Goal: Communication & Community: Answer question/provide support

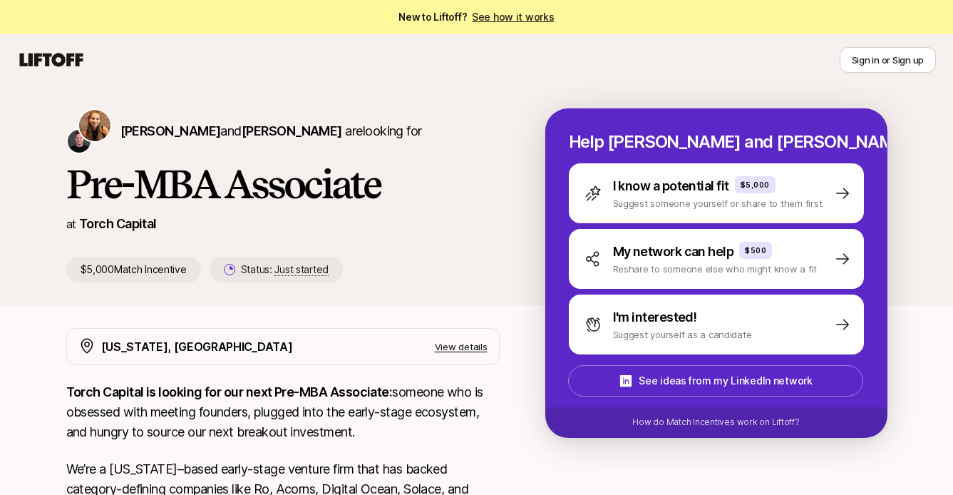
scroll to position [58, 0]
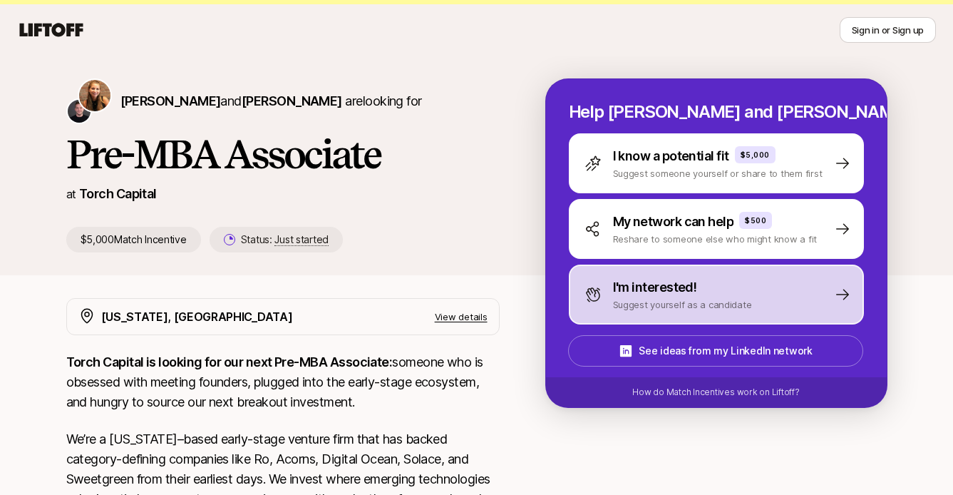
click at [664, 277] on p "I'm interested!" at bounding box center [655, 287] width 84 height 20
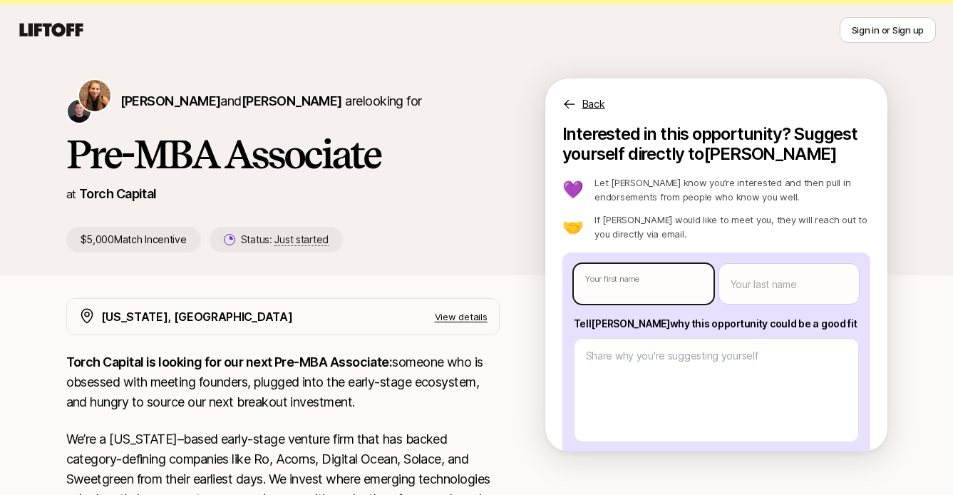
type textarea "x"
click at [659, 259] on body "New to Liftoff? See how it works Sign in or Sign up Sign in or Sign up [PERSON_…" at bounding box center [476, 189] width 953 height 495
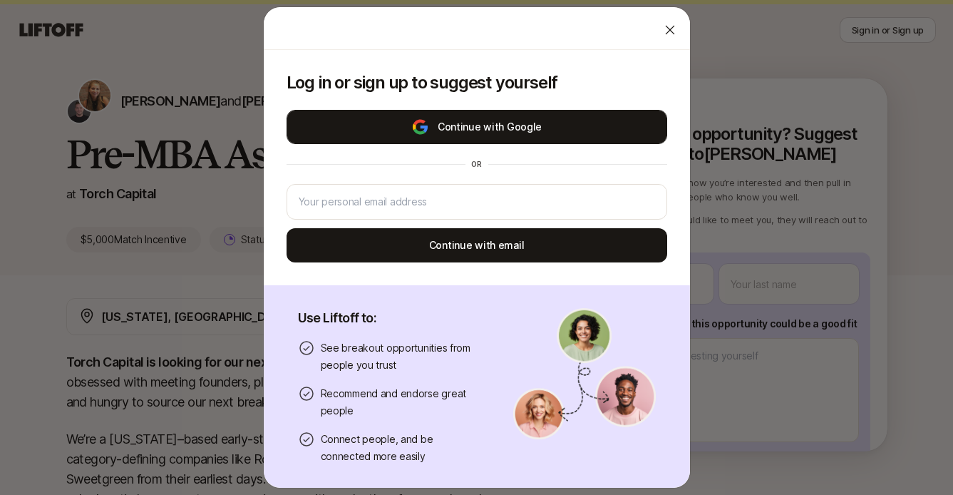
click at [500, 129] on button "Continue with Google" at bounding box center [476, 127] width 380 height 34
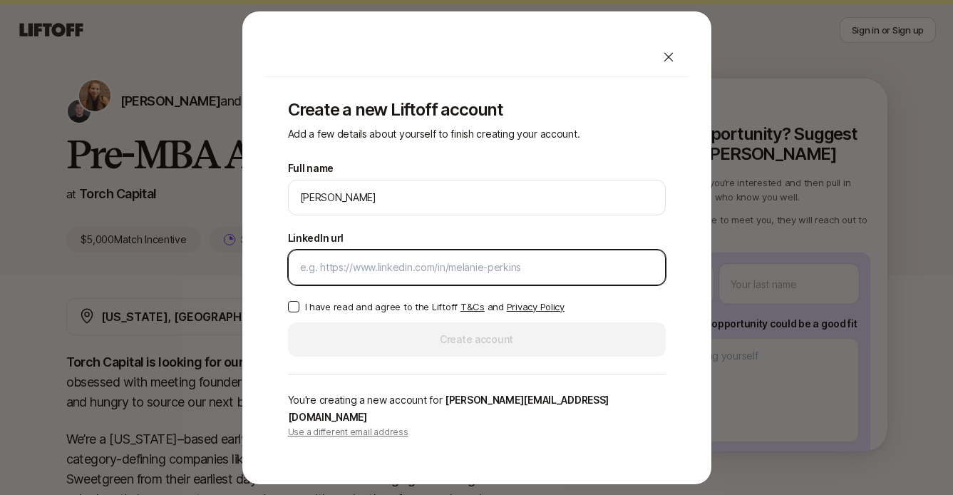
paste input "[URL][DOMAIN_NAME]"
type input "[URL][DOMAIN_NAME]"
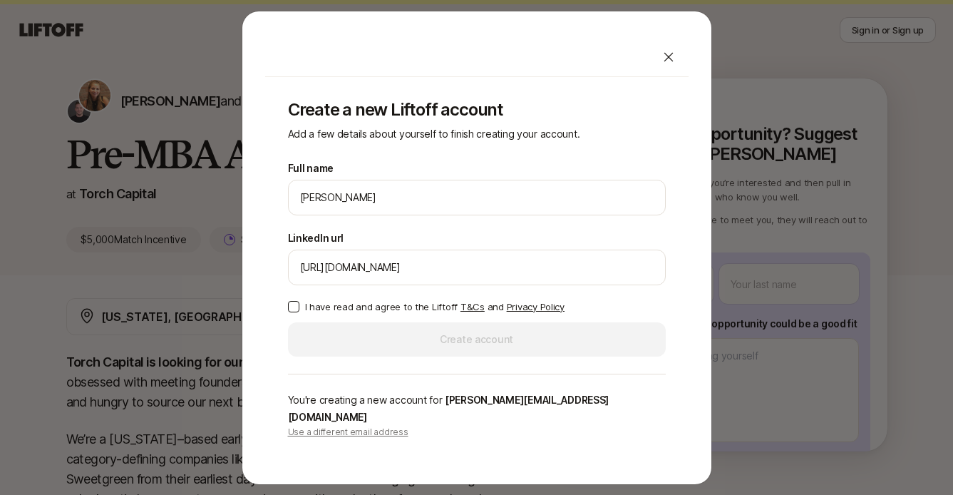
click at [388, 314] on p "I have read and agree to the Liftoff T&Cs and Privacy Policy" at bounding box center [434, 306] width 259 height 14
click at [299, 312] on button "I have read and agree to the Liftoff T&Cs and Privacy Policy" at bounding box center [293, 306] width 11 height 11
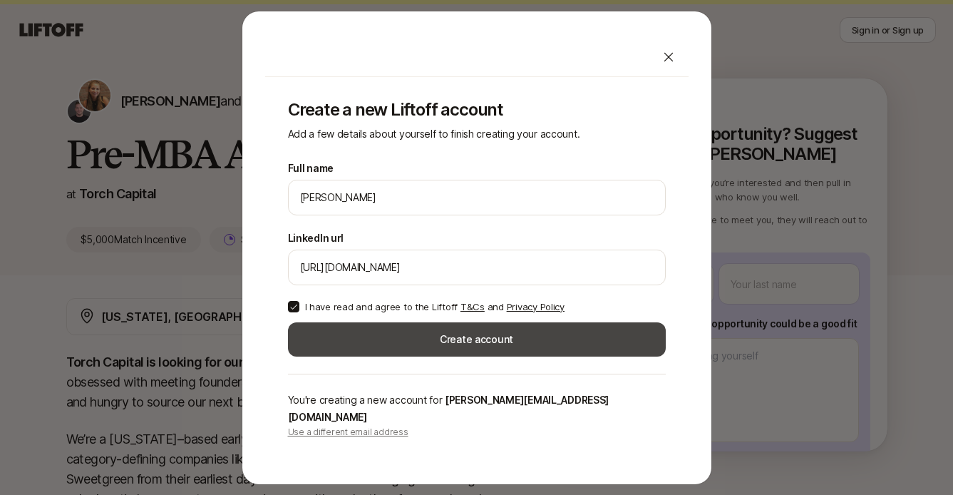
click at [401, 343] on button "Create account" at bounding box center [477, 339] width 378 height 34
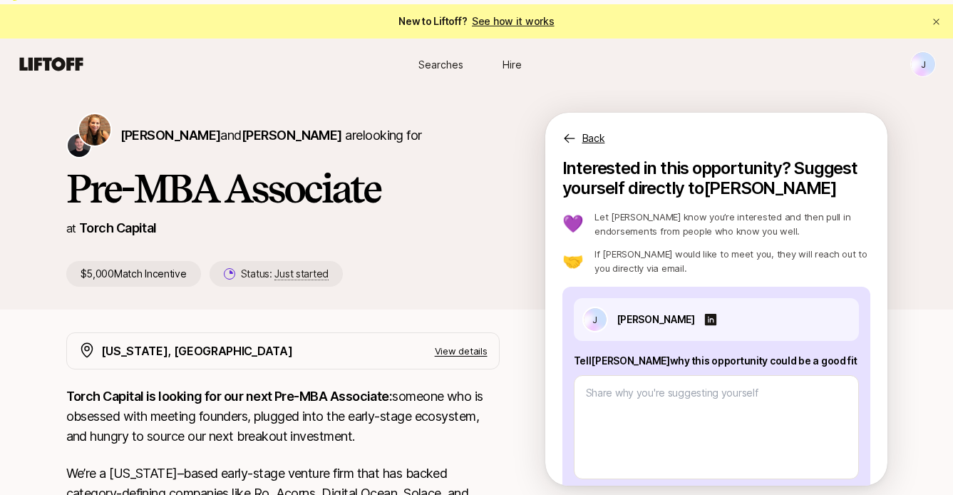
scroll to position [58, 0]
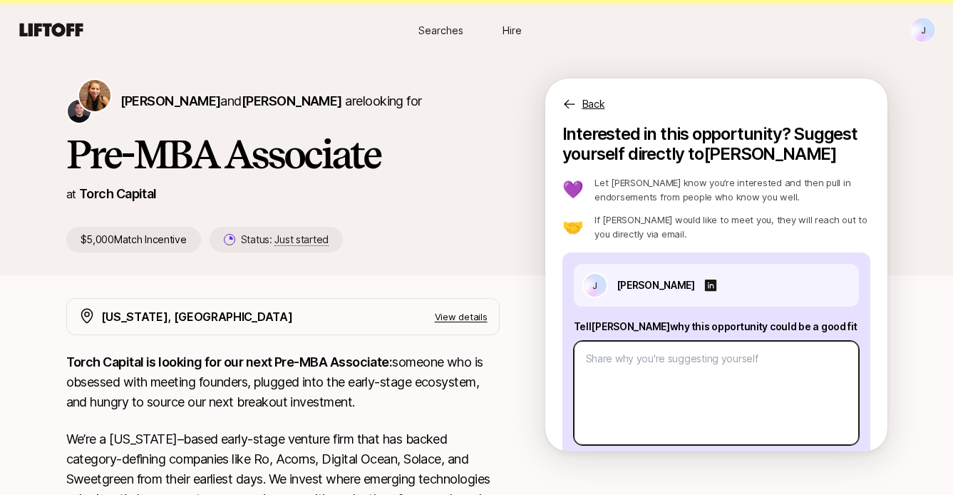
click at [655, 362] on textarea at bounding box center [716, 393] width 285 height 104
type textarea "x"
type textarea "I"
type textarea "x"
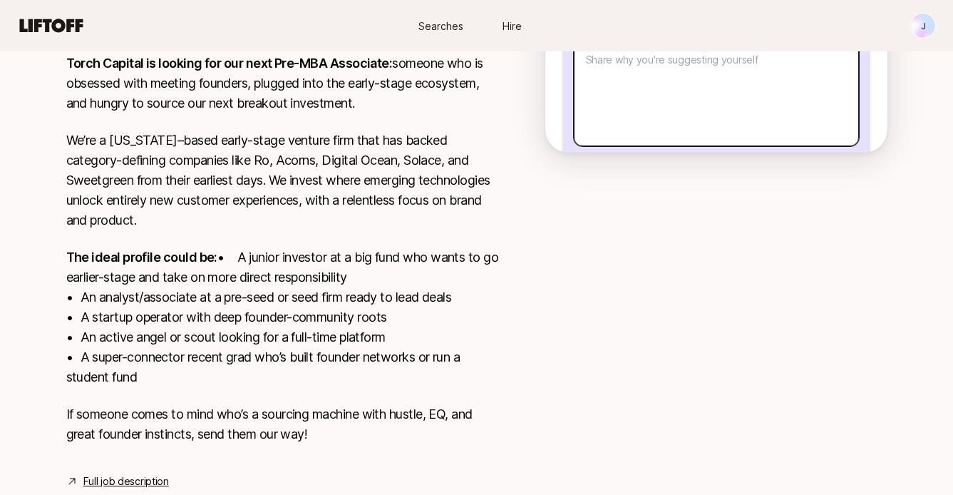
scroll to position [389, 0]
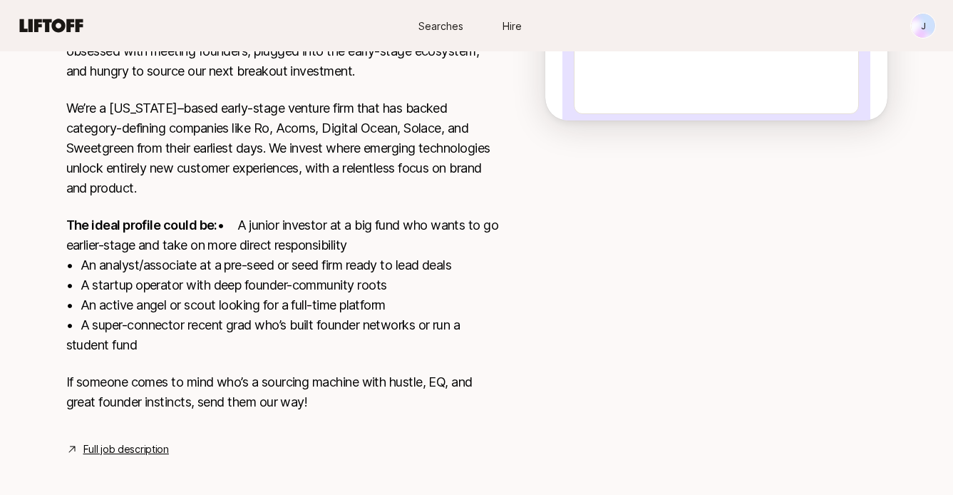
click at [128, 440] on link "Full job description" at bounding box center [126, 448] width 86 height 17
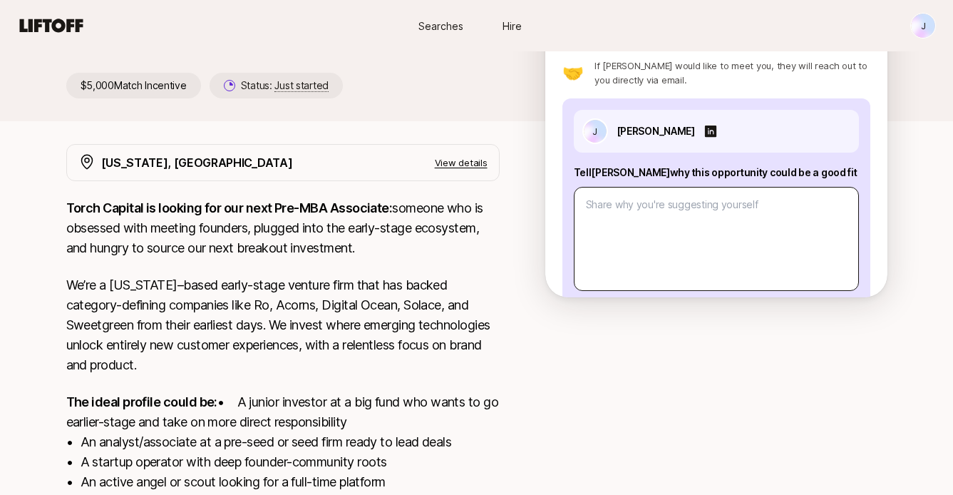
scroll to position [212, 0]
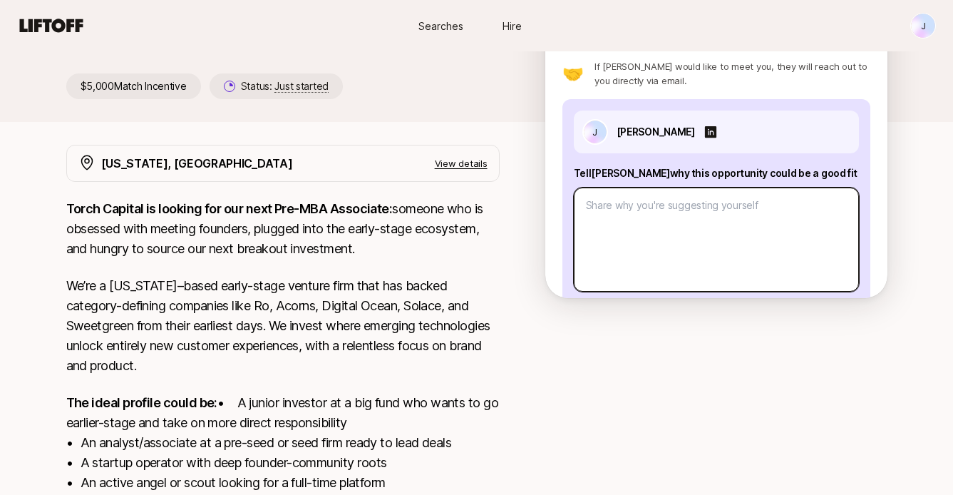
click at [762, 187] on textarea at bounding box center [716, 239] width 285 height 104
paste textarea "1. What investment thesis are you most excited about? 2. What are three compani…"
type textarea "x"
type textarea "1. What investment thesis are you most excited about? 2. What are three compani…"
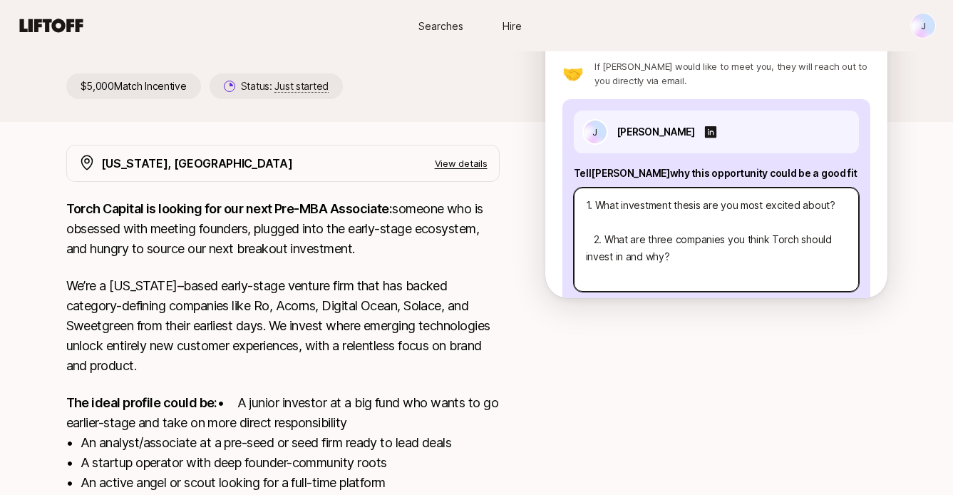
click at [768, 191] on textarea "1. What investment thesis are you most excited about? 2. What are three compani…" at bounding box center [716, 239] width 285 height 104
type textarea "x"
type textarea "1. What investment thesis are you most excited about? 2. What are three compani…"
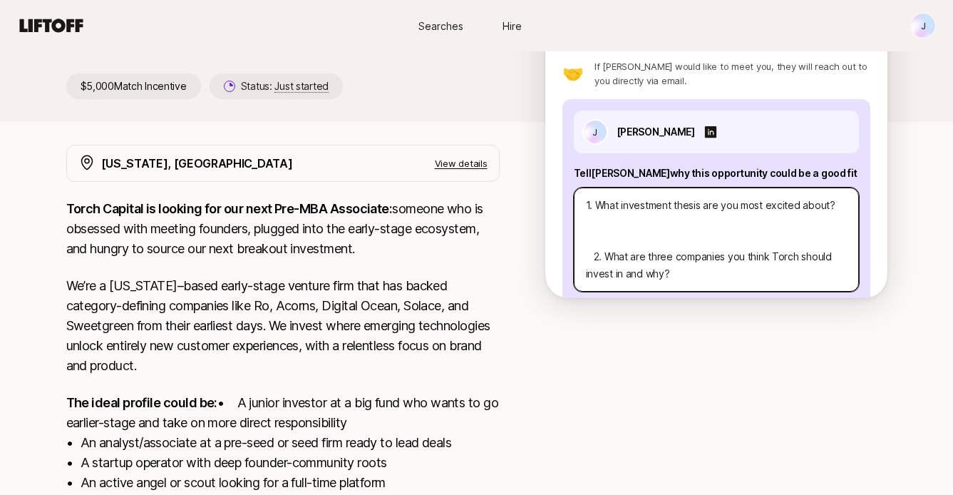
click at [752, 192] on textarea "1. What investment thesis are you most excited about? 2. What are three compani…" at bounding box center [716, 239] width 285 height 104
type textarea "x"
type textarea "1. What investment thesis are you most excited about? I 2. What are three compa…"
type textarea "x"
type textarea "1. What investment thesis are you most excited about? I' 2. What are three comp…"
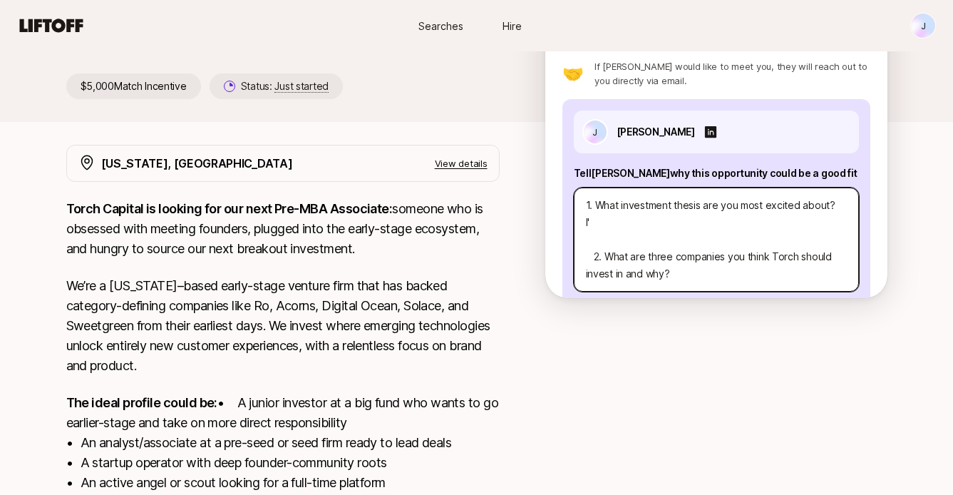
type textarea "x"
type textarea "1. What investment thesis are you most excited about? I'm 2. What are three com…"
type textarea "x"
type textarea "1. What investment thesis are you most excited about? I'm 2. What are three com…"
type textarea "x"
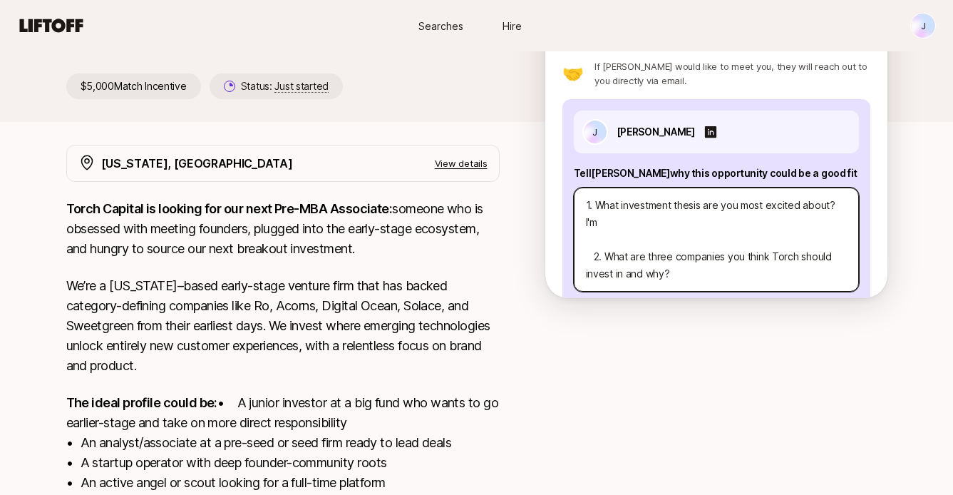
type textarea "1. What investment thesis are you most excited about? I'm m 2. What are three c…"
type textarea "x"
type textarea "1. What investment thesis are you most excited about? I'm mo 2. What are three …"
type textarea "x"
type textarea "1. What investment thesis are you most excited about? I'm most 2. What are thre…"
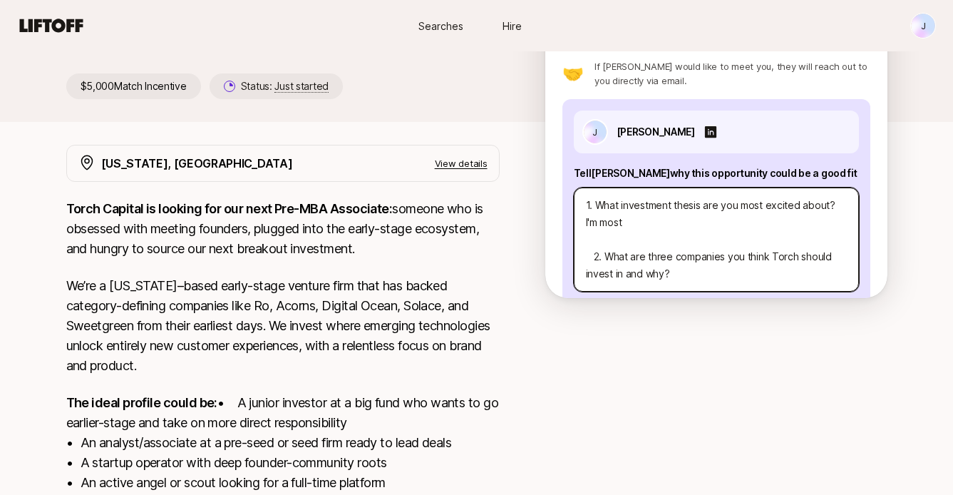
type textarea "x"
type textarea "1. What investment thesis are you most excited about? I'm most 2. What are thre…"
type textarea "x"
type textarea "1. What investment thesis are you most excited about? I'm most e 2. What are th…"
type textarea "x"
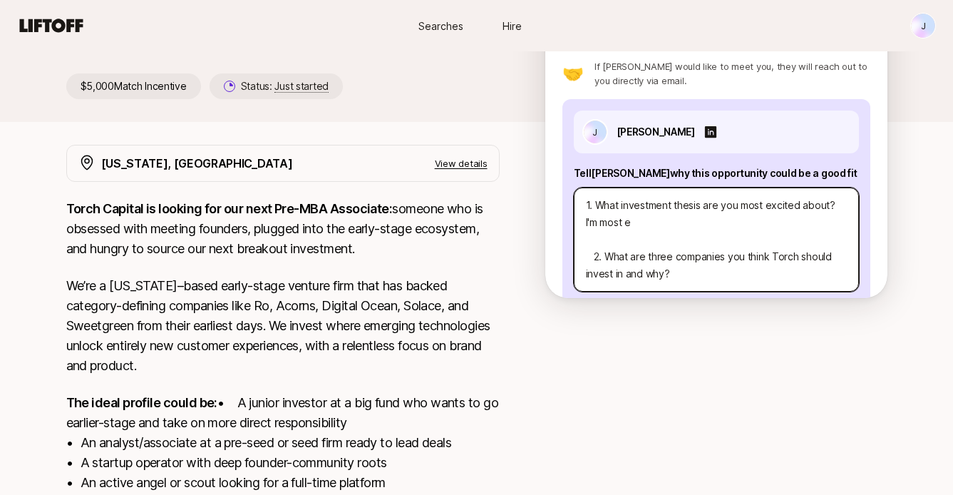
type textarea "1. What investment thesis are you most excited about? I'm most ex 2. What are t…"
type textarea "x"
type textarea "1. What investment thesis are you most excited about? I'm most exc 2. What are …"
type textarea "x"
type textarea "1. What investment thesis are you most excited about? I'm most exci 2. What are…"
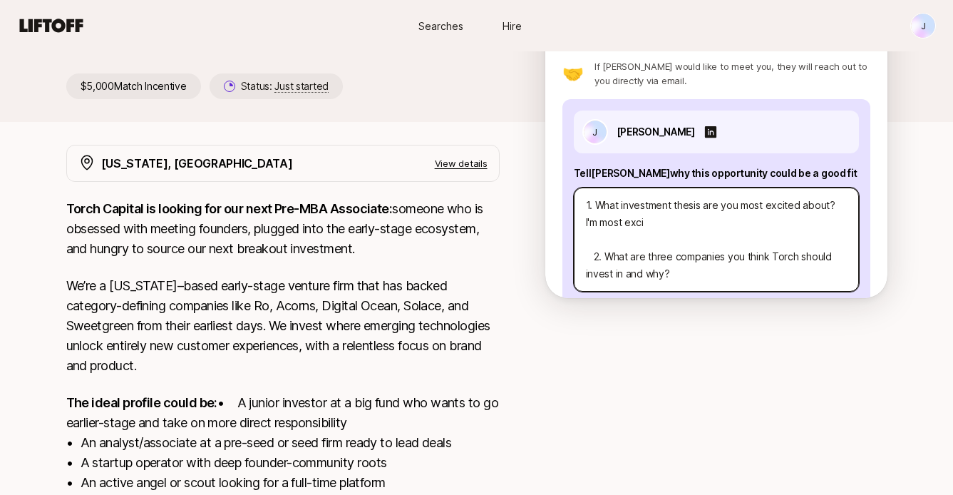
type textarea "x"
type textarea "1. What investment thesis are you most excited about? I'm most excit 2. What ar…"
type textarea "x"
type textarea "1. What investment thesis are you most excited about? I'm most excite 2. What a…"
type textarea "x"
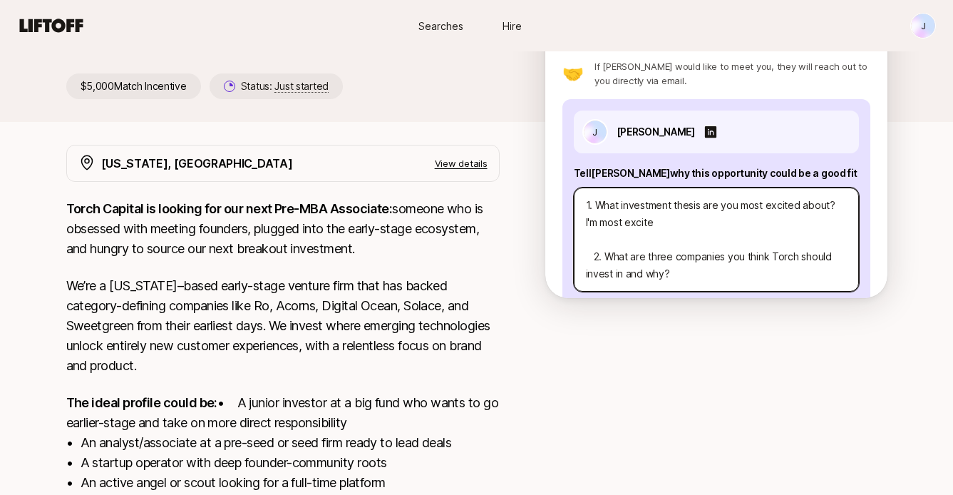
type textarea "1. What investment thesis are you most excited about? I'm most excited 2. What …"
type textarea "x"
type textarea "1. What investment thesis are you most excited about? I'm most excited 2. What …"
type textarea "x"
type textarea "1. What investment thesis are you most excited about? I'm most excited a 2. Wha…"
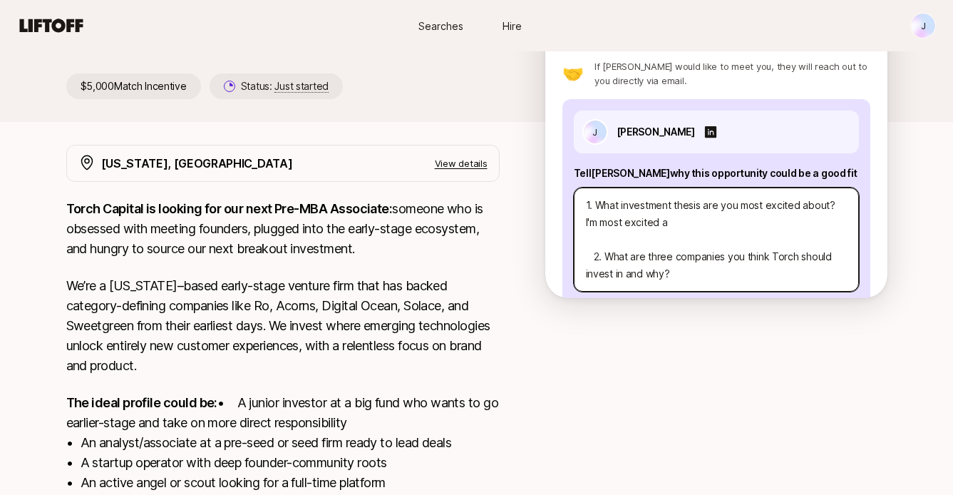
type textarea "x"
type textarea "1. What investment thesis are you most excited about? I'm most excited ab 2. Wh…"
type textarea "x"
type textarea "1. What investment thesis are you most excited about? I'm most excited abo 2. W…"
type textarea "x"
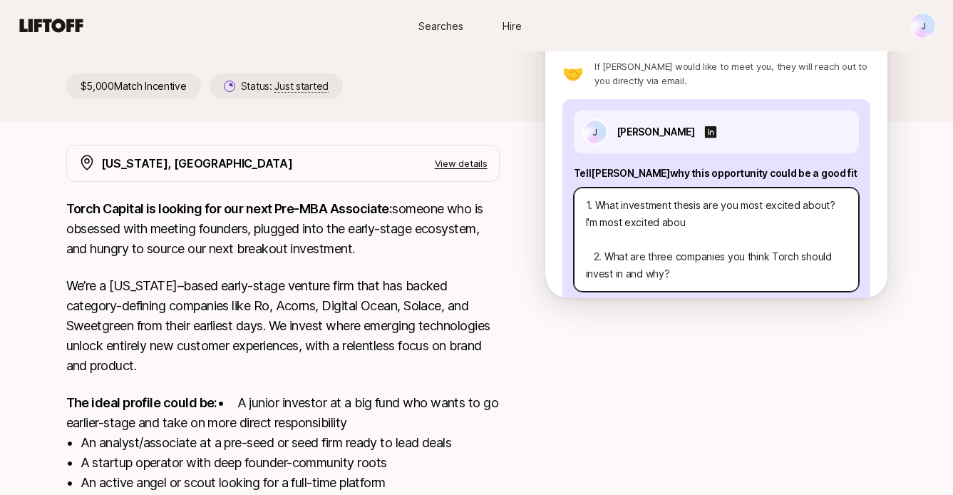
type textarea "1. What investment thesis are you most excited about? I'm most excited about 2.…"
type textarea "x"
type textarea "1. What investment thesis are you most excited about? I'm most excited about 2.…"
type textarea "x"
type textarea "1. What investment thesis are you most excited about? I'm most excited about w …"
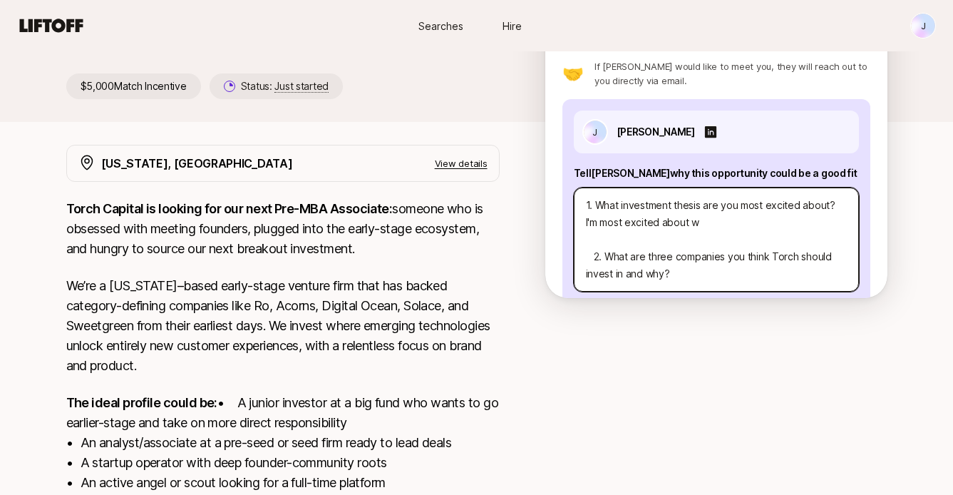
type textarea "x"
type textarea "1. What investment thesis are you most excited about? I'm most excited about wo…"
type textarea "x"
type textarea "1. What investment thesis are you most excited about? I'm most excited about wo…"
type textarea "x"
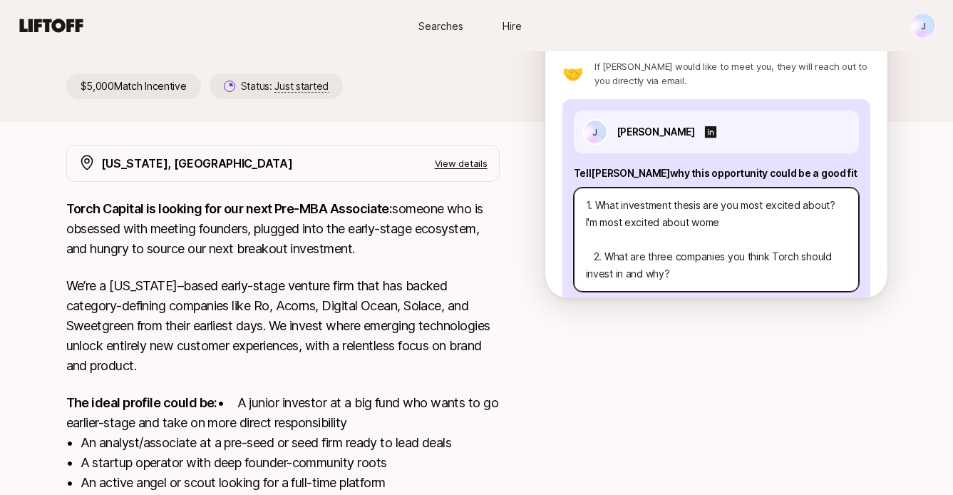
type textarea "1. What investment thesis are you most excited about? I'm most excited about wo…"
type textarea "x"
type textarea "1. What investment thesis are you most excited about? I'm most excited about wo…"
type textarea "x"
type textarea "1. What investment thesis are you most excited about? I'm most excited about wo…"
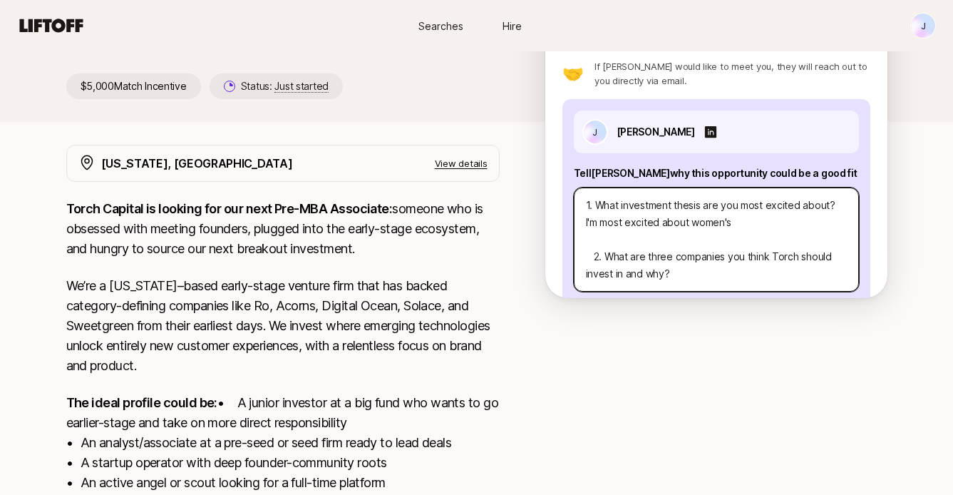
type textarea "x"
type textarea "1. What investment thesis are you most excited about? I'm most excited about wo…"
type textarea "x"
type textarea "1. What investment thesis are you most excited about? I'm most excited about wo…"
type textarea "x"
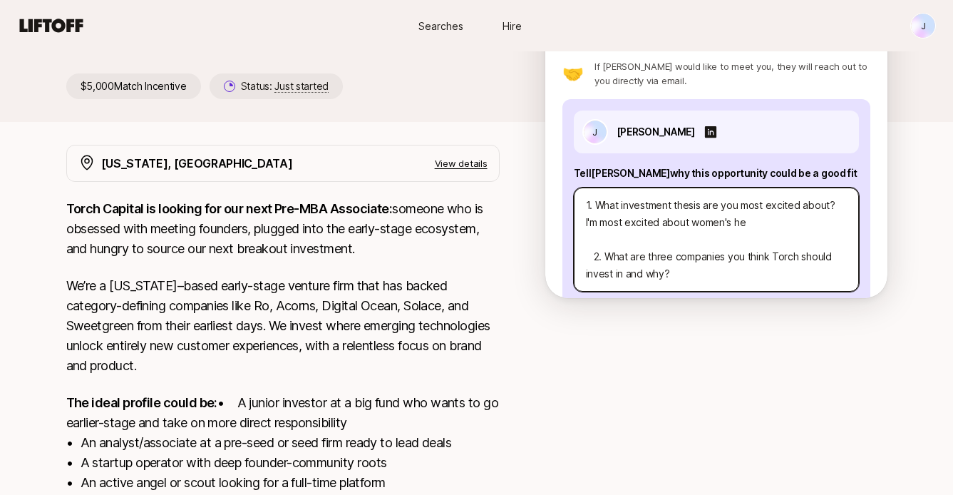
type textarea "1. What investment thesis are you most excited about? I'm most excited about wo…"
type textarea "x"
type textarea "1. What investment thesis are you most excited about? I'm most excited about wo…"
type textarea "x"
type textarea "1. What investment thesis are you most excited about? I'm most excited about wo…"
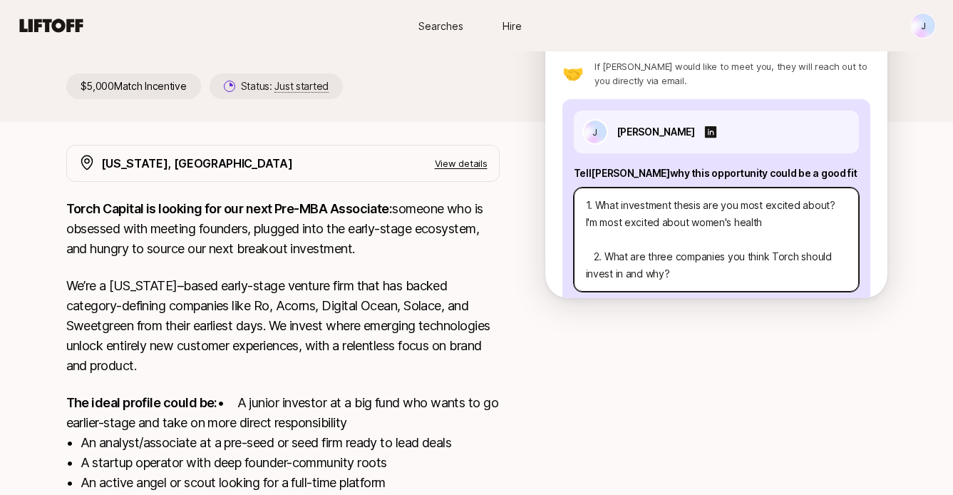
type textarea "x"
type textarea "1. What investment thesis are you most excited about? I'm most excited about wo…"
type textarea "x"
type textarea "1. What investment thesis are you most excited about? I'm most excited about wo…"
type textarea "x"
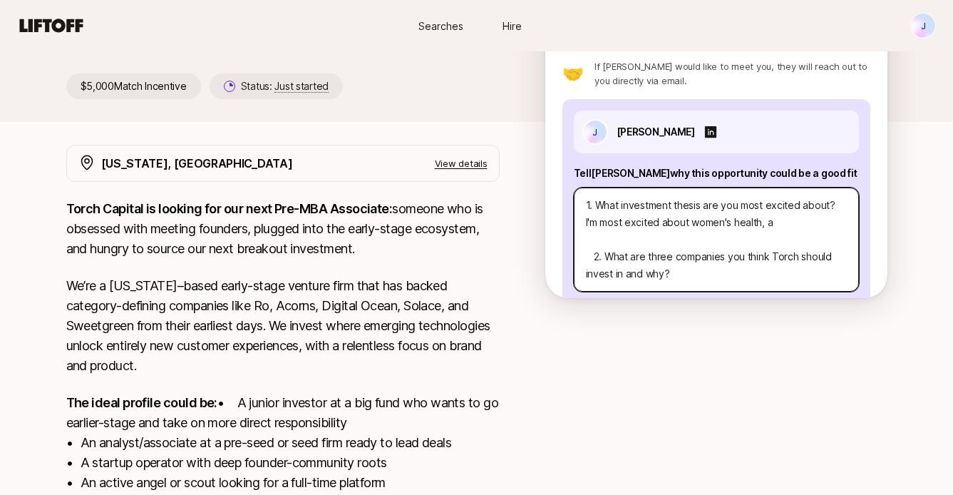
type textarea "1. What investment thesis are you most excited about? I'm most excited about wo…"
type textarea "x"
type textarea "1. What investment thesis are you most excited about? I'm most excited about wo…"
type textarea "x"
type textarea "1. What investment thesis are you most excited about? I'm most excited about wo…"
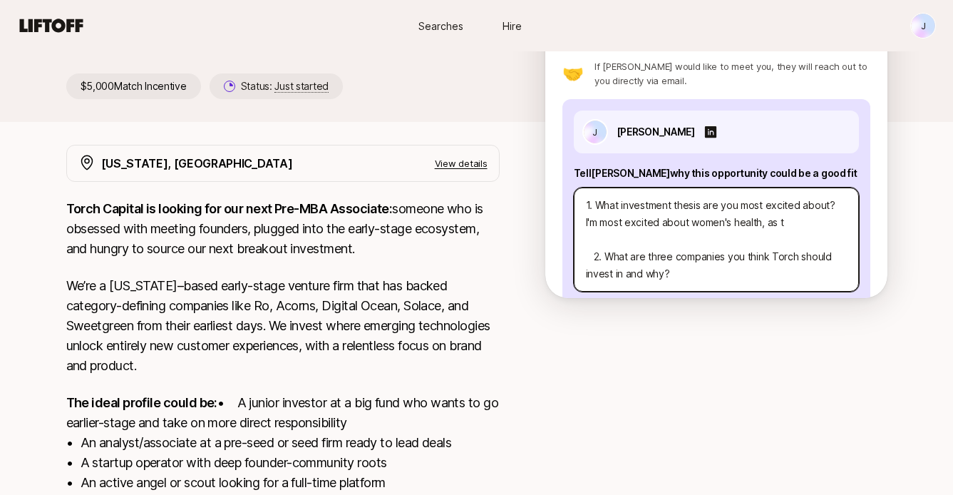
type textarea "x"
type textarea "1. What investment thesis are you most excited about? I'm most excited about wo…"
type textarea "x"
type textarea "1. What investment thesis are you most excited about? I'm most excited about wo…"
type textarea "x"
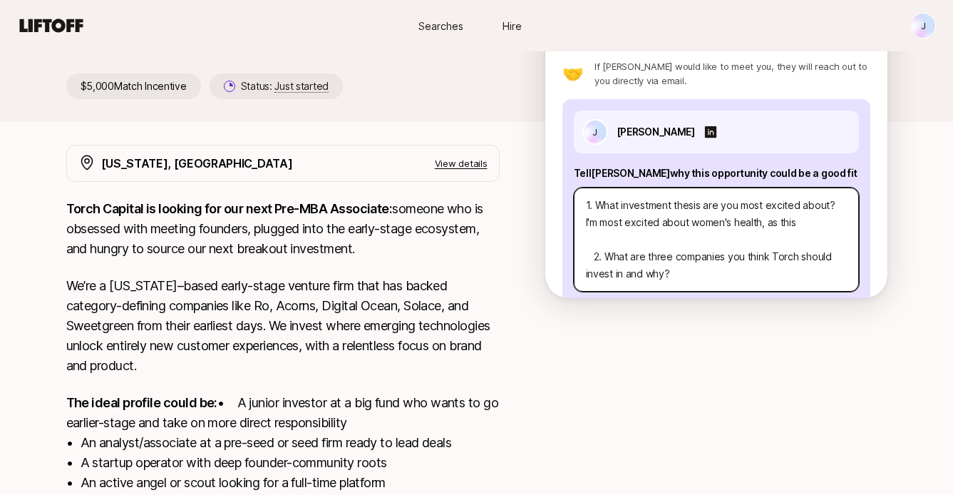
type textarea "1. What investment thesis are you most excited about? I'm most excited about wo…"
type textarea "x"
type textarea "1. What investment thesis are you most excited about? I'm most excited about wo…"
type textarea "x"
type textarea "1. What investment thesis are you most excited about? I'm most excited about wo…"
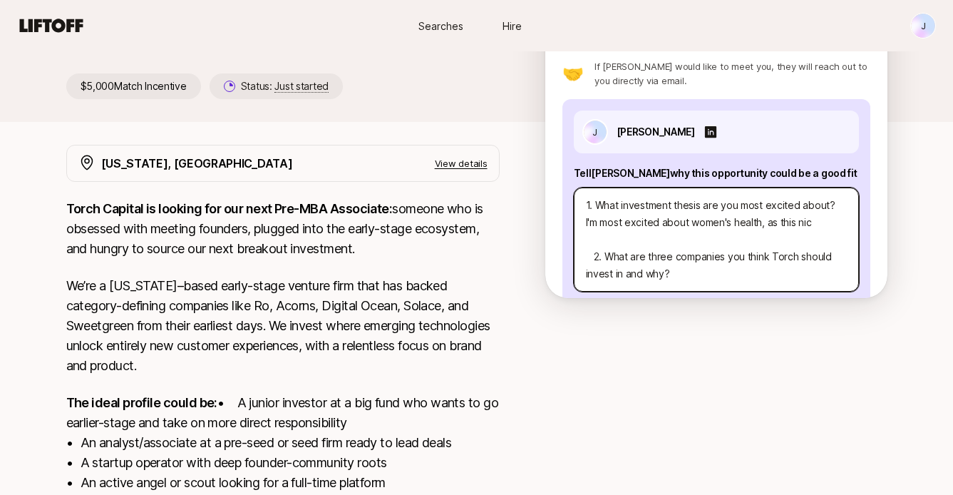
type textarea "x"
type textarea "1. What investment thesis are you most excited about? I'm most excited about wo…"
type textarea "x"
type textarea "1. What investment thesis are you most excited about? I'm most excited about wo…"
type textarea "x"
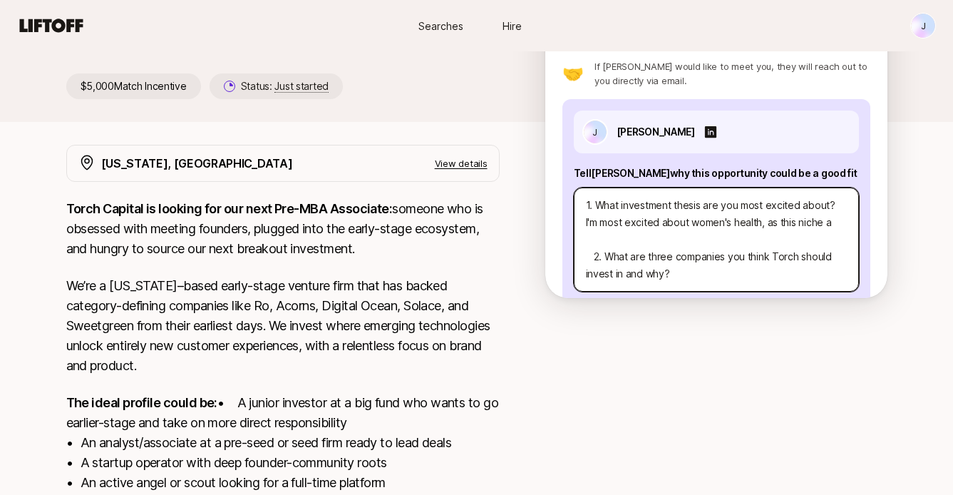
type textarea "1. What investment thesis are you most excited about? I'm most excited about wo…"
type textarea "x"
type textarea "1. What investment thesis are you most excited about? I'm most excited about wo…"
type textarea "x"
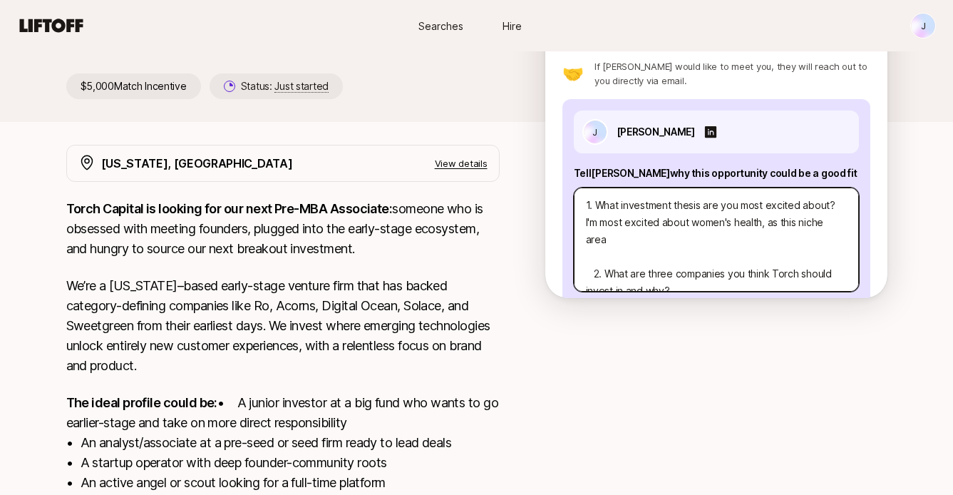
type textarea "1. What investment thesis are you most excited about? I'm most excited about wo…"
type textarea "x"
type textarea "1. What investment thesis are you most excited about? I'm most excited about wo…"
type textarea "x"
type textarea "1. What investment thesis are you most excited about? I'm most excited about wo…"
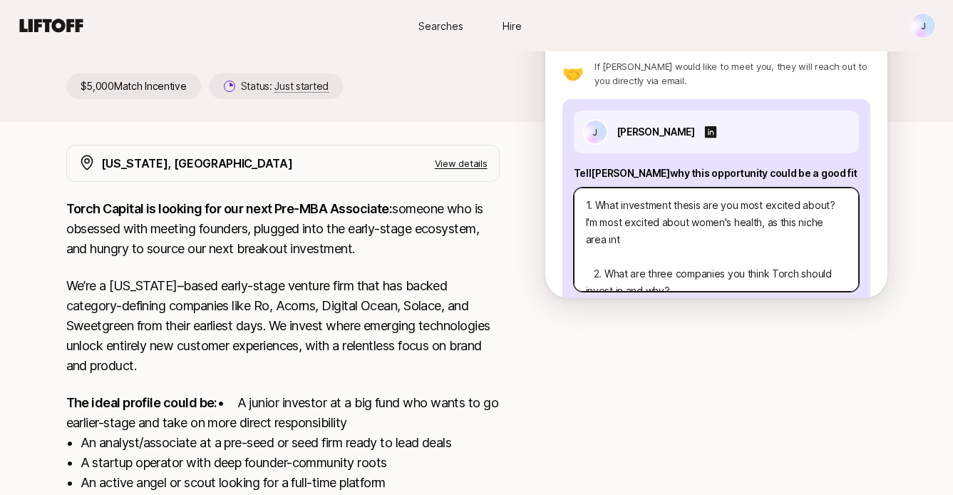
type textarea "x"
type textarea "1. What investment thesis are you most excited about? I'm most excited about wo…"
type textarea "x"
type textarea "1. What investment thesis are you most excited about? I'm most excited about wo…"
type textarea "x"
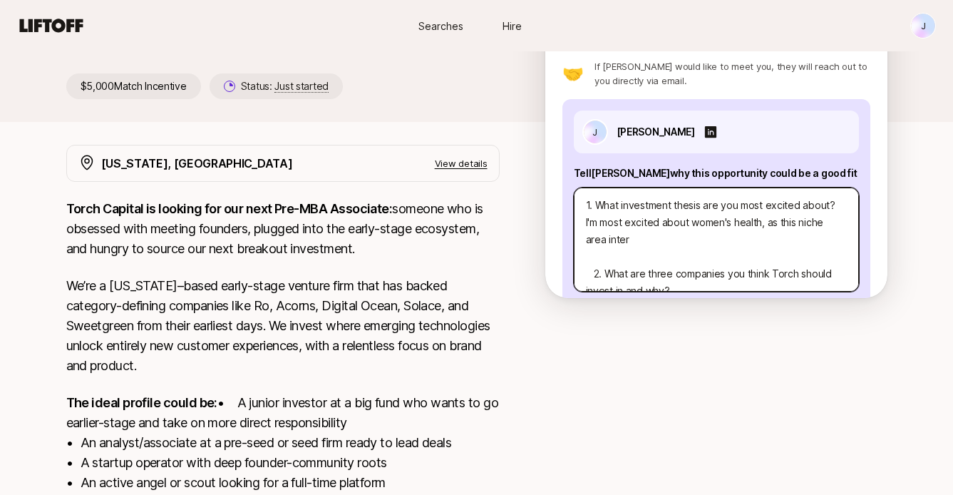
type textarea "1. What investment thesis are you most excited about? I'm most excited about wo…"
type textarea "x"
type textarea "1. What investment thesis are you most excited about? I'm most excited about wo…"
type textarea "x"
type textarea "1. What investment thesis are you most excited about? I'm most excited about wo…"
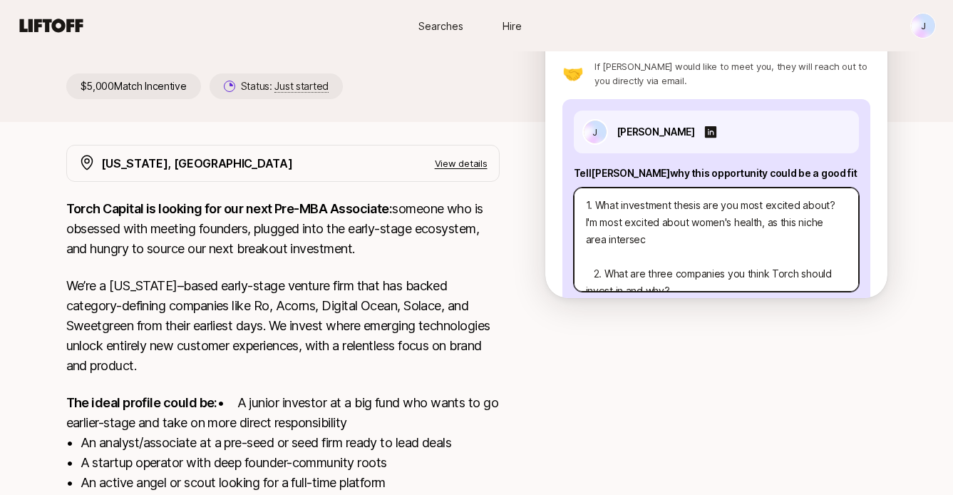
type textarea "x"
type textarea "1. What investment thesis are you most excited about? I'm most excited about wo…"
type textarea "x"
type textarea "1. What investment thesis are you most excited about? I'm most excited about wo…"
type textarea "x"
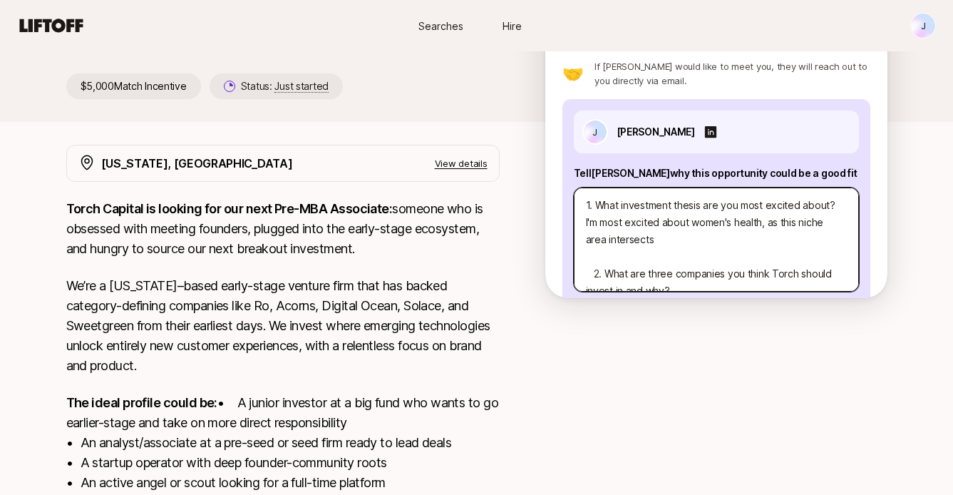
type textarea "1. What investment thesis are you most excited about? I'm most excited about wo…"
type textarea "x"
type textarea "1. What investment thesis are you most excited about? I'm most excited about wo…"
type textarea "x"
type textarea "1. What investment thesis are you most excited about? I'm most excited about wo…"
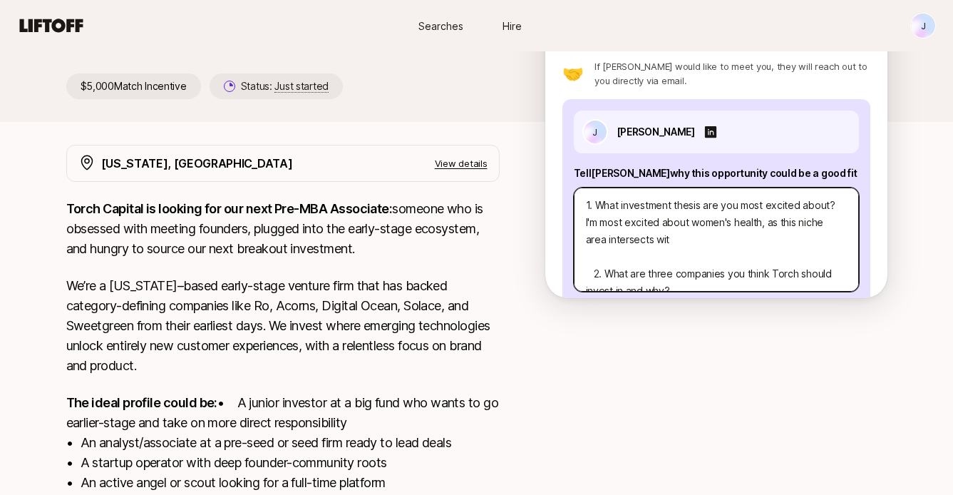
type textarea "x"
type textarea "1. What investment thesis are you most excited about? I'm most excited about wo…"
type textarea "x"
type textarea "1. What investment thesis are you most excited about? I'm most excited about wo…"
type textarea "x"
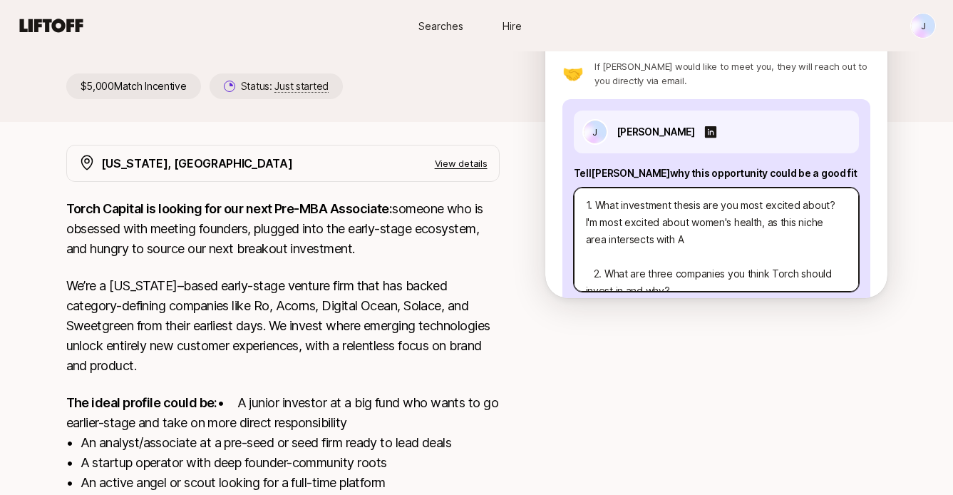
type textarea "1. What investment thesis are you most excited about? I'm most excited about wo…"
type textarea "x"
type textarea "1. What investment thesis are you most excited about? I'm most excited about wo…"
type textarea "x"
type textarea "1. What investment thesis are you most excited about? I'm most excited about wo…"
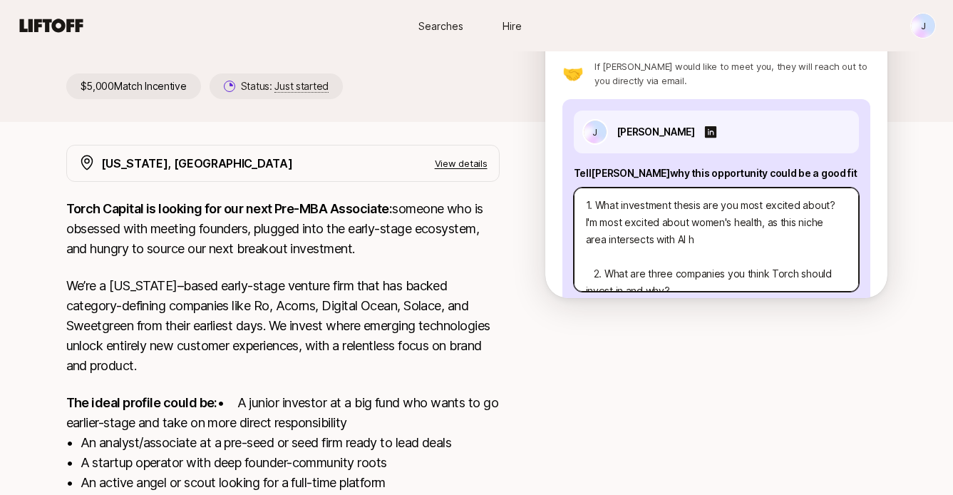
type textarea "x"
type textarea "1. What investment thesis are you most excited about? I'm most excited about wo…"
type textarea "x"
type textarea "1. What investment thesis are you most excited about? I'm most excited about wo…"
type textarea "x"
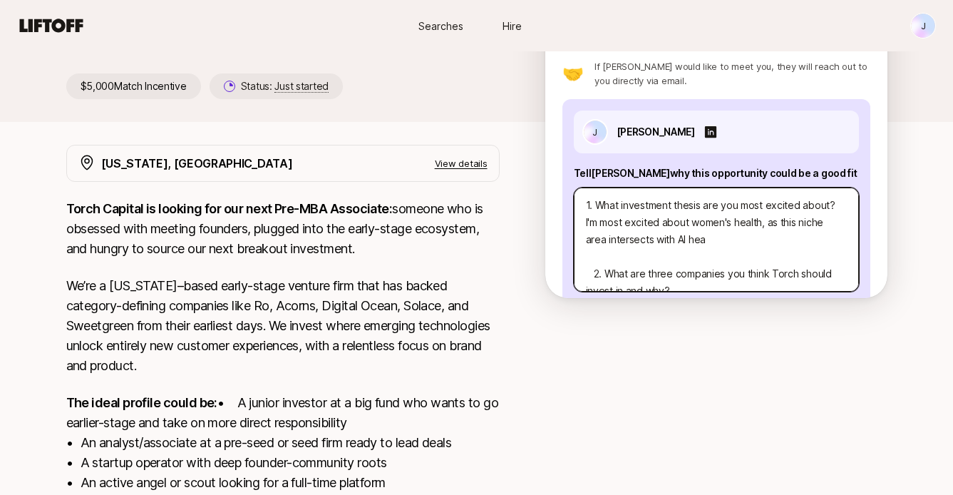
type textarea "1. What investment thesis are you most excited about? I'm most excited about wo…"
type textarea "x"
type textarea "1. What investment thesis are you most excited about? I'm most excited about wo…"
type textarea "x"
type textarea "1. What investment thesis are you most excited about? I'm most excited about wo…"
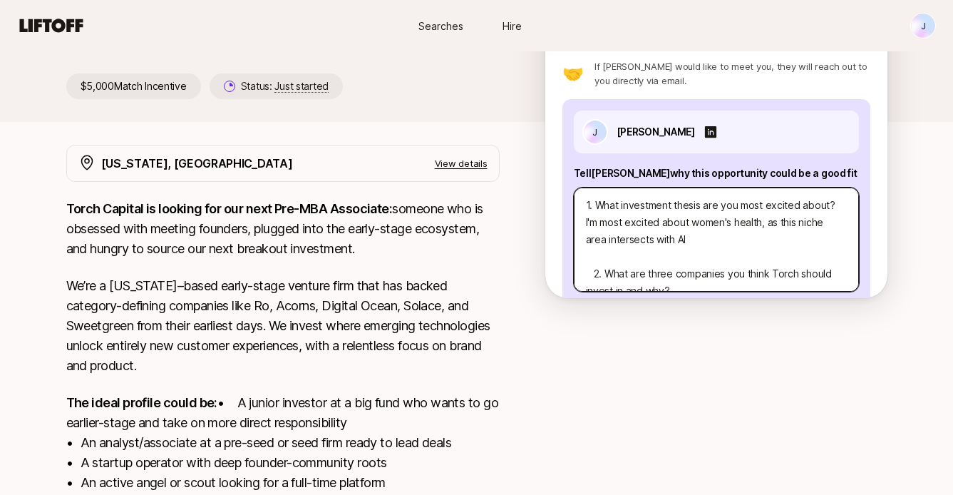
type textarea "x"
type textarea "1. What investment thesis are you most excited about? I'm most excited about wo…"
type textarea "x"
type textarea "1. What investment thesis are you most excited about? I'm most excited about wo…"
type textarea "x"
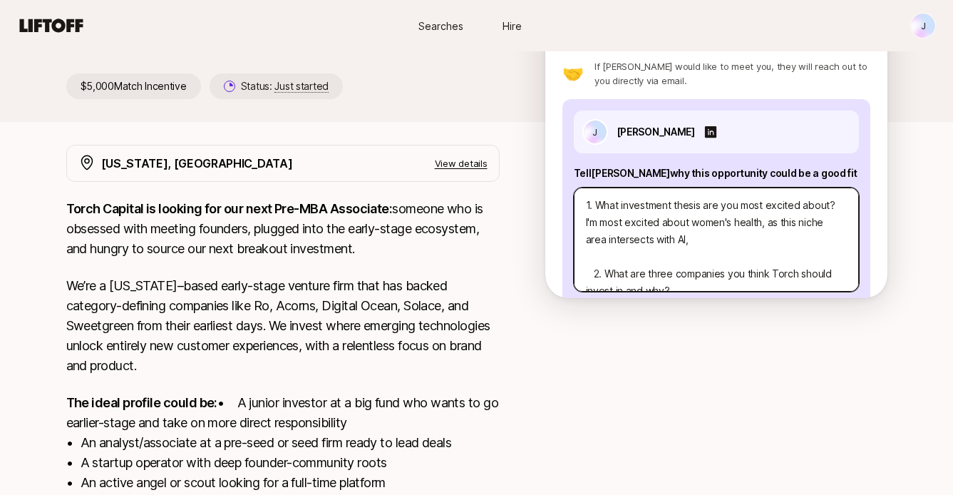
type textarea "1. What investment thesis are you most excited about? I'm most excited about wo…"
type textarea "x"
type textarea "1. What investment thesis are you most excited about? I'm most excited about wo…"
type textarea "x"
type textarea "1. What investment thesis are you most excited about? I'm most excited about wo…"
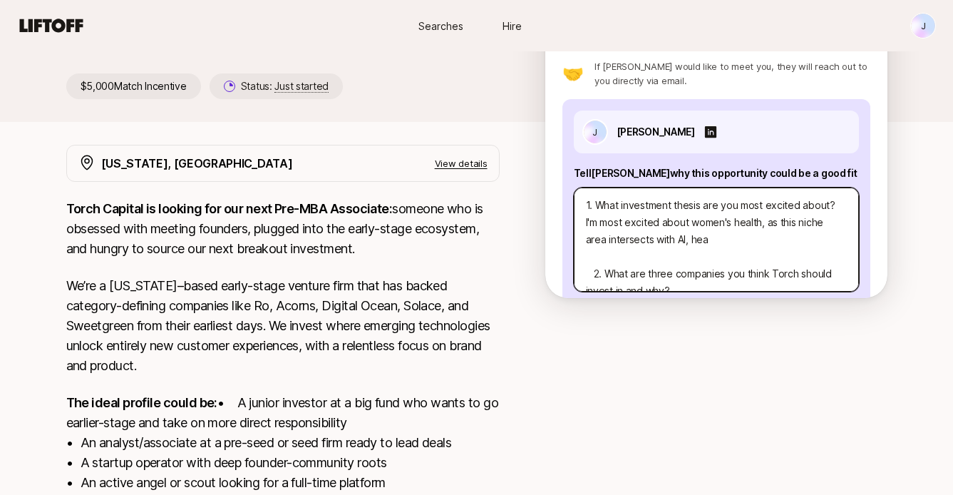
type textarea "x"
type textarea "1. What investment thesis are you most excited about? I'm most excited about wo…"
type textarea "x"
type textarea "1. What investment thesis are you most excited about? I'm most excited about wo…"
type textarea "x"
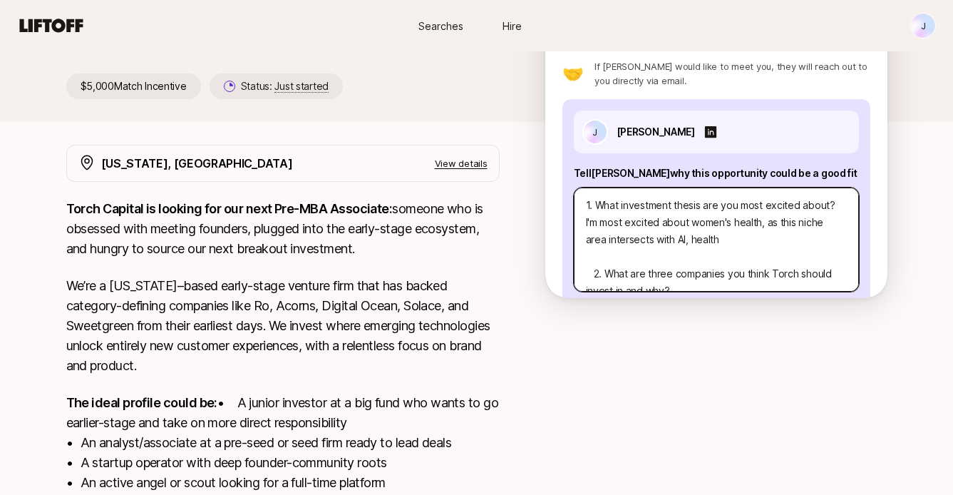
type textarea "1. What investment thesis are you most excited about? I'm most excited about wo…"
type textarea "x"
type textarea "1. What investment thesis are you most excited about? I'm most excited about wo…"
type textarea "x"
type textarea "1. What investment thesis are you most excited about? I'm most excited about wo…"
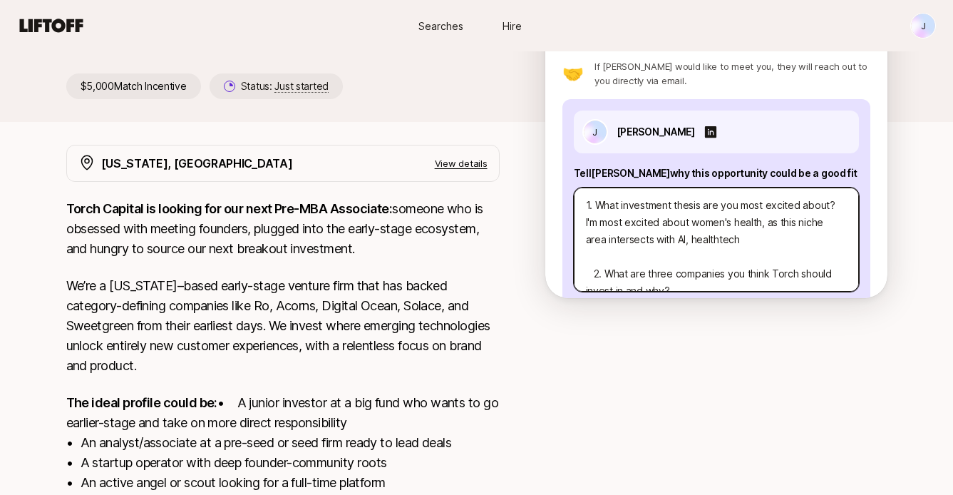
type textarea "x"
type textarea "1. What investment thesis are you most excited about? I'm most excited about wo…"
type textarea "x"
type textarea "1. What investment thesis are you most excited about? I'm most excited about wo…"
type textarea "x"
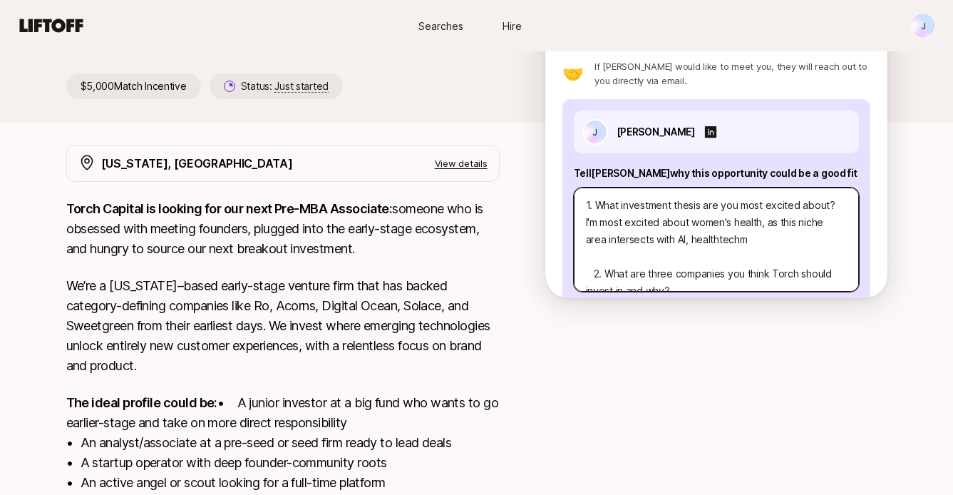
type textarea "1. What investment thesis are you most excited about? I'm most excited about wo…"
type textarea "x"
type textarea "1. What investment thesis are you most excited about? I'm most excited about wo…"
type textarea "x"
type textarea "1. What investment thesis are you most excited about? I'm most excited about wo…"
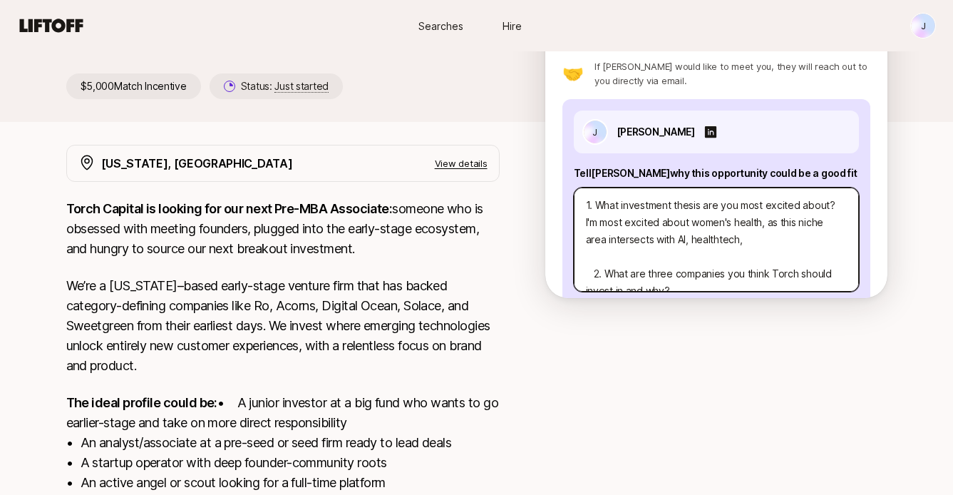
type textarea "x"
type textarea "1. What investment thesis are you most excited about? I'm most excited about wo…"
type textarea "x"
type textarea "1. What investment thesis are you most excited about? I'm most excited about wo…"
type textarea "x"
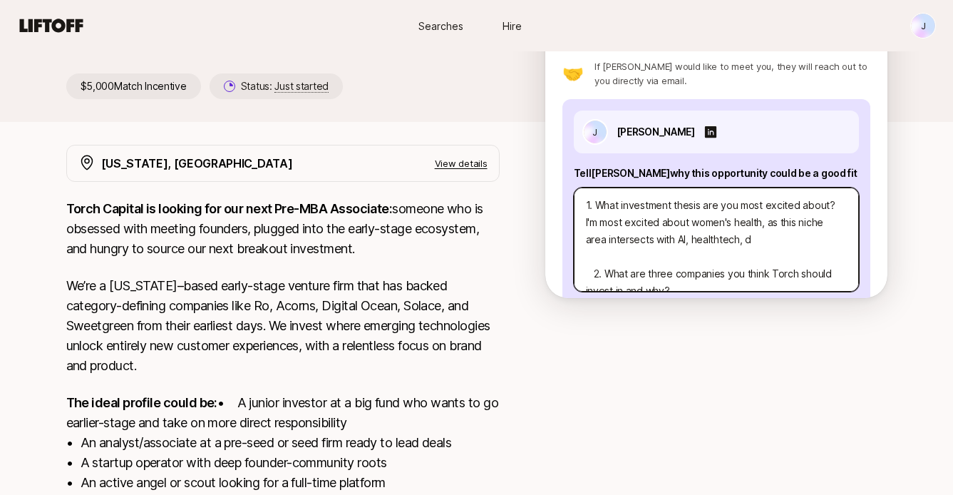
type textarea "1. What investment thesis are you most excited about? I'm most excited about wo…"
type textarea "x"
type textarea "1. What investment thesis are you most excited about? I'm most excited about wo…"
type textarea "x"
type textarea "1. What investment thesis are you most excited about? I'm most excited about wo…"
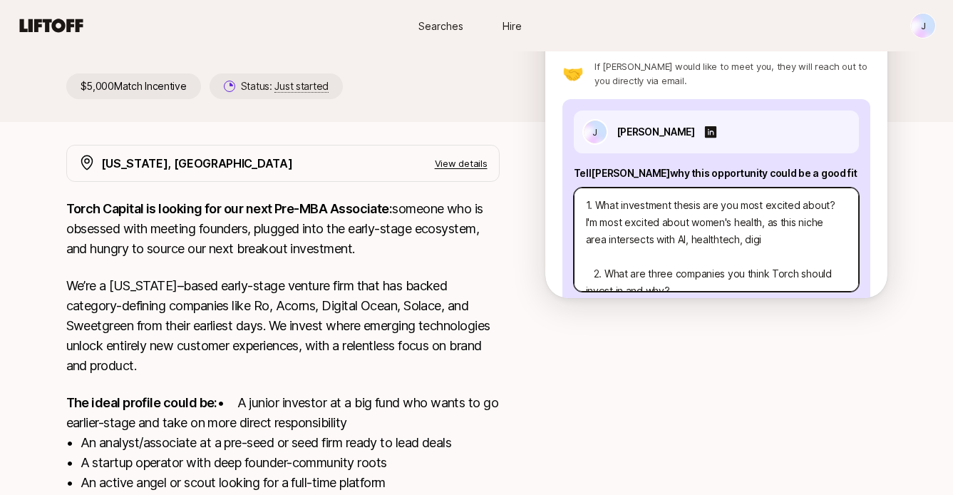
type textarea "x"
type textarea "1. What investment thesis are you most excited about? I'm most excited about wo…"
type textarea "x"
type textarea "1. What investment thesis are you most excited about? I'm most excited about wo…"
type textarea "x"
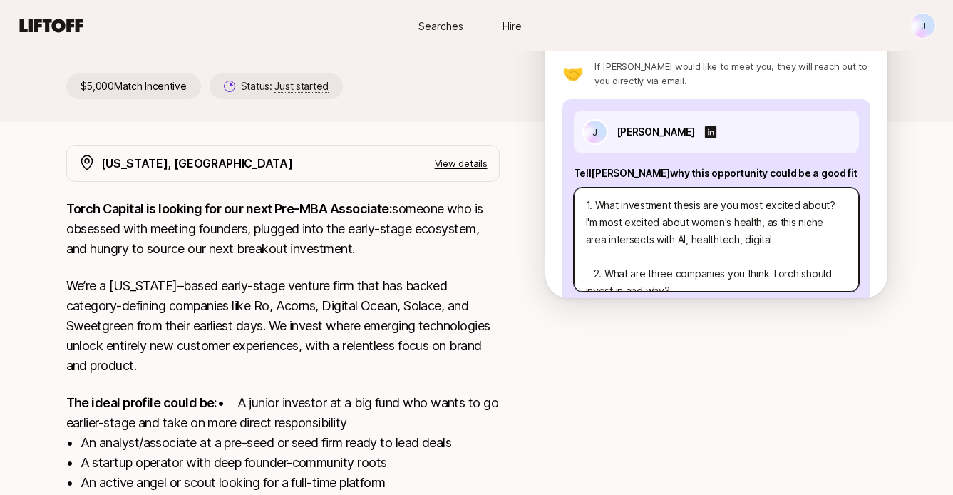
type textarea "1. What investment thesis are you most excited about? I'm most excited about wo…"
type textarea "x"
type textarea "1. What investment thesis are you most excited about? I'm most excited about wo…"
type textarea "x"
type textarea "1. What investment thesis are you most excited about? I'm most excited about wo…"
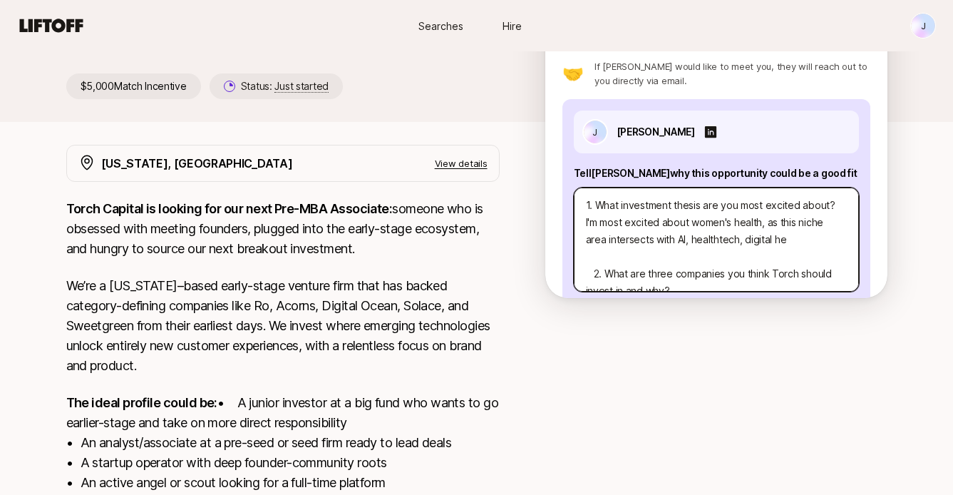
type textarea "x"
type textarea "1. What investment thesis are you most excited about? I'm most excited about wo…"
click at [698, 216] on textarea "1. What investment thesis are you most excited about? I'm most excited about wo…" at bounding box center [716, 239] width 285 height 104
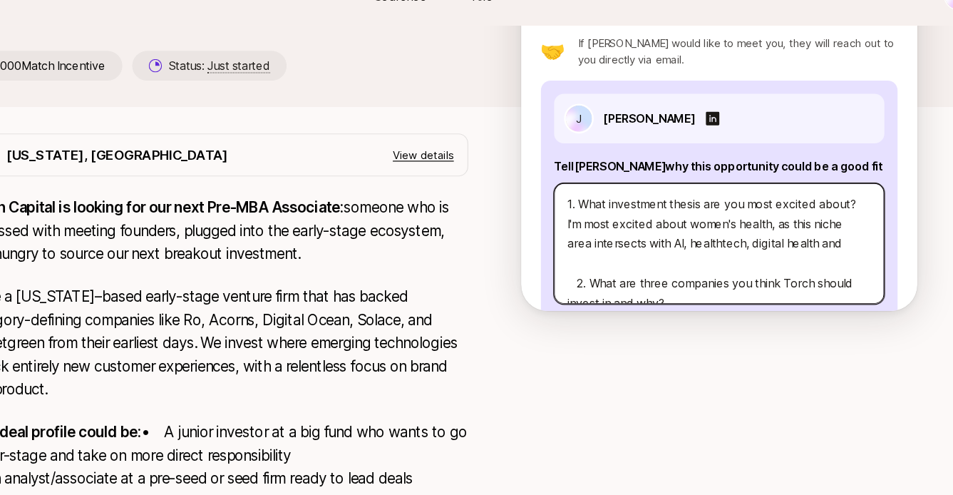
click at [824, 217] on textarea "1. What investment thesis are you most excited about? I'm most excited about wo…" at bounding box center [716, 239] width 285 height 104
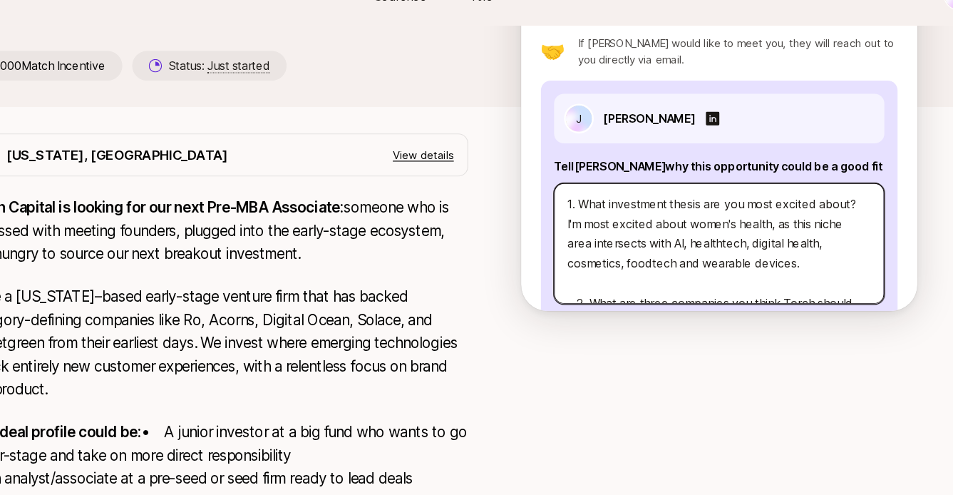
scroll to position [34, 0]
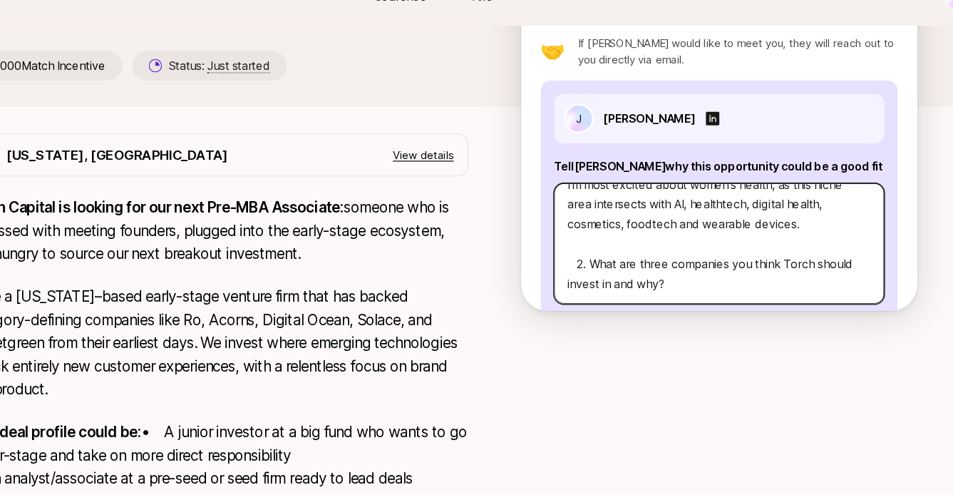
click at [720, 237] on textarea "1. What investment thesis are you most excited about? I'm most excited about wo…" at bounding box center [716, 239] width 285 height 104
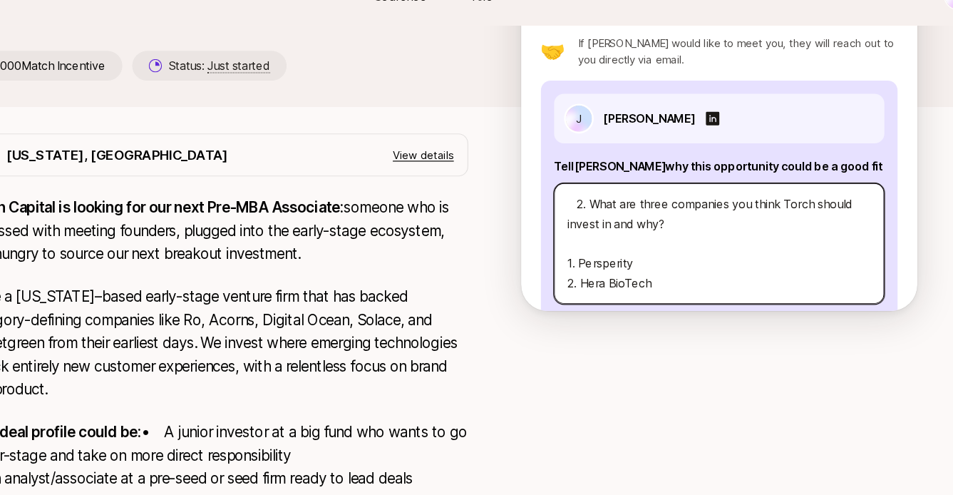
scroll to position [103, 0]
click at [676, 210] on textarea "1. What investment thesis are you most excited about? I'm most excited about wo…" at bounding box center [716, 239] width 285 height 104
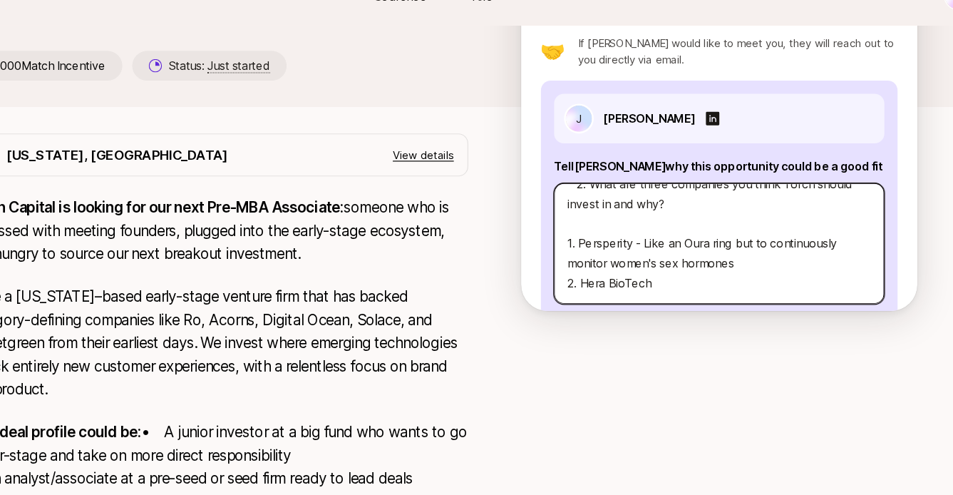
click at [695, 246] on textarea "1. What investment thesis are you most excited about? I'm most excited about wo…" at bounding box center [716, 239] width 285 height 104
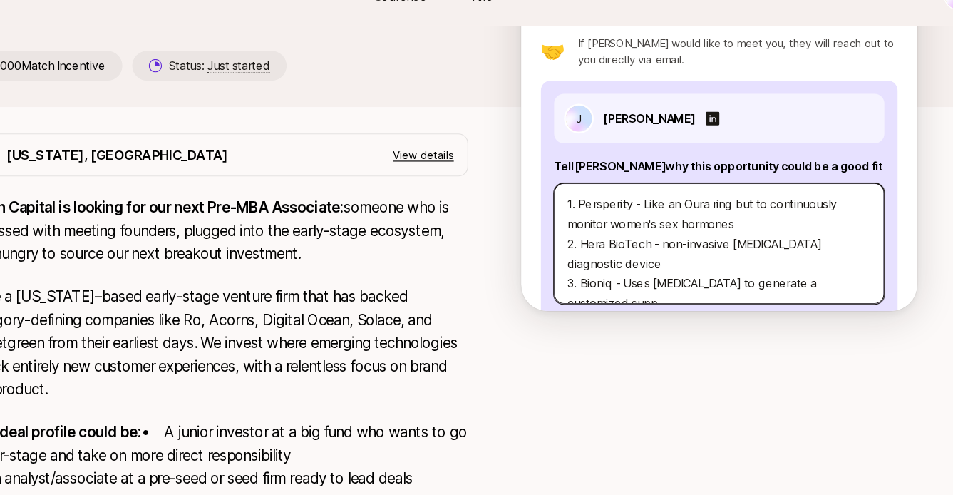
scroll to position [154, 0]
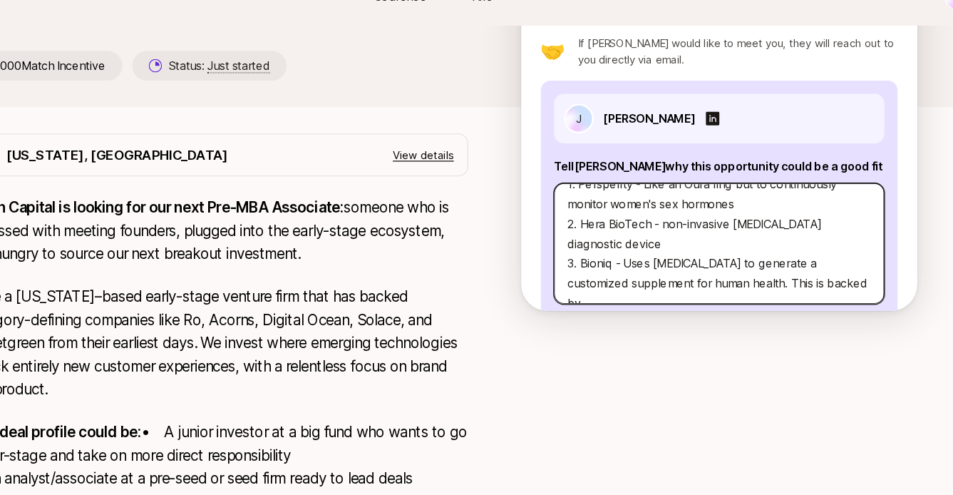
drag, startPoint x: 811, startPoint y: 246, endPoint x: 746, endPoint y: 247, distance: 64.9
click at [746, 247] on textarea "1. What investment thesis are you most excited about? I'm most excited about wo…" at bounding box center [716, 239] width 285 height 104
drag, startPoint x: 724, startPoint y: 247, endPoint x: 771, endPoint y: 247, distance: 47.0
click at [762, 247] on textarea "1. What investment thesis are you most excited about? I'm most excited about wo…" at bounding box center [716, 239] width 285 height 104
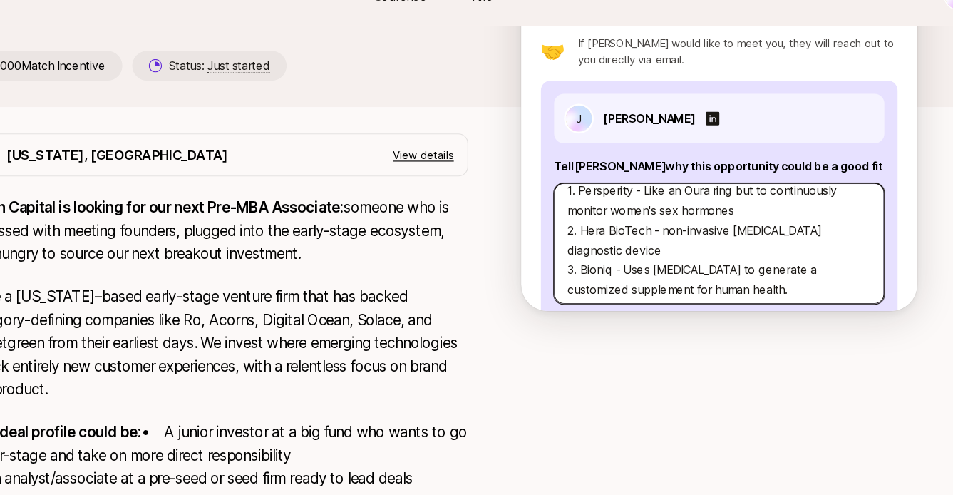
scroll to position [149, 0]
click at [767, 195] on textarea "1. What investment thesis are you most excited about? I'm most excited about wo…" at bounding box center [716, 239] width 285 height 104
click at [750, 188] on textarea "1. What investment thesis are you most excited about? I'm most excited about wo…" at bounding box center [716, 239] width 285 height 104
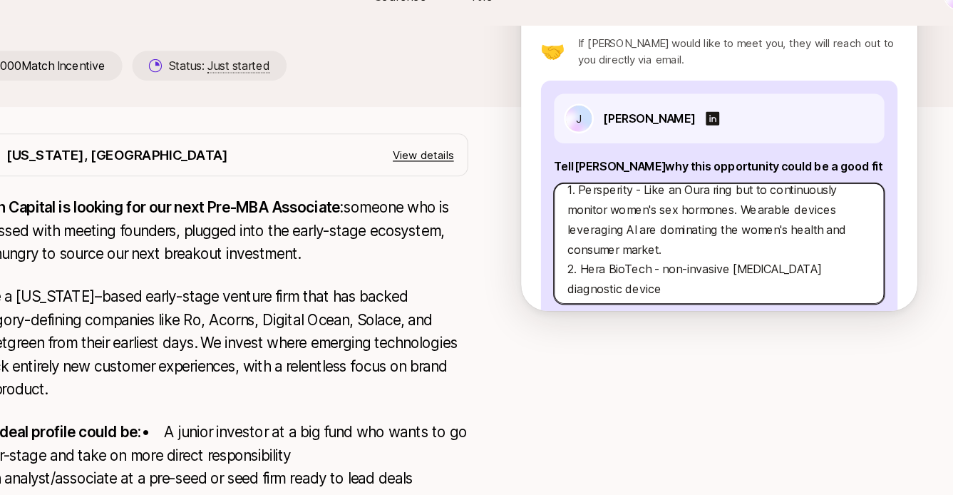
scroll to position [168, 0]
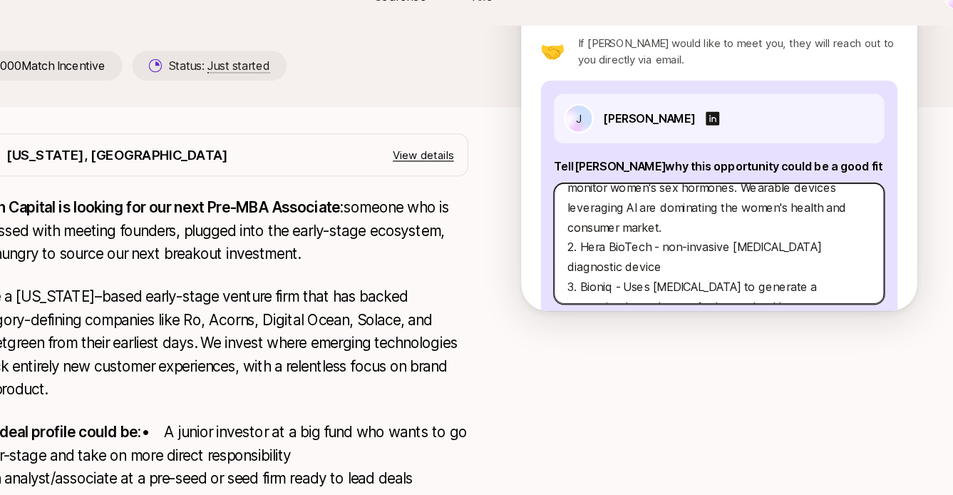
click at [646, 233] on textarea "1. What investment thesis are you most excited about? I'm most excited about wo…" at bounding box center [716, 239] width 285 height 104
click at [670, 214] on textarea "1. What investment thesis are you most excited about? I'm most excited about wo…" at bounding box center [716, 239] width 285 height 104
click at [667, 231] on textarea "1. What investment thesis are you most excited about? I'm most excited about wo…" at bounding box center [716, 239] width 285 height 104
drag, startPoint x: 618, startPoint y: 232, endPoint x: 692, endPoint y: 237, distance: 73.5
click at [692, 237] on textarea "1. What investment thesis are you most excited about? I'm most excited about wo…" at bounding box center [716, 239] width 285 height 104
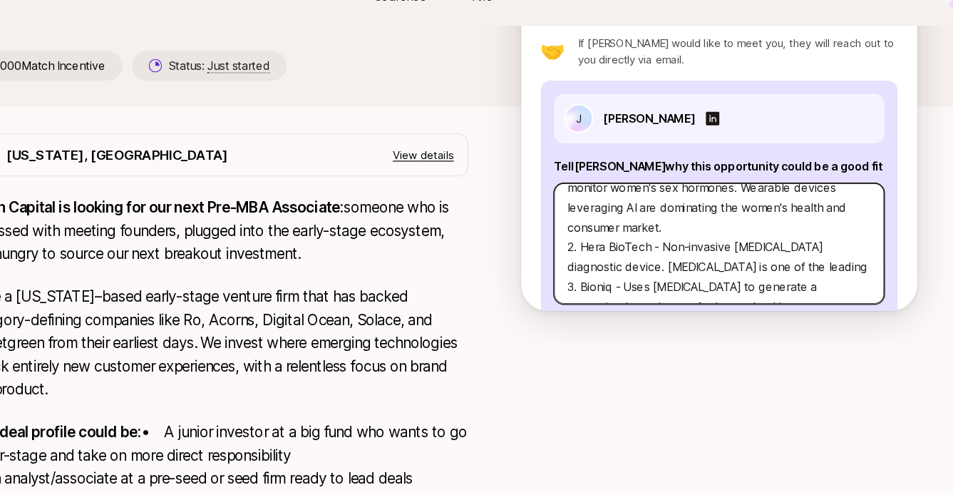
scroll to position [177, 0]
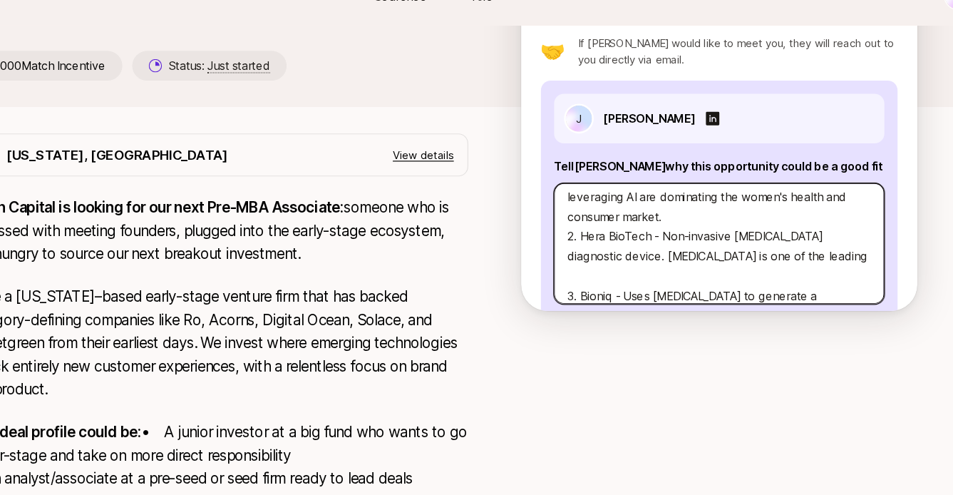
click at [776, 227] on textarea "1. What investment thesis are you most excited about? I'm most excited about wo…" at bounding box center [716, 239] width 285 height 104
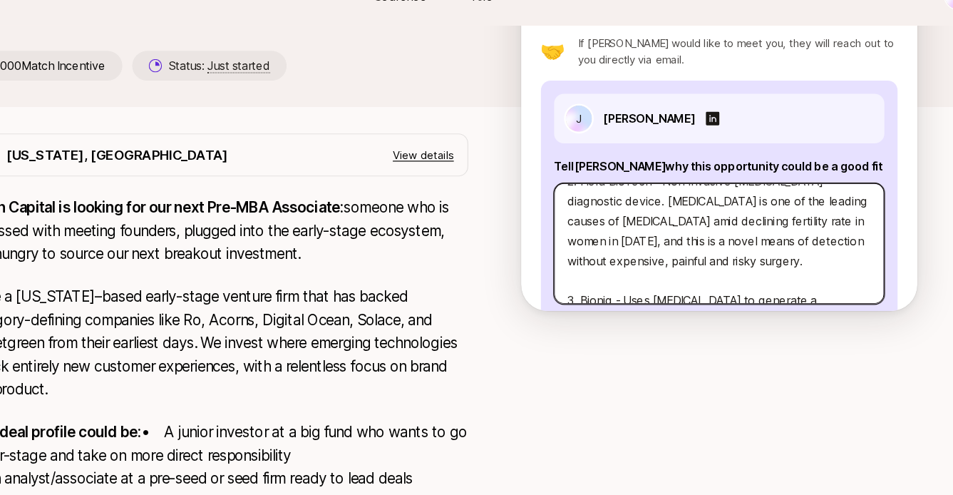
scroll to position [267, 0]
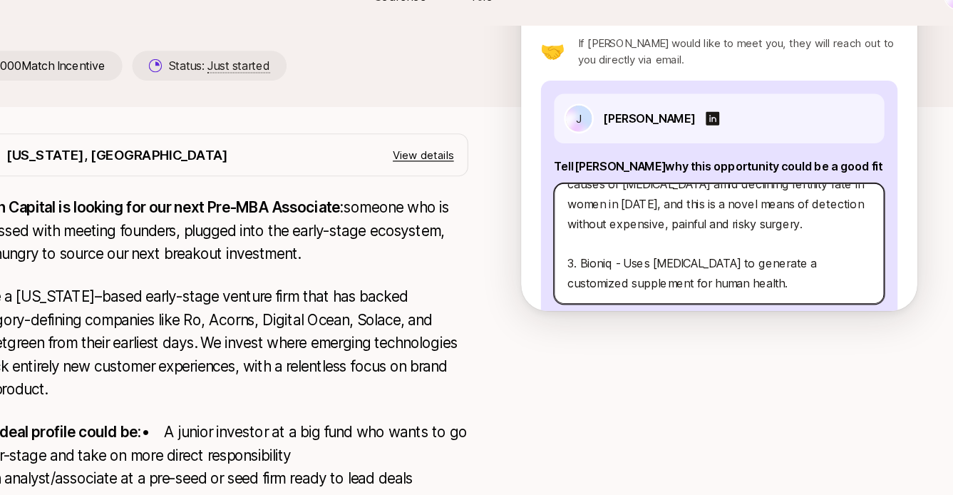
click at [781, 224] on textarea "1. What investment thesis are you most excited about? I'm most excited about wo…" at bounding box center [716, 239] width 285 height 104
click at [772, 238] on textarea "1. What investment thesis are you most excited about? I'm most excited about wo…" at bounding box center [716, 239] width 285 height 104
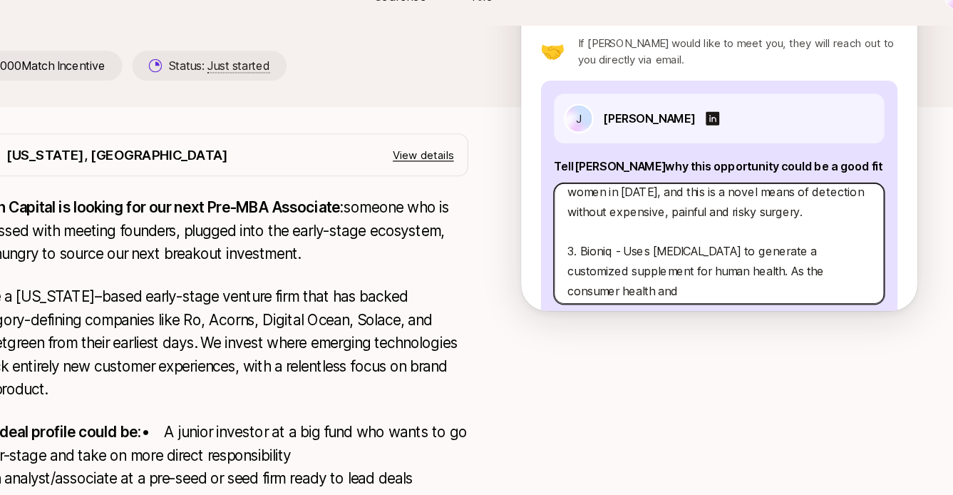
scroll to position [274, 0]
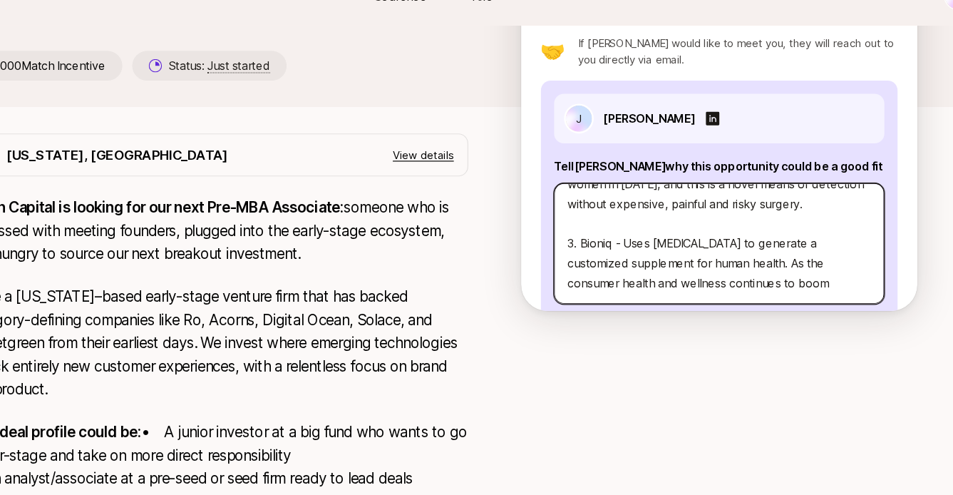
click at [649, 245] on textarea "1. What investment thesis are you most excited about? I'm most excited about wo…" at bounding box center [716, 239] width 285 height 104
click at [761, 249] on textarea "1. What investment thesis are you most excited about? I'm most excited about wo…" at bounding box center [716, 239] width 285 height 104
click at [760, 249] on textarea "1. What investment thesis are you most excited about? I'm most excited about wo…" at bounding box center [716, 239] width 285 height 104
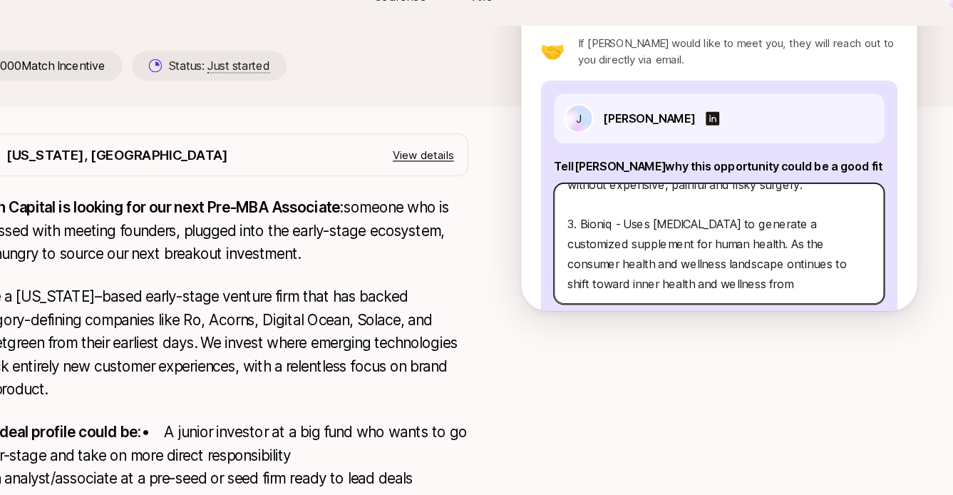
click at [697, 230] on textarea "1. What investment thesis are you most excited about? I'm most excited about wo…" at bounding box center [716, 239] width 285 height 104
click at [714, 242] on textarea "1. What investment thesis are you most excited about? I'm most excited about wo…" at bounding box center [716, 239] width 285 height 104
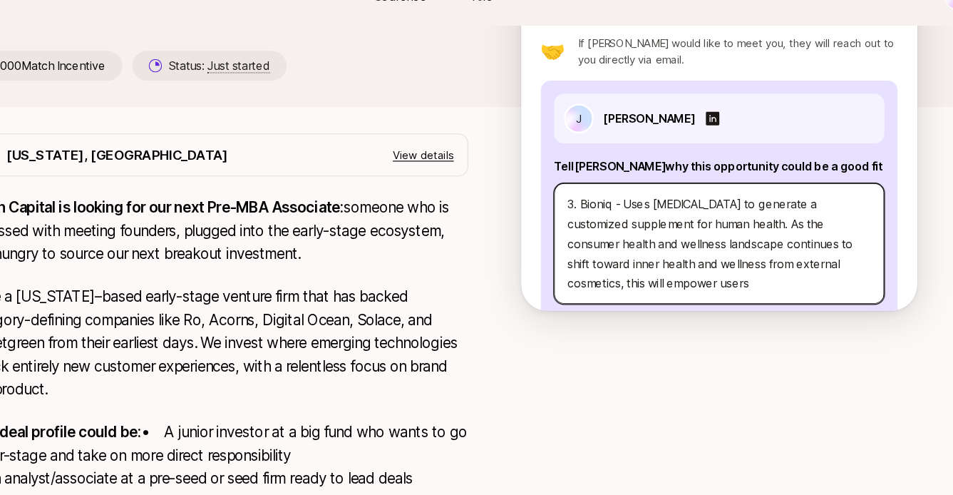
click at [638, 247] on textarea "1. What investment thesis are you most excited about? I'm most excited about wo…" at bounding box center [716, 239] width 285 height 104
drag, startPoint x: 745, startPoint y: 195, endPoint x: 724, endPoint y: 195, distance: 20.7
click at [723, 195] on textarea "1. What investment thesis are you most excited about? I'm most excited about wo…" at bounding box center [716, 239] width 285 height 104
click at [747, 256] on textarea "1. What investment thesis are you most excited about? I'm most excited about wo…" at bounding box center [716, 239] width 285 height 104
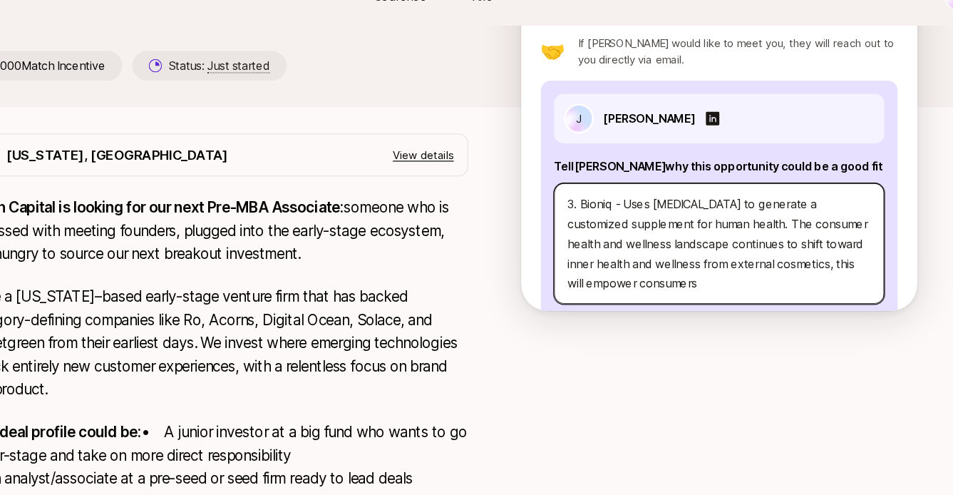
click at [758, 233] on textarea "1. What investment thesis are you most excited about? I'm most excited about wo…" at bounding box center [716, 239] width 285 height 104
drag, startPoint x: 755, startPoint y: 233, endPoint x: 755, endPoint y: 248, distance: 15.0
click at [755, 248] on textarea "1. What investment thesis are you most excited about? I'm most excited about wo…" at bounding box center [716, 239] width 285 height 104
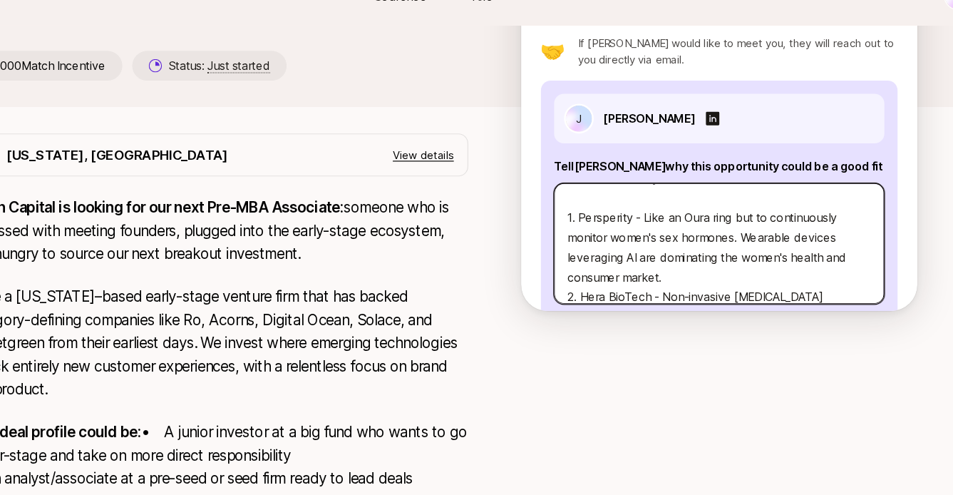
scroll to position [122, 0]
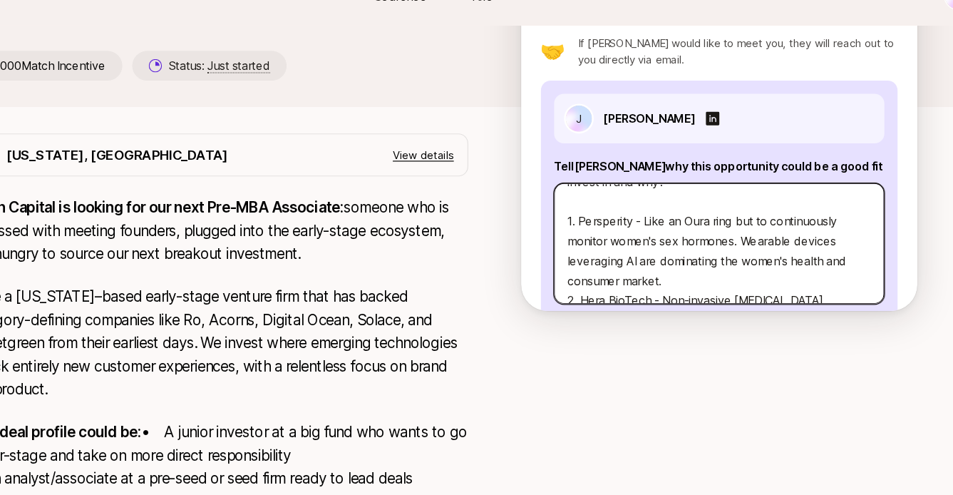
click at [701, 240] on textarea "1. What investment thesis are you most excited about? I'm most excited about wo…" at bounding box center [716, 239] width 285 height 104
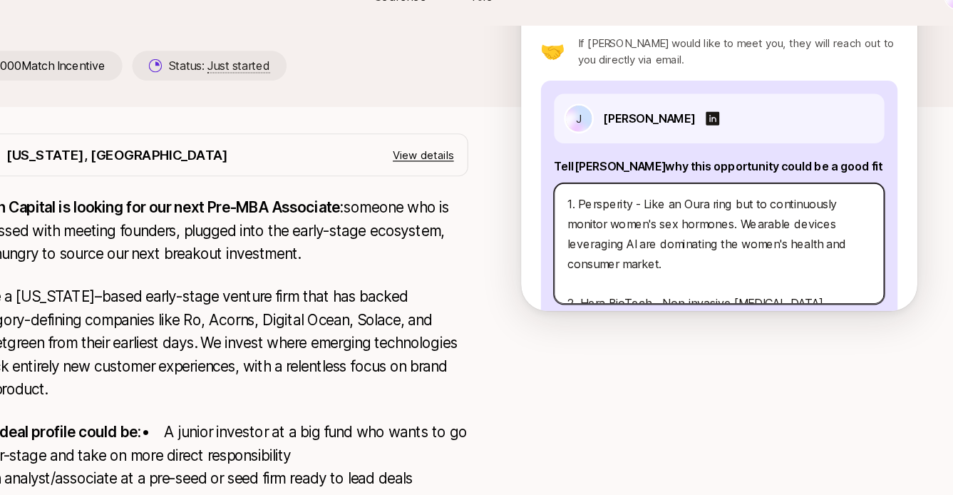
click at [755, 187] on textarea "1. What investment thesis are you most excited about? I'm most excited about wo…" at bounding box center [716, 239] width 285 height 104
click at [755, 232] on textarea "1. What investment thesis are you most excited about? I'm most excited about wo…" at bounding box center [716, 239] width 285 height 104
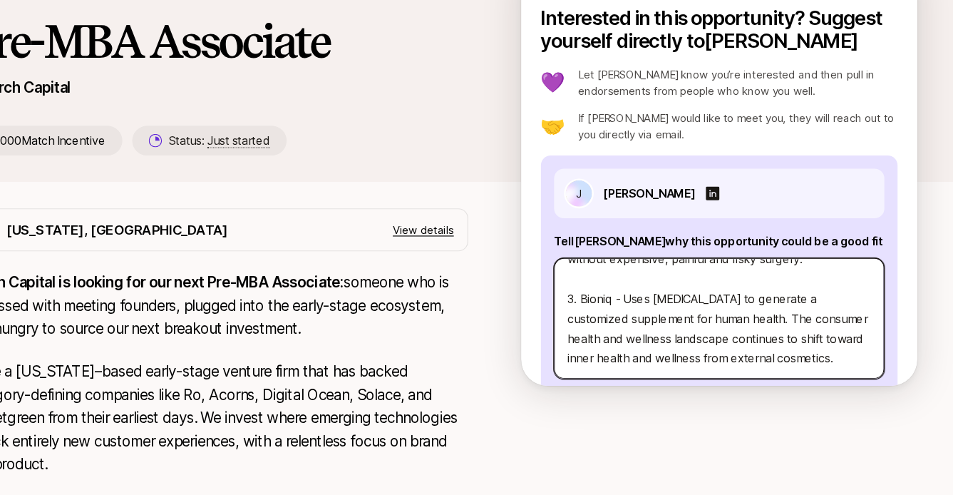
scroll to position [67, 0]
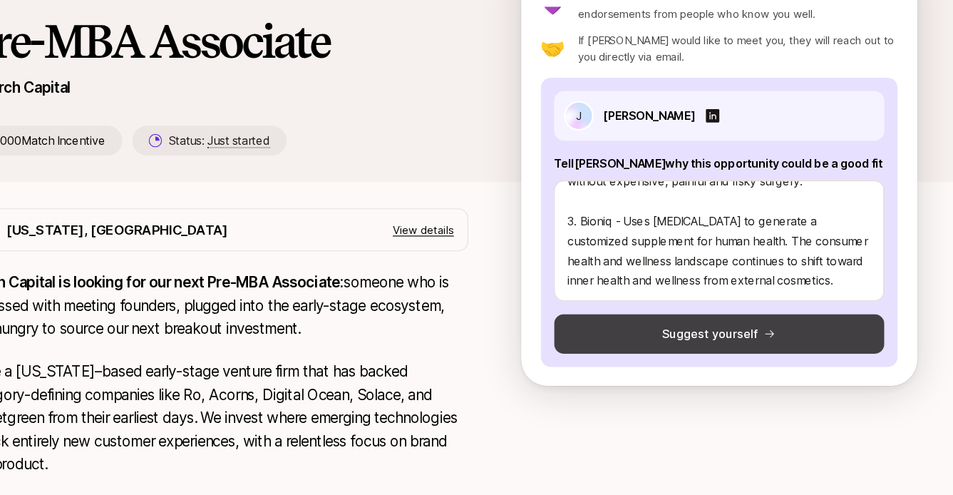
click at [723, 338] on button "Suggest yourself" at bounding box center [716, 355] width 285 height 34
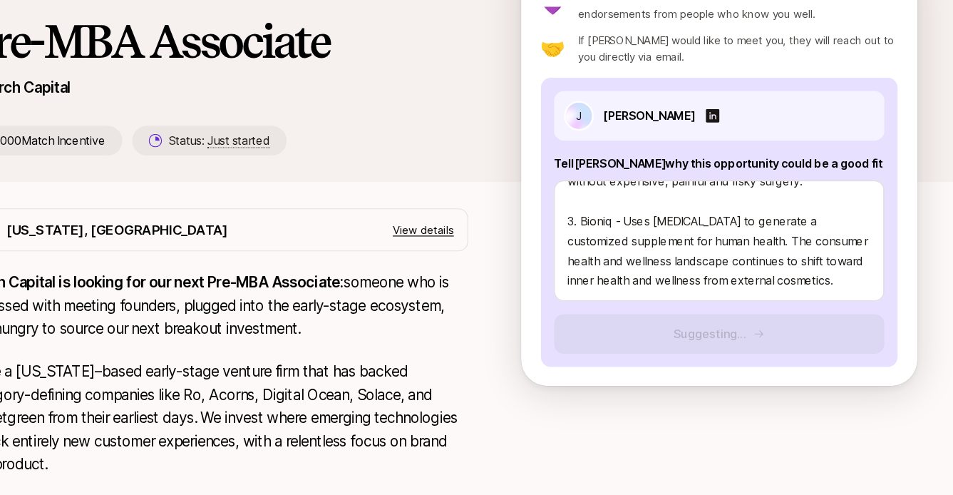
scroll to position [0, 0]
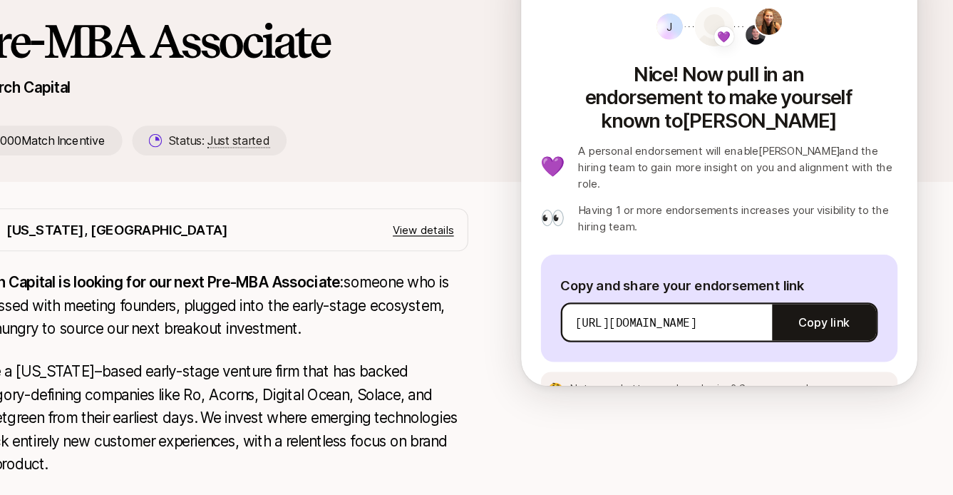
click at [762, 287] on div "Copy and share your endorsement link [URL][DOMAIN_NAME] Copy link" at bounding box center [716, 333] width 308 height 93
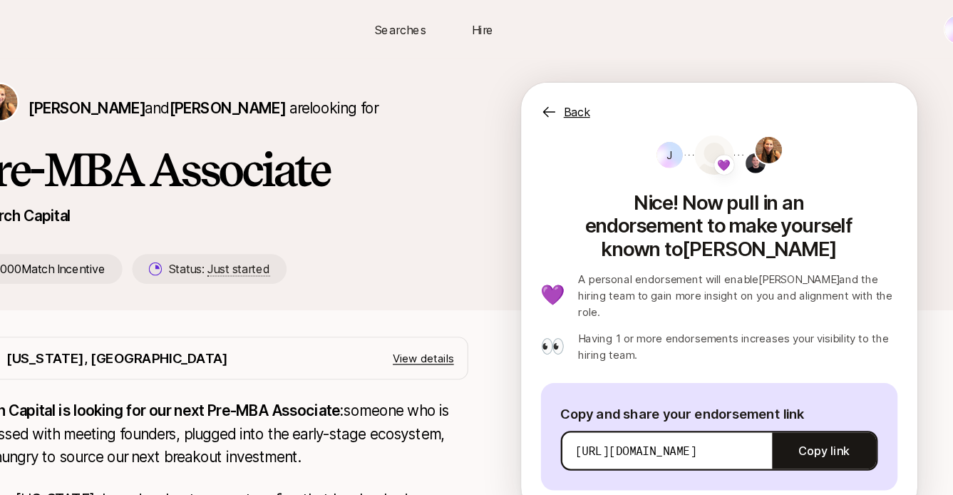
scroll to position [64, 0]
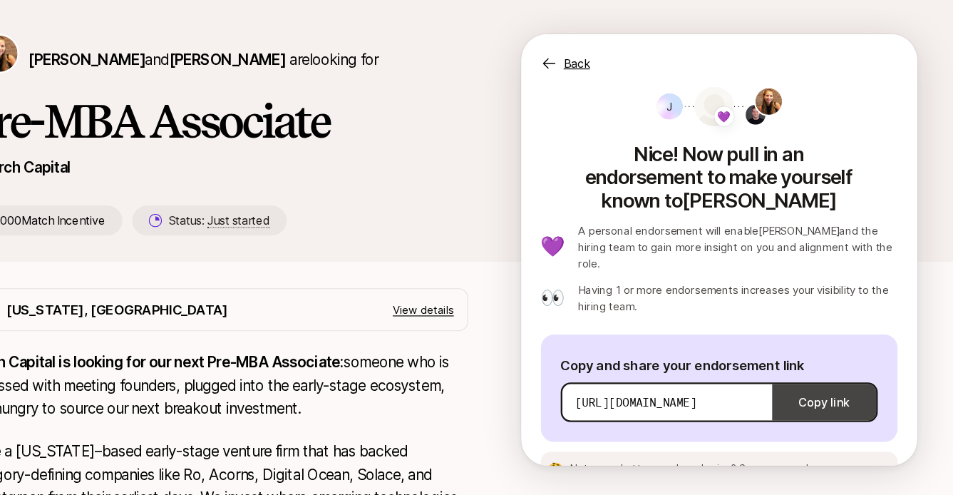
click at [803, 371] on button "Copy link" at bounding box center [806, 391] width 89 height 40
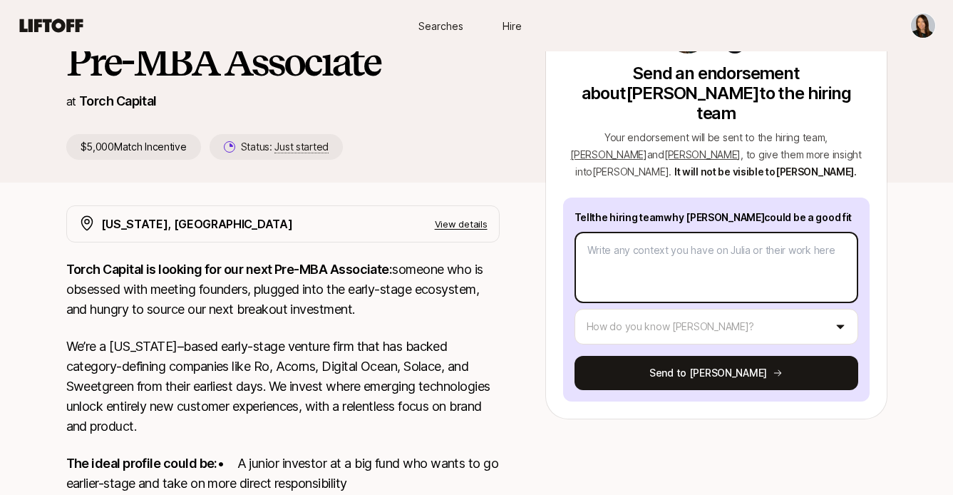
scroll to position [157, 0]
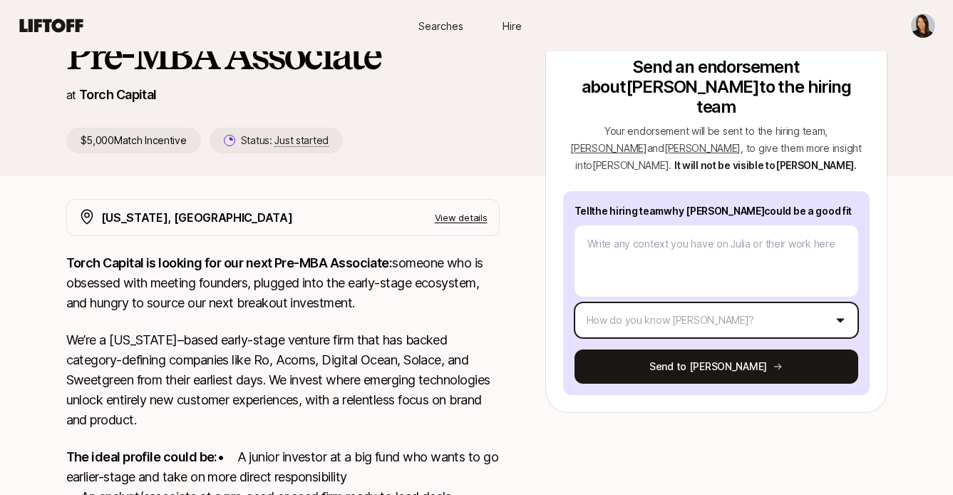
click at [624, 274] on html "New to Liftoff? See how it works Searches Hire Searches Hire [PERSON_NAME] and …" at bounding box center [476, 90] width 953 height 495
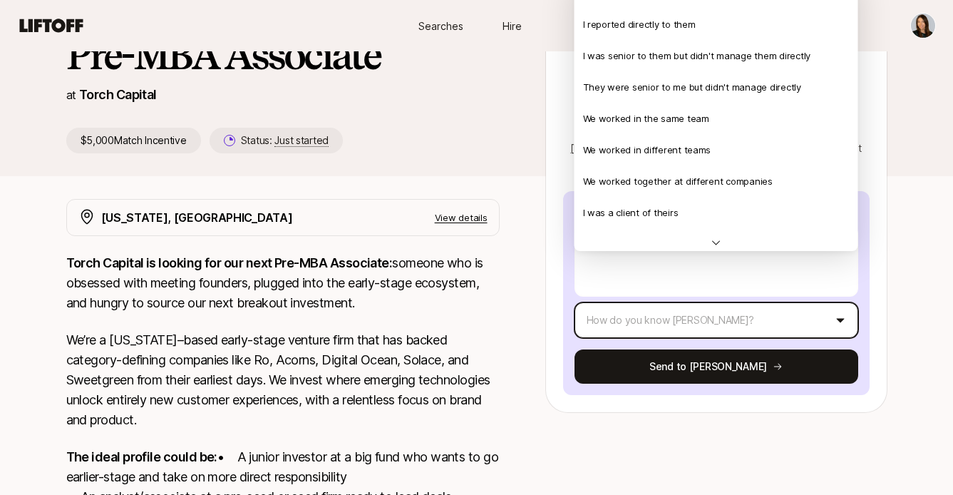
click at [624, 274] on html "New to Liftoff? See how it works Searches Hire Searches Hire [PERSON_NAME] and …" at bounding box center [476, 90] width 953 height 495
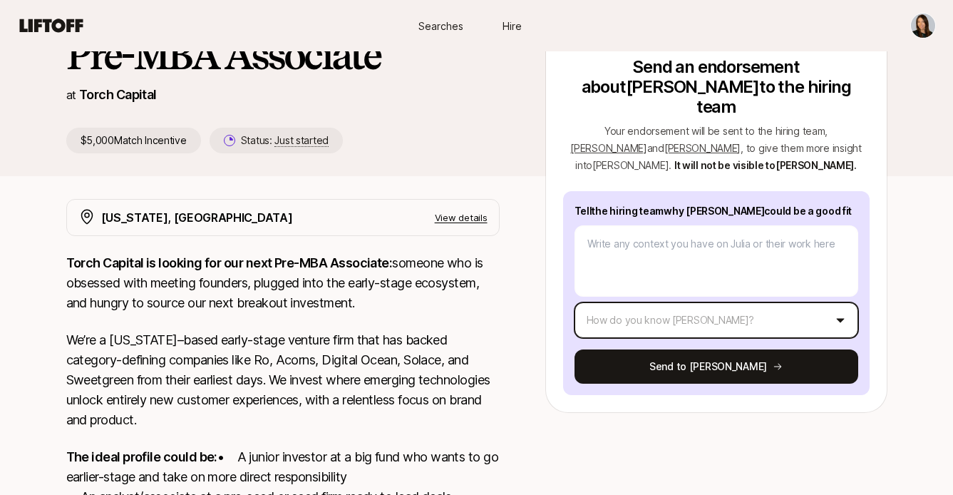
click at [624, 274] on html "New to Liftoff? See how it works Searches Hire Searches Hire [PERSON_NAME] and …" at bounding box center [476, 90] width 953 height 495
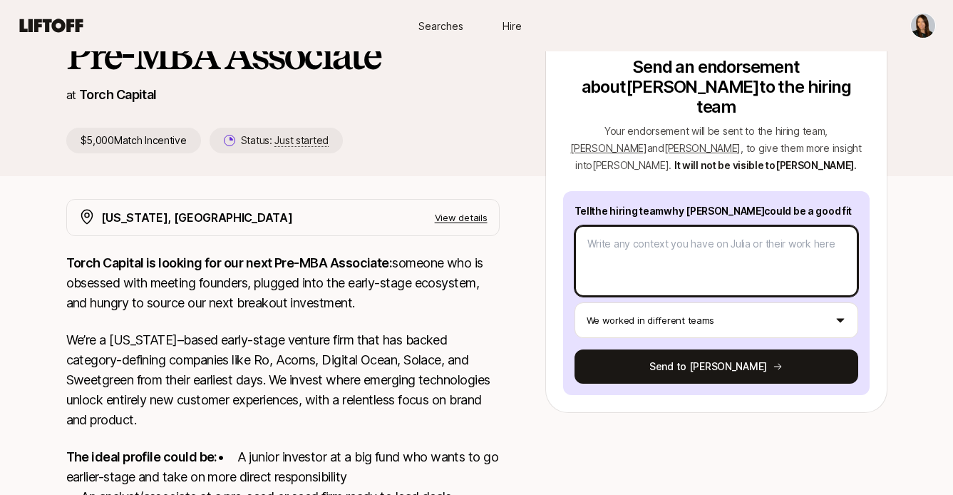
click at [635, 225] on textarea at bounding box center [716, 260] width 284 height 71
type textarea "x"
type textarea "h"
type textarea "x"
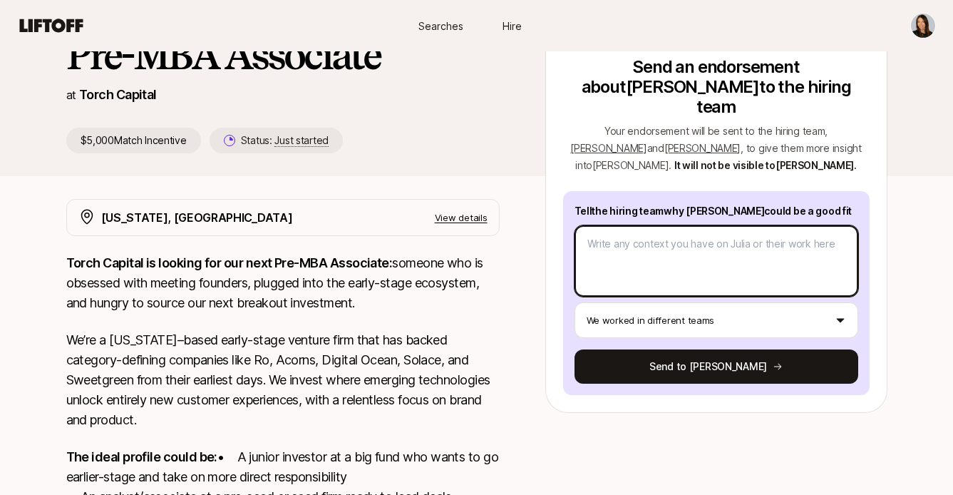
type textarea "J"
type textarea "x"
type textarea "[DATE]"
type textarea "x"
type textarea "Juli"
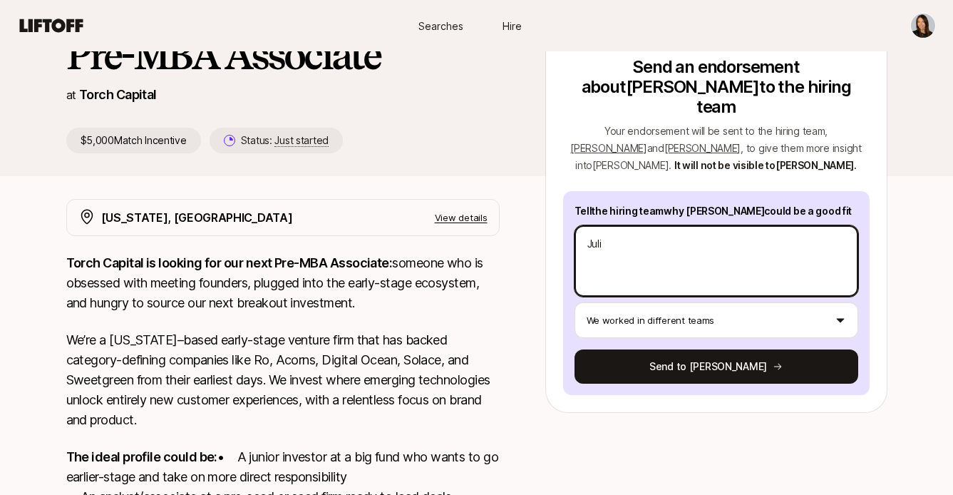
type textarea "x"
type textarea "[PERSON_NAME]"
type textarea "x"
type textarea "[PERSON_NAME]"
type textarea "x"
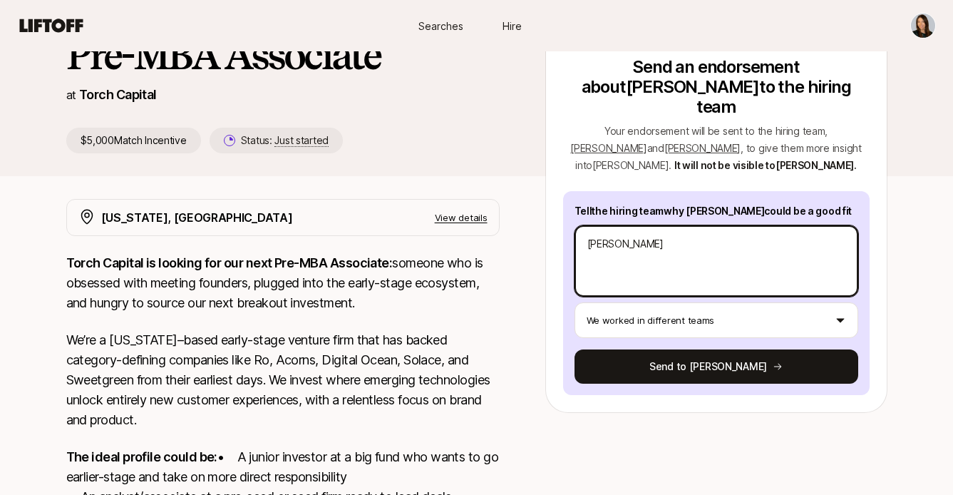
type textarea "Julia i"
type textarea "x"
type textarea "Julia is"
type textarea "x"
type textarea "Julia is"
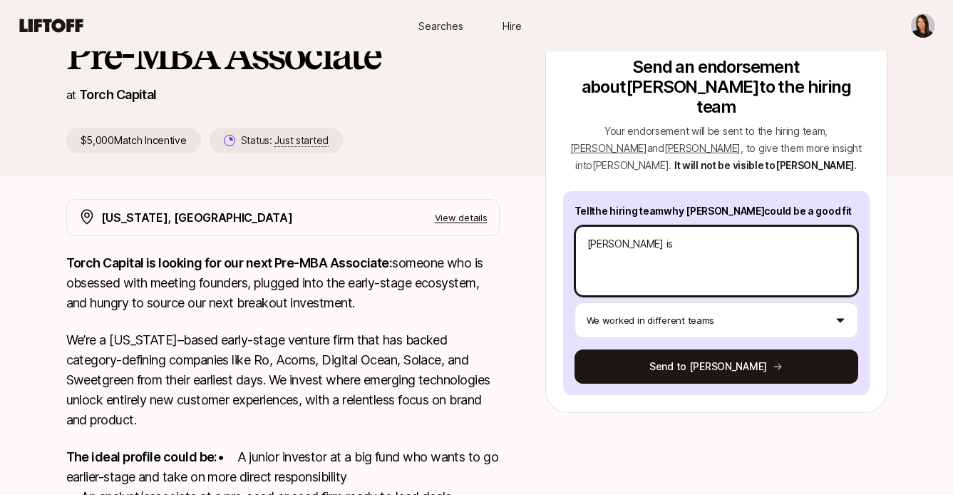
type textarea "x"
type textarea "Julia is m"
type textarea "x"
type textarea "Julia is mu"
type textarea "x"
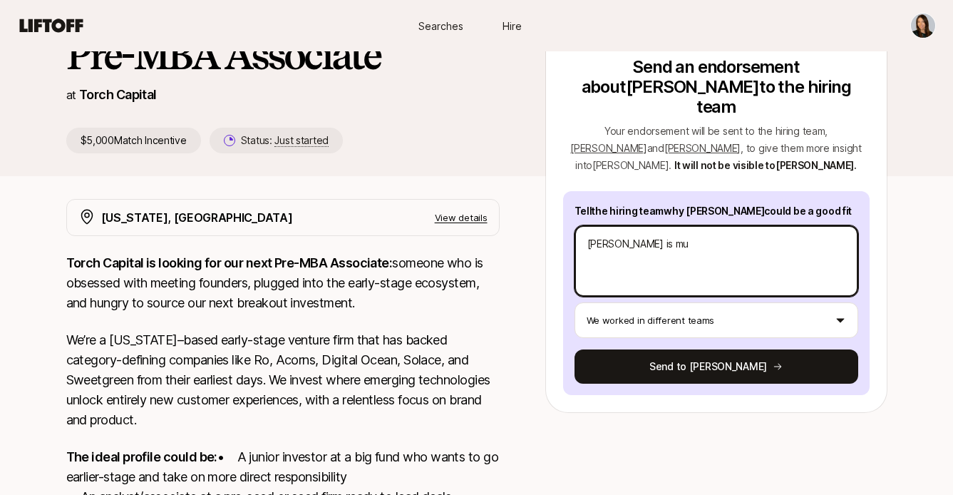
type textarea "Julia is mul"
type textarea "x"
type textarea "Julia is mult"
type textarea "x"
type textarea "Julia is multi"
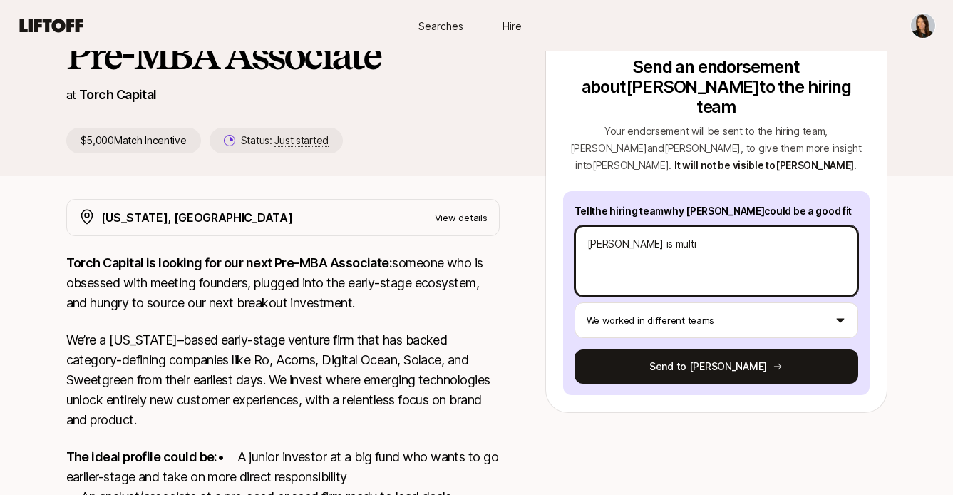
type textarea "x"
type textarea "Julia is multif"
type textarea "x"
type textarea "Julia is multifa"
type textarea "x"
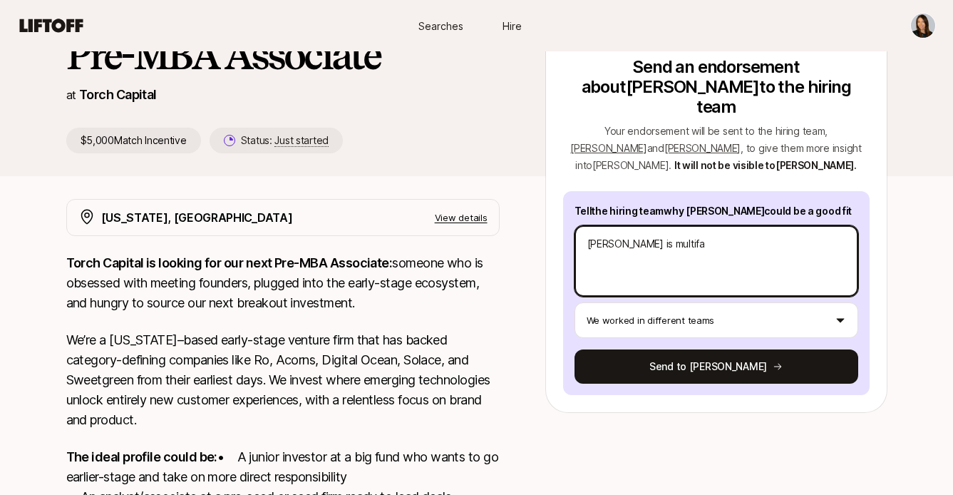
type textarea "Julia is multifac"
type textarea "x"
type textarea "Julia is multiface"
type textarea "x"
type textarea "Julia is multifacet"
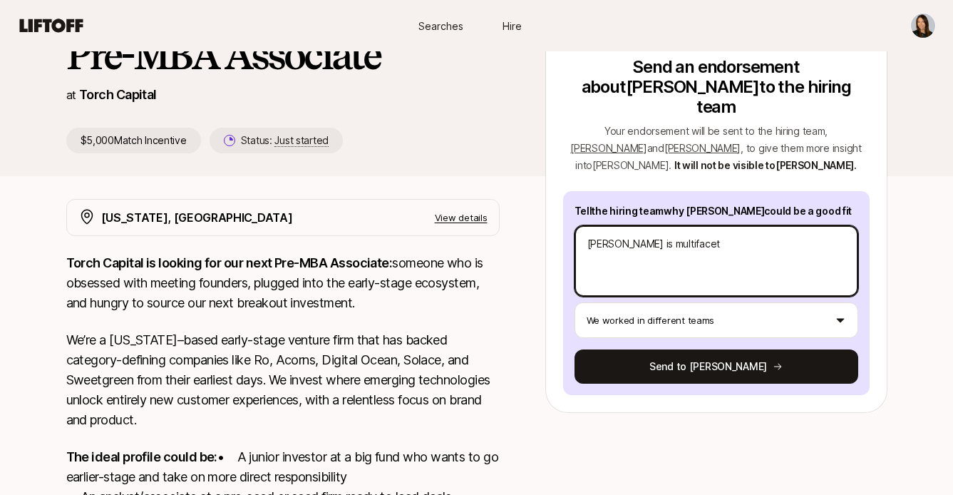
type textarea "x"
type textarea "Julia is multifacete"
type textarea "x"
type textarea "Julia is multifaceted"
type textarea "x"
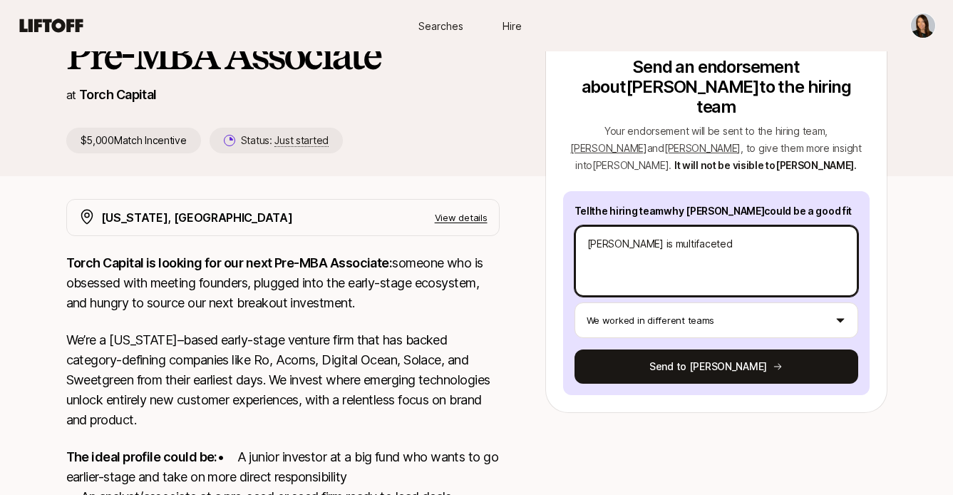
type textarea "Julia is multifaceted,"
type textarea "x"
type textarea "Julia is multifaceted,"
type textarea "x"
type textarea "Julia is multifaceted, c"
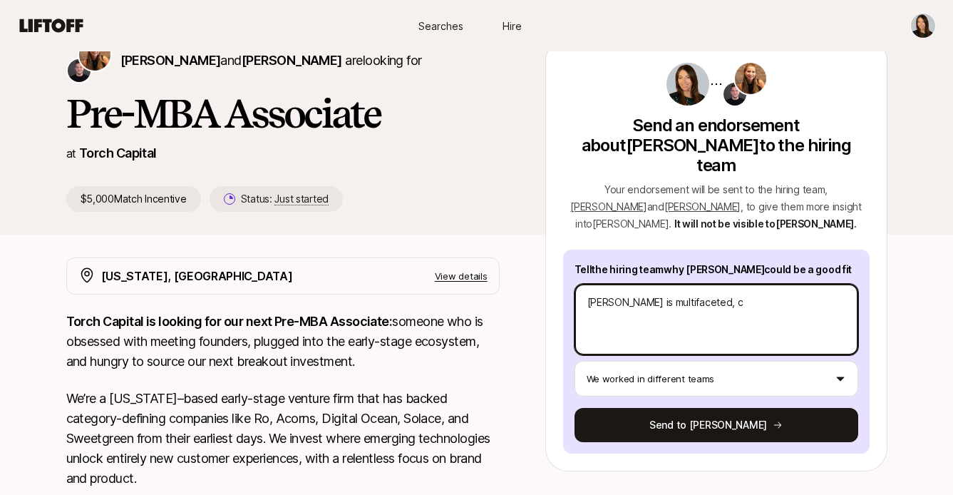
scroll to position [103, 0]
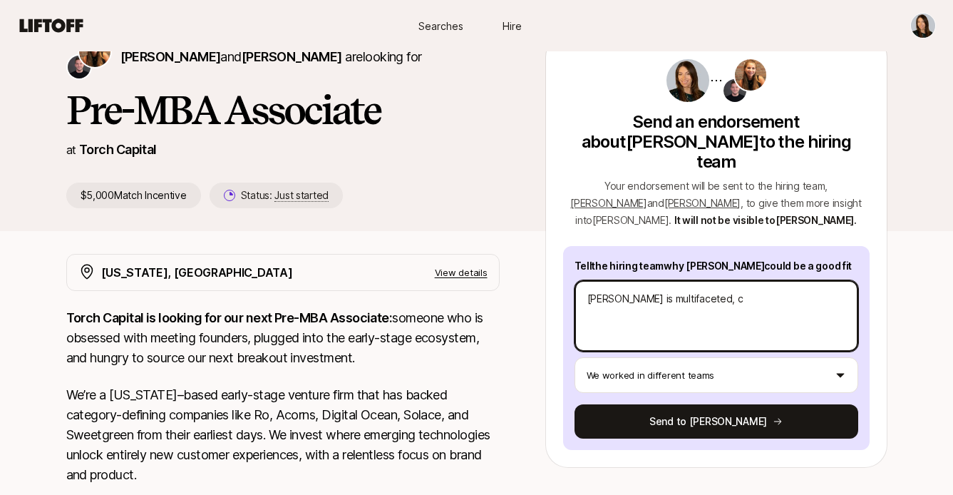
type textarea "x"
type textarea "Julia is multifaceted, cr"
type textarea "x"
type textarea "Julia is multifaceted, cre"
type textarea "x"
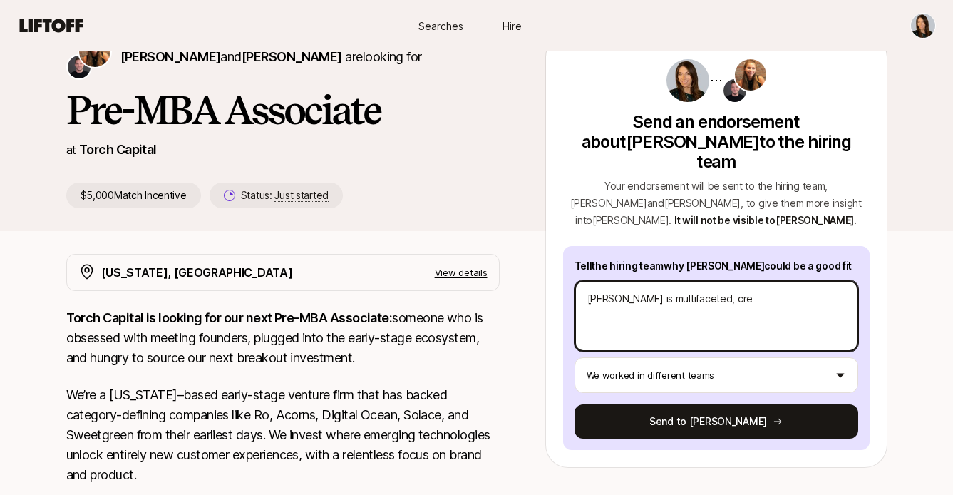
type textarea "Julia is multifaceted, crea"
type textarea "x"
type textarea "Julia is multifaceted, creat"
type textarea "x"
type textarea "Julia is multifaceted, creati"
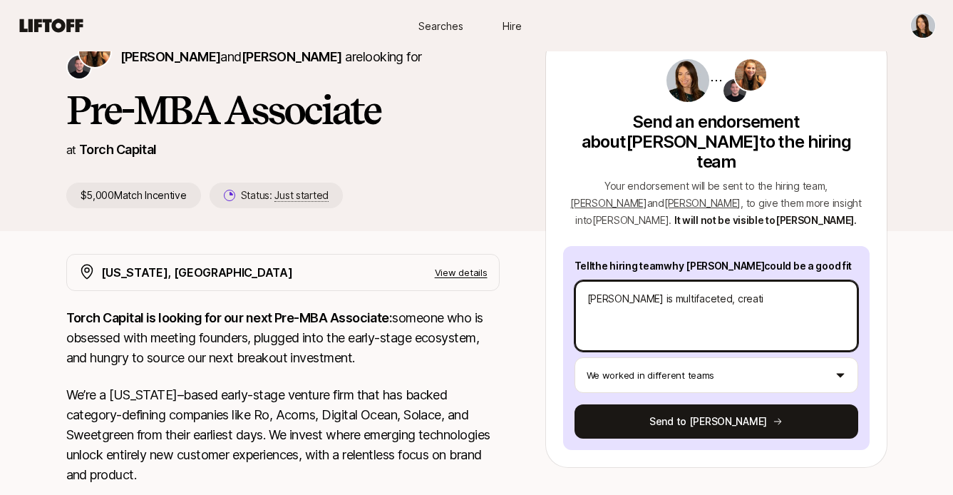
type textarea "x"
type textarea "Julia is multifaceted, creativ"
type textarea "x"
type textarea "Julia is multifaceted, creative"
type textarea "x"
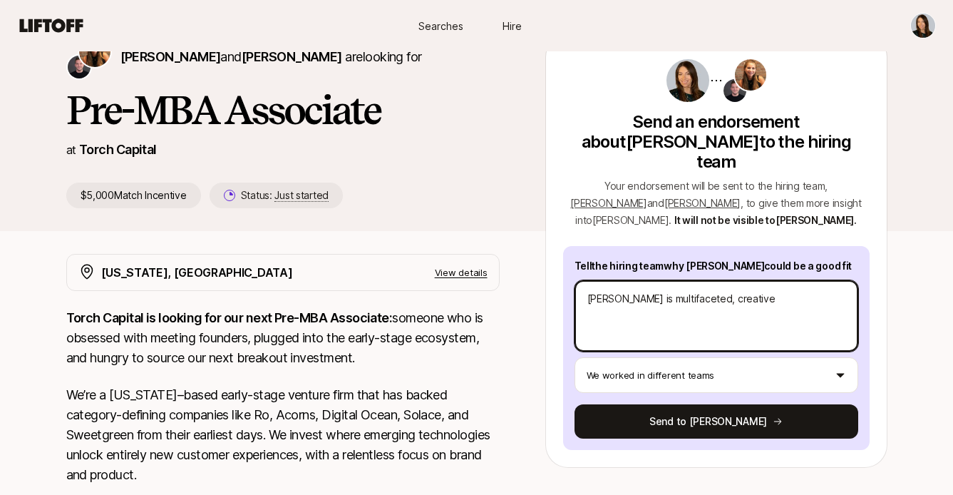
type textarea "Julia is multifaceted, creative"
type textarea "x"
type textarea "Julia is multifaceted, creative an"
type textarea "x"
type textarea "Julia is multifaceted, creative and"
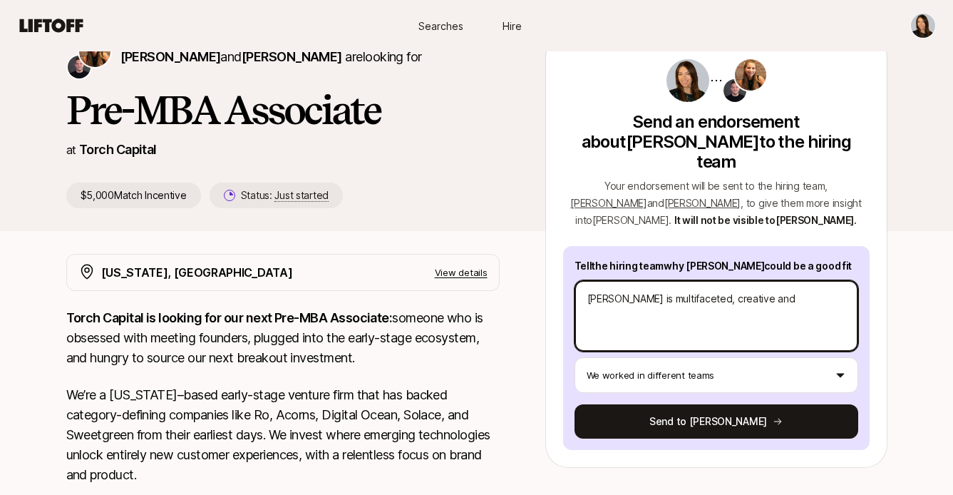
type textarea "x"
type textarea "Julia is multifaceted, creative and"
type textarea "x"
type textarea "Julia is multifaceted, creative and e"
type textarea "x"
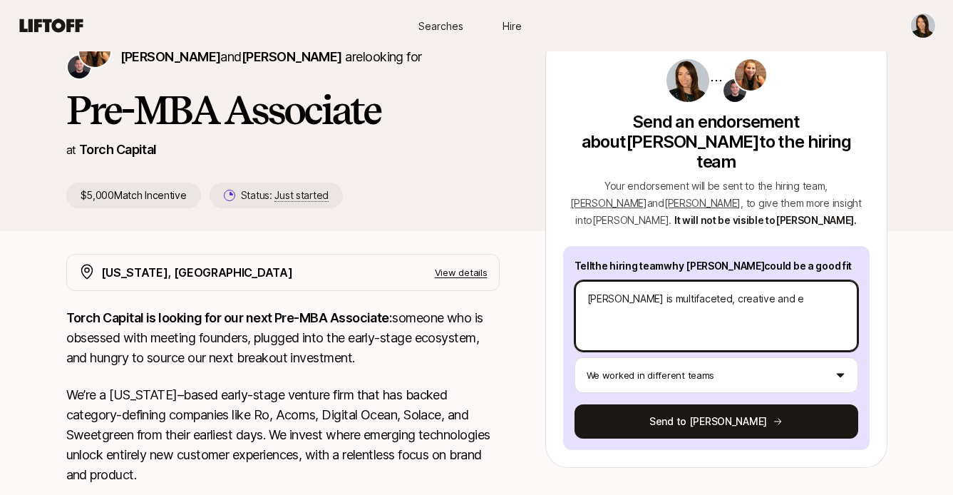
type textarea "Julia is multifaceted, creative and en"
type textarea "x"
type textarea "Julia is multifaceted, creative and enj"
type textarea "x"
type textarea "Julia is multifaceted, creative and enjo"
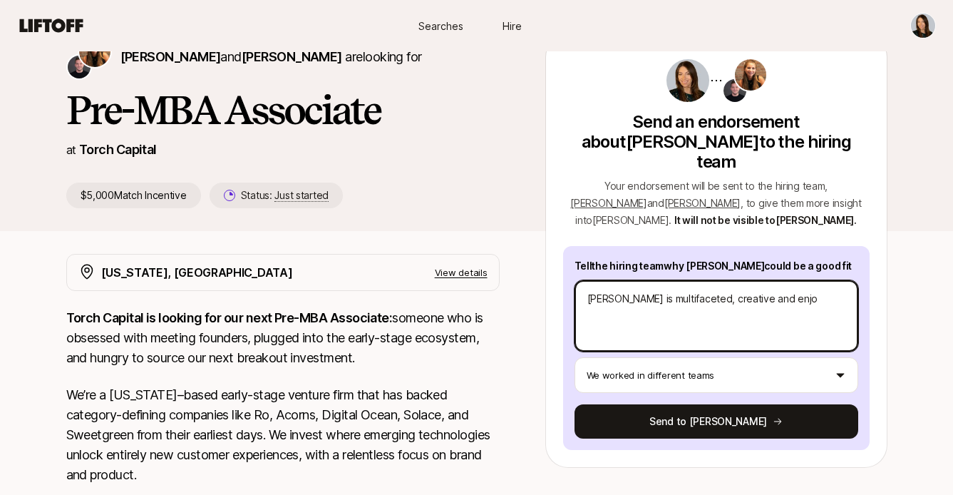
type textarea "x"
type textarea "Julia is multifaceted, creative and enjoy"
type textarea "x"
type textarea "Julia is multifaceted, creative and enjoys"
type textarea "x"
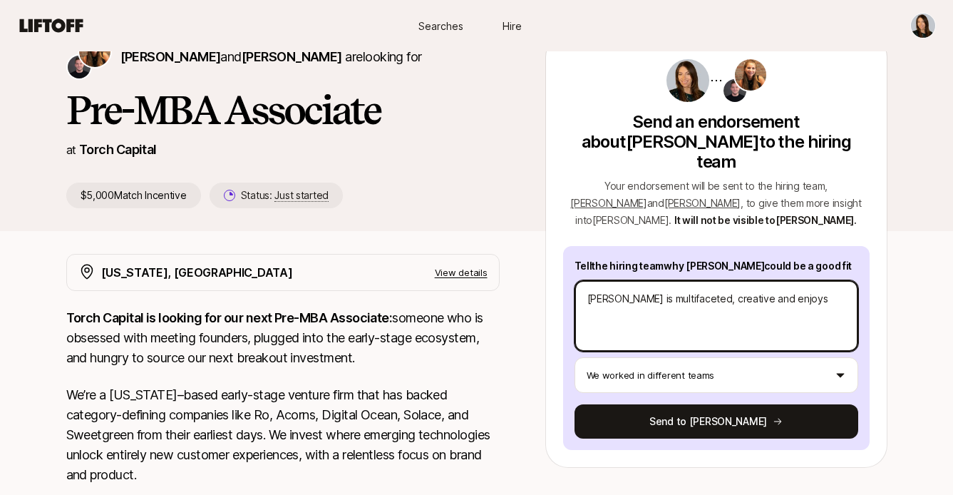
type textarea "Julia is multifaceted, creative and enjoys"
type textarea "x"
type textarea "Julia is multifaceted, creative and enjoys di"
type textarea "x"
type textarea "Julia is multifaceted, creative and enjoys dis"
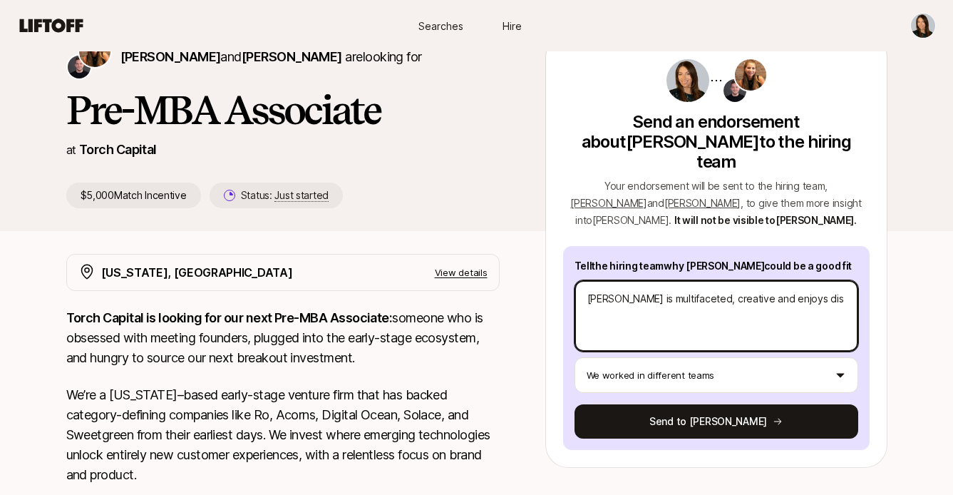
type textarea "x"
type textarea "Julia is multifaceted, creative and enjoys disc"
type textarea "x"
type textarea "Julia is multifaceted, creative and enjoys disco"
type textarea "x"
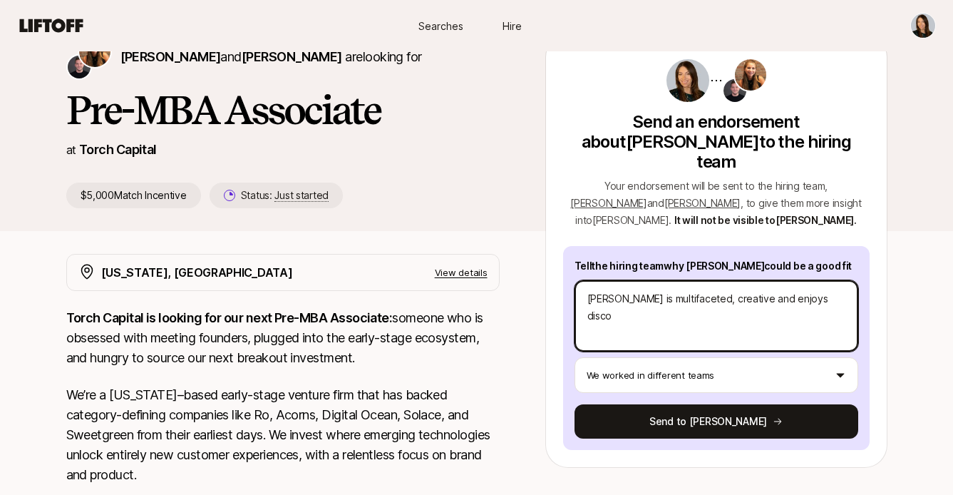
type textarea "Julia is multifaceted, creative and enjoys discoe"
type textarea "x"
type textarea "Julia is multifaceted, creative and enjoys discoer"
type textarea "x"
type textarea "Julia is multifaceted, creative and enjoys discoerin"
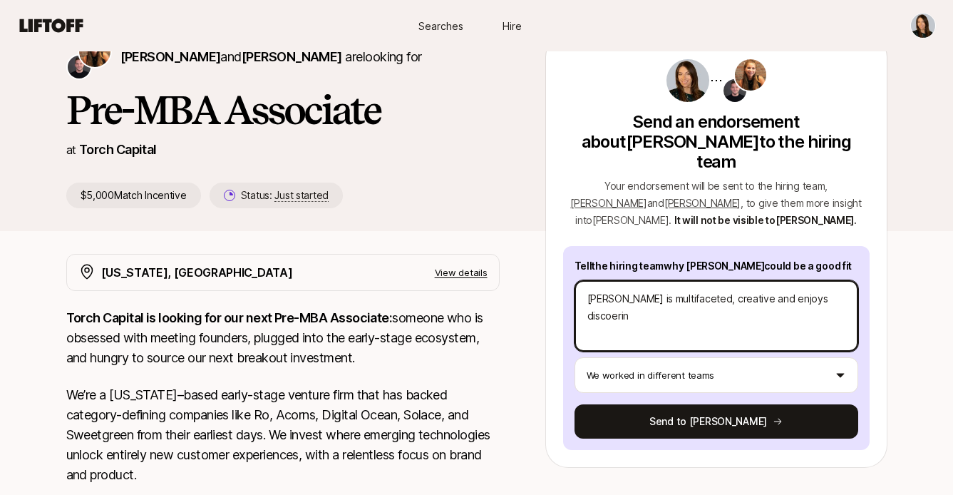
type textarea "x"
type textarea "Julia is multifaceted, creative and enjoys discoeri"
type textarea "x"
type textarea "Julia is multifaceted, creative and enjoys discoer"
type textarea "x"
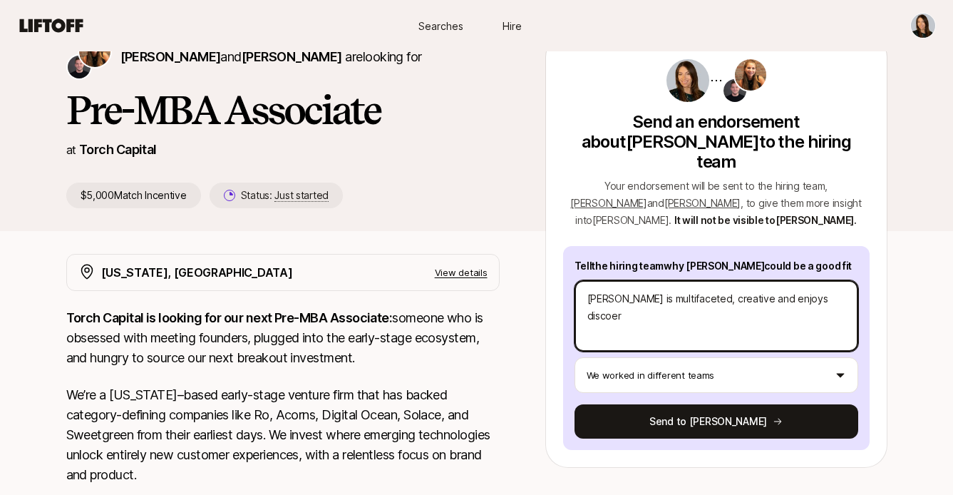
type textarea "Julia is multifaceted, creative and enjoys discoe"
type textarea "x"
type textarea "Julia is multifaceted, creative and enjoys disco"
type textarea "x"
type textarea "Julia is multifaceted, creative and enjoys discov"
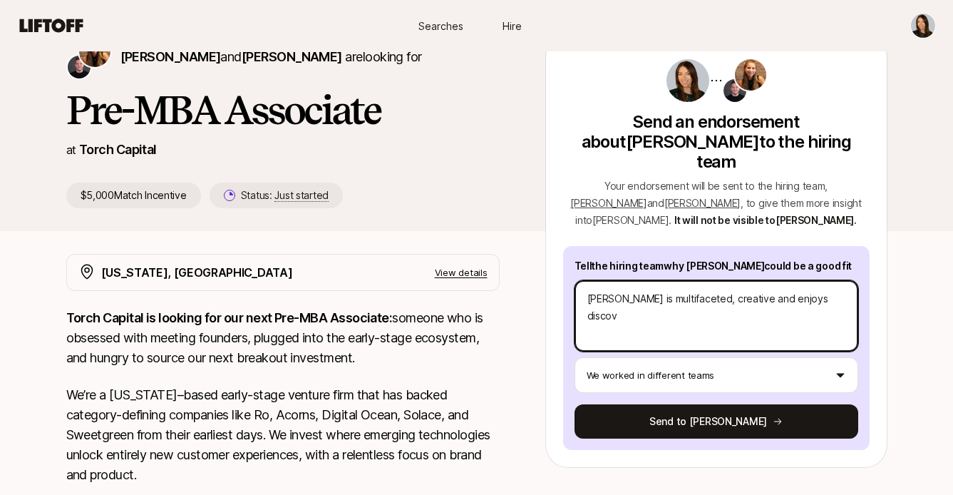
type textarea "x"
type textarea "Julia is multifaceted, creative and enjoys discove"
type textarea "x"
type textarea "Julia is multifaceted, creative and enjoys discoveri"
type textarea "x"
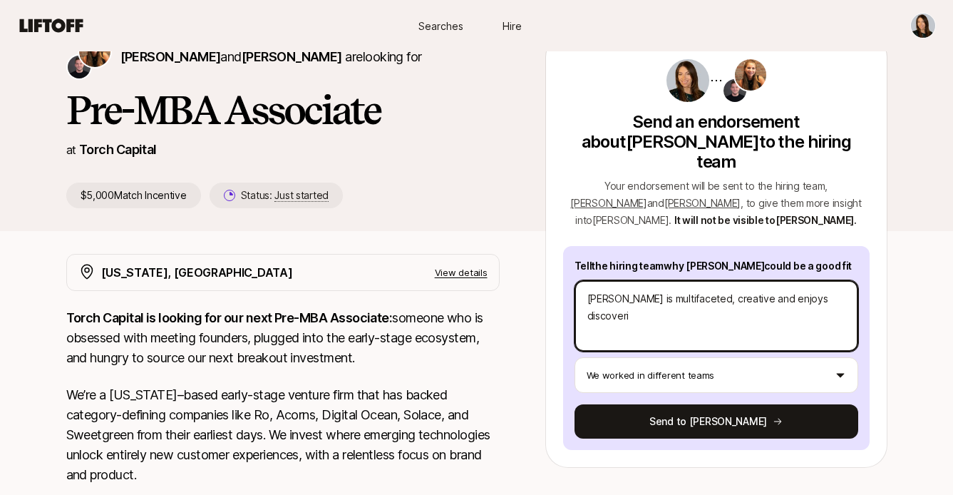
type textarea "Julia is multifaceted, creative and enjoys discoverin"
type textarea "x"
type textarea "Julia is multifaceted, creative and enjoys discovering"
type textarea "x"
type textarea "Julia is multifaceted, creative and enjoys discovering"
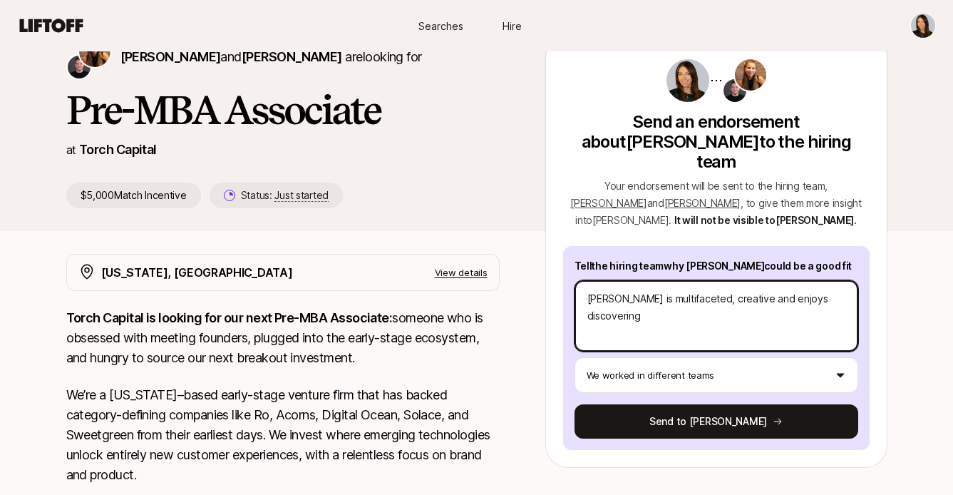
type textarea "x"
type textarea "Julia is multifaceted, creative and enjoys discovering n"
type textarea "x"
type textarea "Julia is multifaceted, creative and enjoys discovering ne"
type textarea "x"
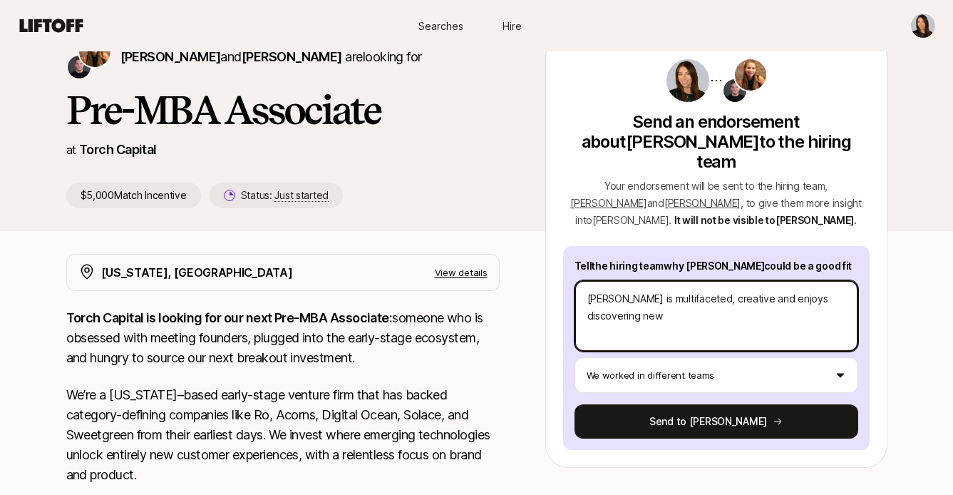
type textarea "Julia is multifaceted, creative and enjoys discovering new"
type textarea "x"
type textarea "Julia is multifaceted, creative and enjoys discovering new i"
type textarea "x"
type textarea "Julia is multifaceted, creative and enjoys discovering new id"
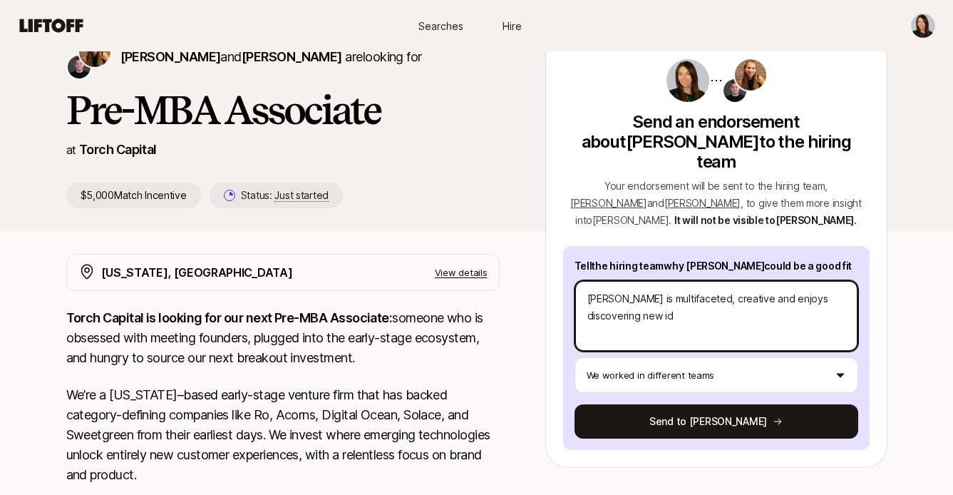
type textarea "x"
type textarea "Julia is multifaceted, creative and enjoys discovering new ide"
type textarea "x"
type textarea "Julia is multifaceted, creative and enjoys discovering new idea"
type textarea "x"
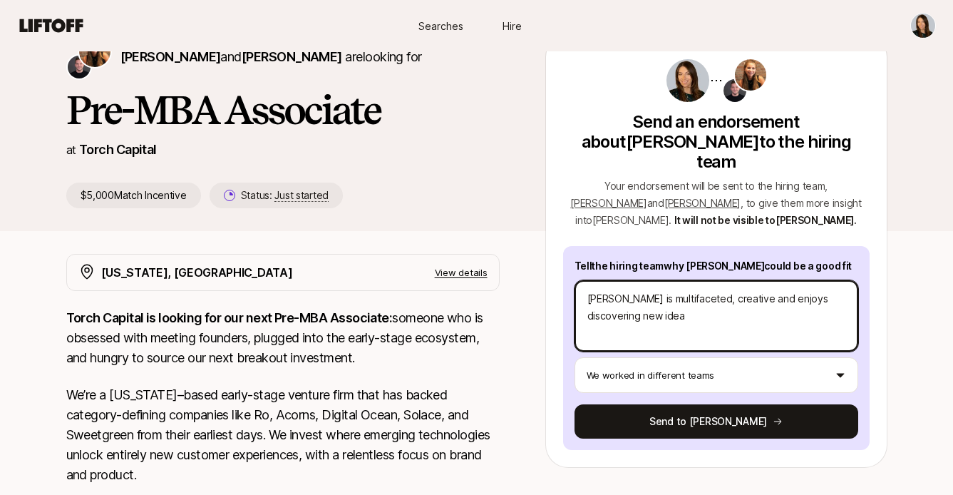
type textarea "Julia is multifaceted, creative and enjoys discovering new idea,"
type textarea "x"
type textarea "Julia is multifaceted, creative and enjoys discovering new ideas"
type textarea "x"
type textarea "Julia is multifaceted, creative and enjoys discovering new ideas,"
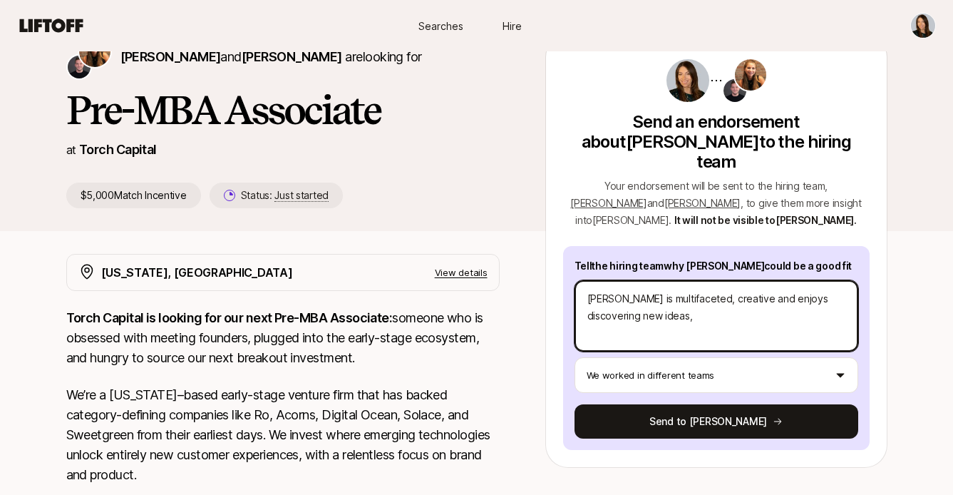
type textarea "x"
type textarea "Julia is multifaceted, creative and enjoys discovering new ideas, b"
type textarea "x"
type textarea "Julia is multifaceted, creative and enjoys discovering new ideas, bu"
type textarea "x"
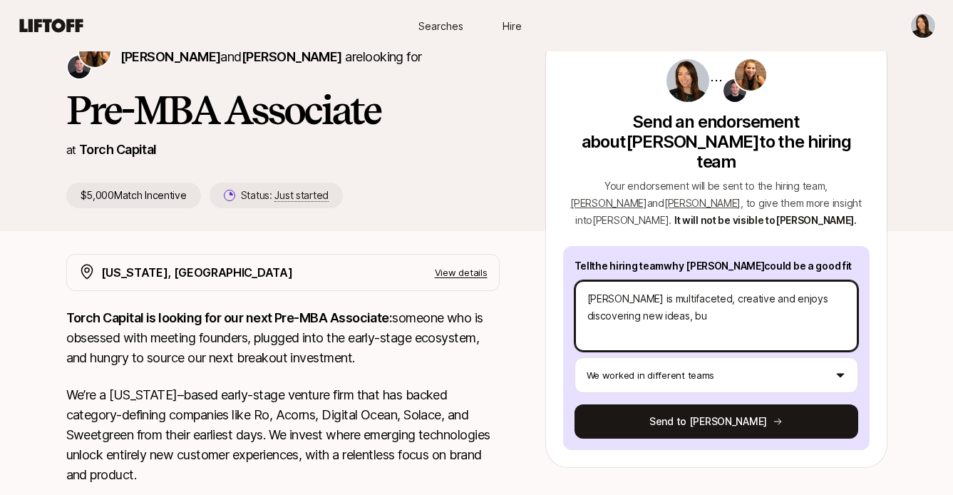
type textarea "Julia is multifaceted, creative and enjoys discovering new ideas, bui"
type textarea "x"
type textarea "Julia is multifaceted, creative and enjoys discovering new ideas, buil"
type textarea "x"
type textarea "Julia is multifaceted, creative and enjoys discovering new ideas, build"
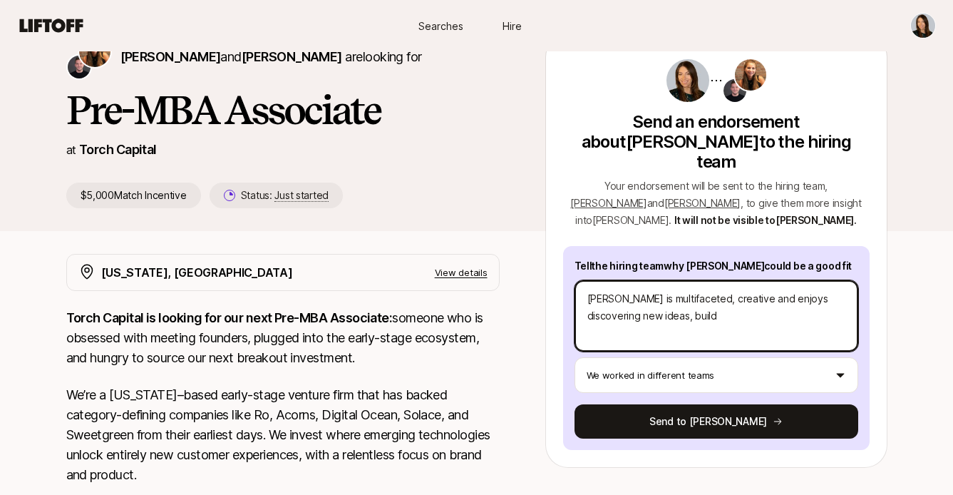
type textarea "x"
type textarea "Julia is multifaceted, creative and enjoys discovering new ideas, buildi"
type textarea "x"
type textarea "Julia is multifaceted, creative and enjoys discovering new ideas, buildin"
type textarea "x"
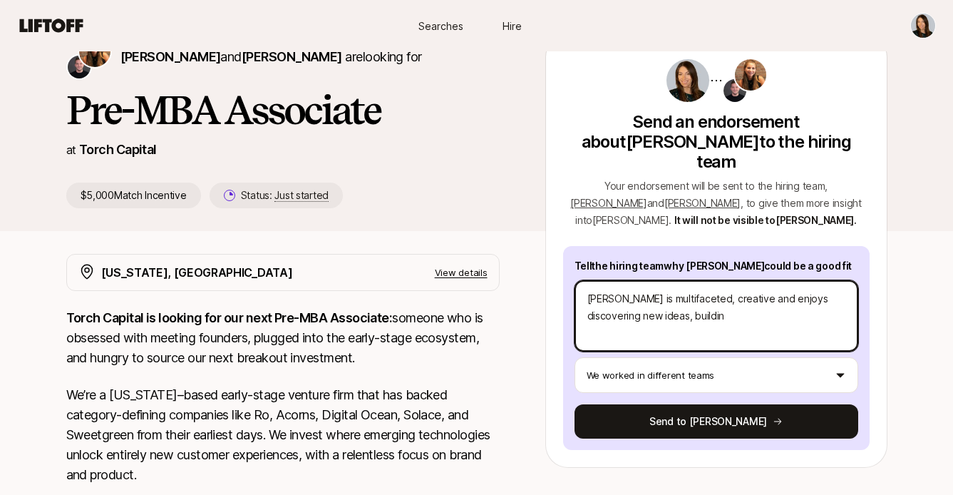
type textarea "Julia is multifaceted, creative and enjoys discovering new ideas, building"
type textarea "x"
type textarea "Julia is multifaceted, creative and enjoys discovering new ideas, building"
type textarea "x"
type textarea "Julia is multifaceted, creative and enjoys discovering new ideas, building r"
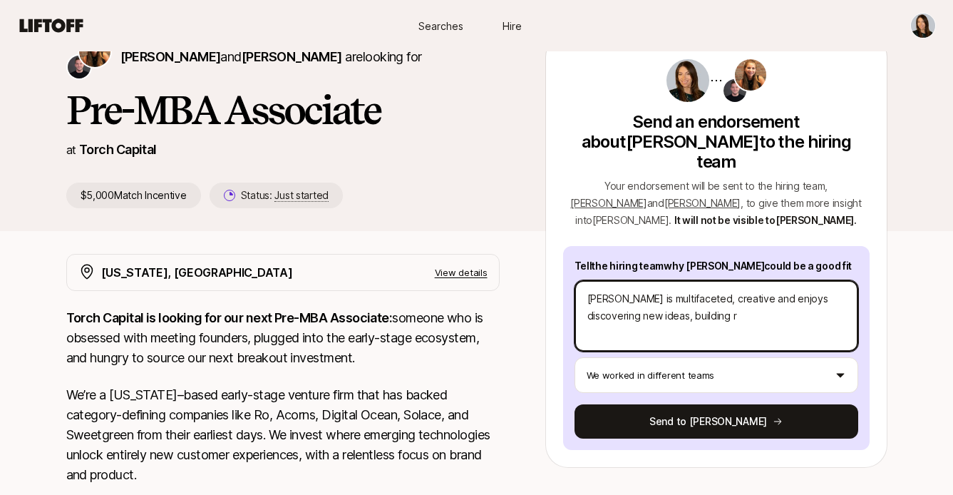
type textarea "x"
type textarea "Julia is multifaceted, creative and enjoys discovering new ideas, building re"
type textarea "x"
type textarea "Julia is multifaceted, creative and enjoys discovering new ideas, building rela"
type textarea "x"
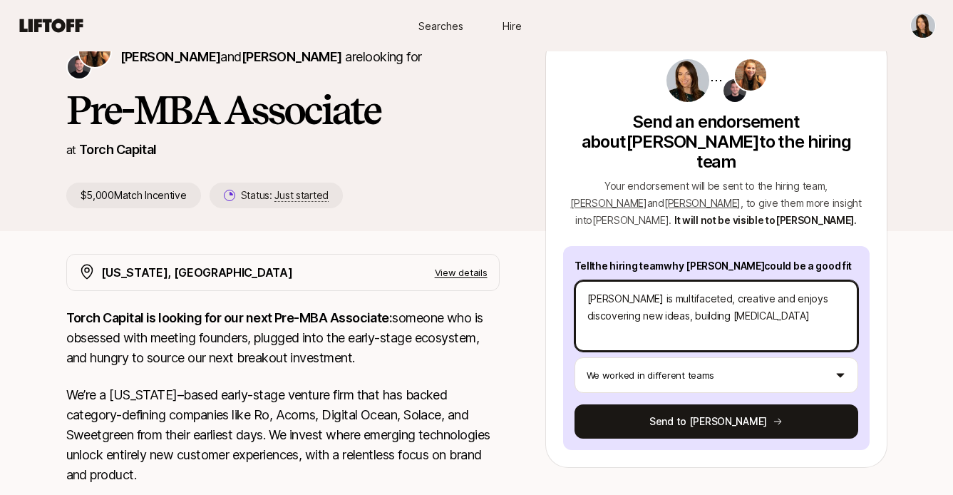
type textarea "Julia is multifaceted, creative and enjoys discovering new ideas, building relat"
type textarea "x"
type textarea "Julia is multifaceted, creative and enjoys discovering new ideas, building rela…"
type textarea "x"
type textarea "Julia is multifaceted, creative and enjoys discovering new ideas, building rela…"
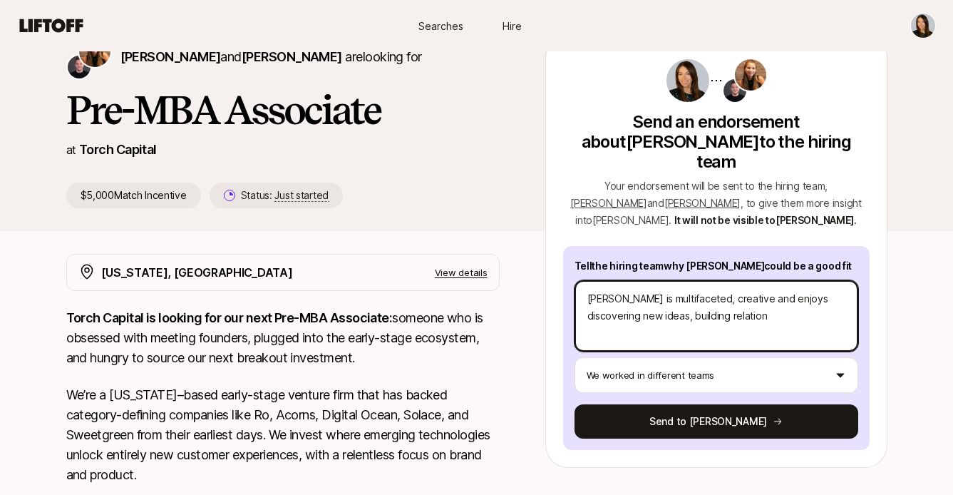
type textarea "x"
type textarea "Julia is multifaceted, creative and enjoys discovering new ideas, building rela…"
type textarea "x"
type textarea "Julia is multifaceted, creative and enjoys discovering new ideas, building rela…"
type textarea "x"
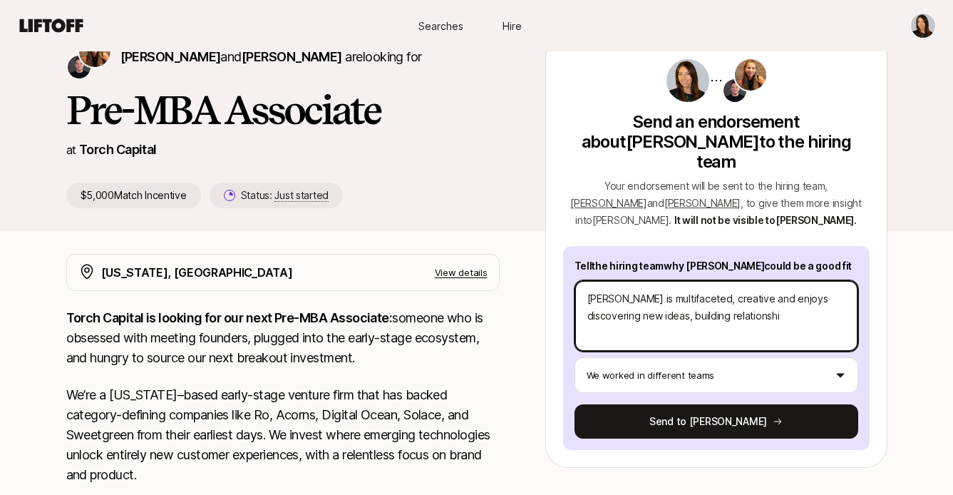
type textarea "Julia is multifaceted, creative and enjoys discovering new ideas, building rela…"
type textarea "x"
type textarea "Julia is multifaceted, creative and enjoys discovering new ideas, building rela…"
type textarea "x"
type textarea "Julia is multifaceted, creative and enjoys discovering new ideas, building rela…"
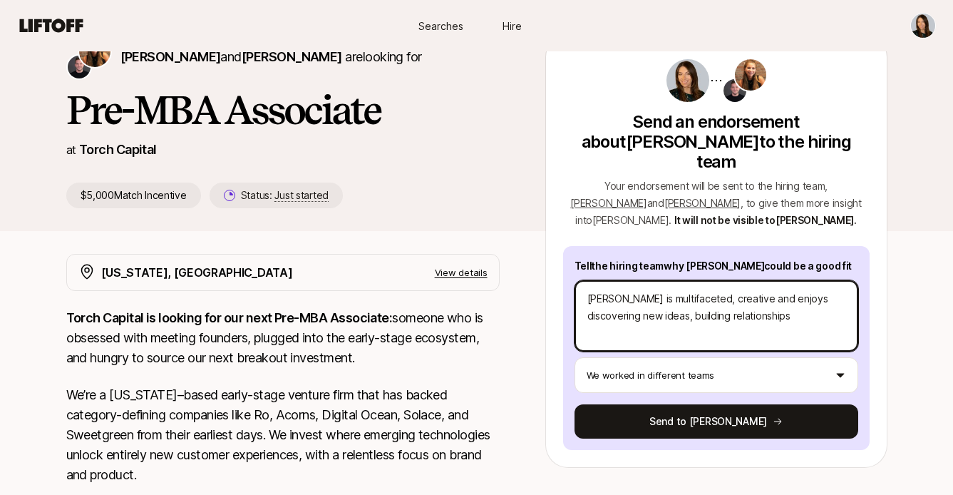
type textarea "x"
type textarea "Julia is multifaceted, creative and enjoys discovering new ideas, building rela…"
type textarea "x"
type textarea "Julia is multifaceted, creative and enjoys discovering new ideas, building rela…"
type textarea "x"
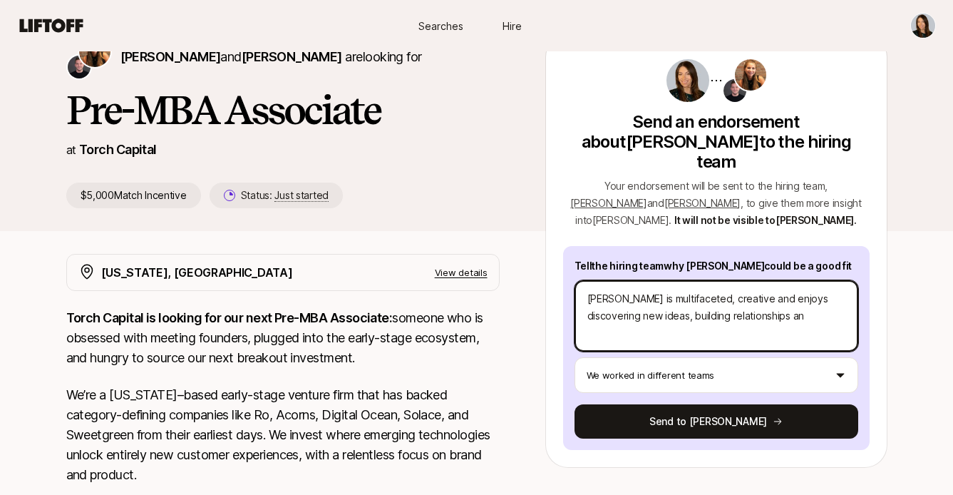
type textarea "Julia is multifaceted, creative and enjoys discovering new ideas, building rela…"
type textarea "x"
type textarea "Julia is multifaceted, creative and enjoys discovering new ideas, building rela…"
type textarea "x"
type textarea "Julia is multifaceted, creative and enjoys discovering new ideas, building rela…"
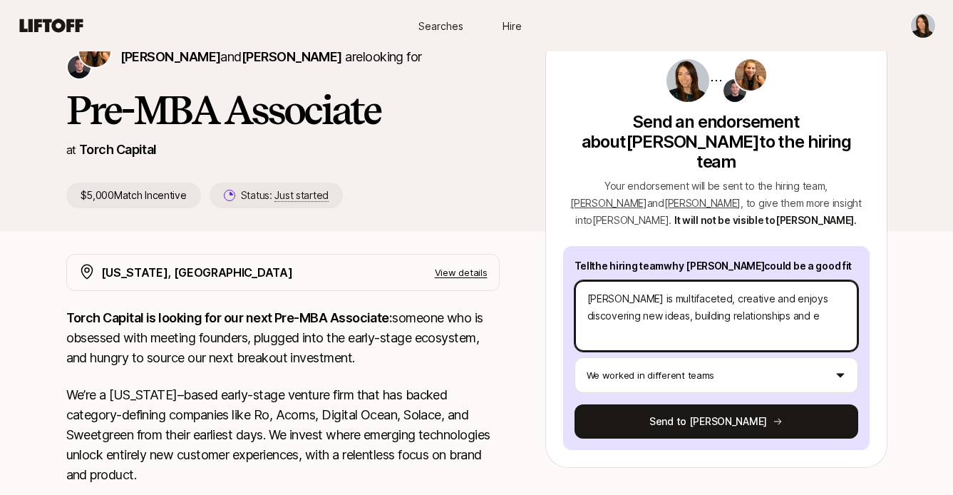
type textarea "x"
type textarea "Julia is multifaceted, creative and enjoys discovering new ideas, building rela…"
type textarea "x"
type textarea "Julia is multifaceted, creative and enjoys discovering new ideas, building rela…"
type textarea "x"
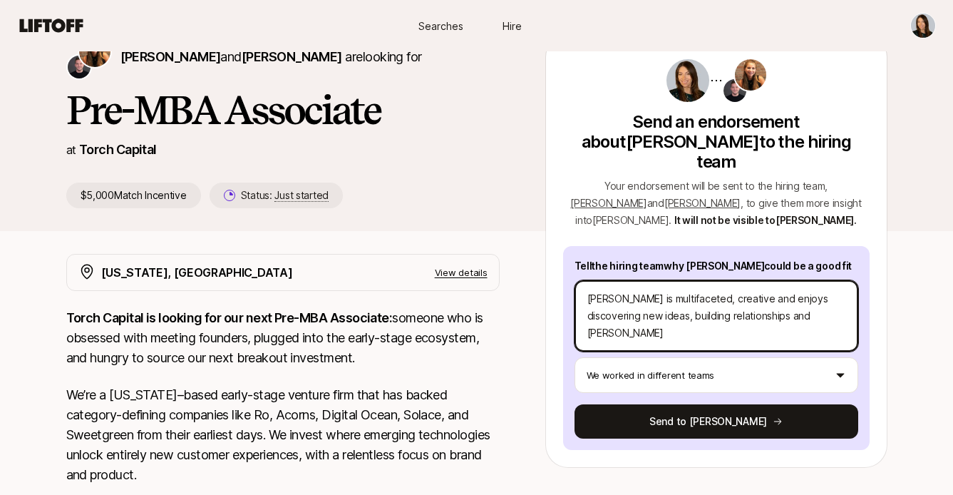
type textarea "Julia is multifaceted, creative and enjoys discovering new ideas, building rela…"
type textarea "x"
type textarea "Julia is multifaceted, creative and enjoys discovering new ideas, building rela…"
type textarea "x"
type textarea "Julia is multifaceted, creative and enjoys discovering new ideas, building rela…"
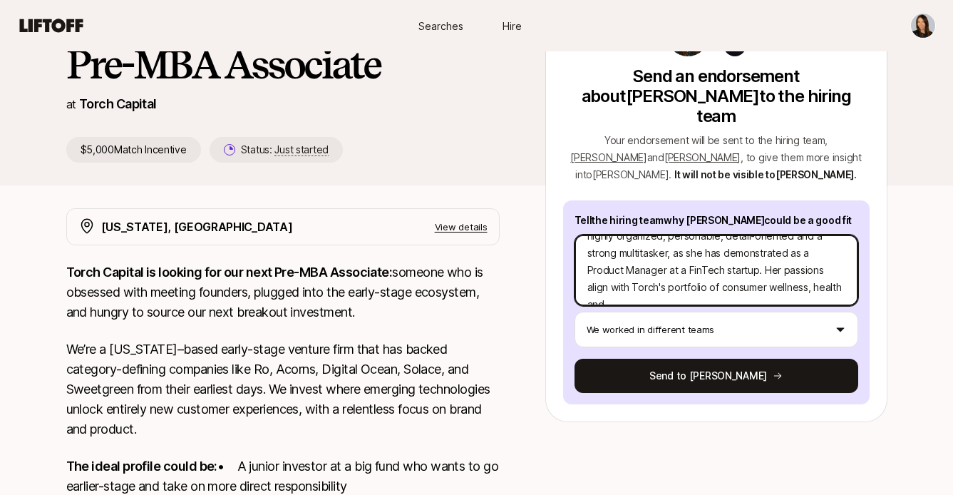
scroll to position [147, 0]
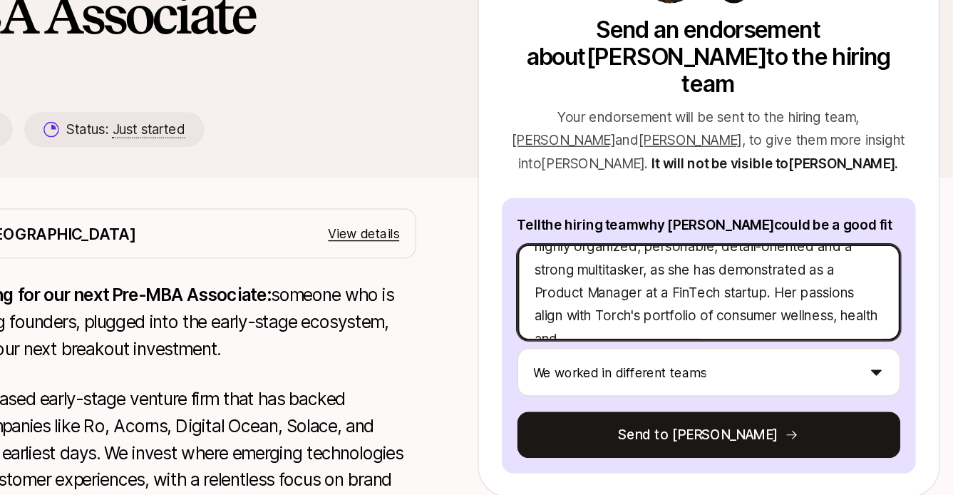
click at [598, 244] on textarea "Julia is multifaceted, creative and enjoys discovering new ideas, building rela…" at bounding box center [716, 271] width 284 height 71
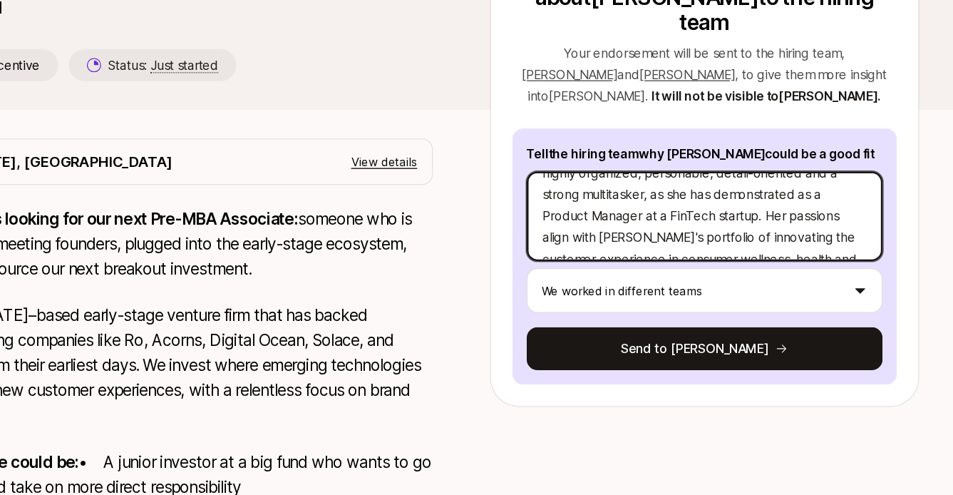
click at [669, 237] on textarea "Julia is multifaceted, creative and enjoys discovering new ideas, building rela…" at bounding box center [716, 272] width 284 height 71
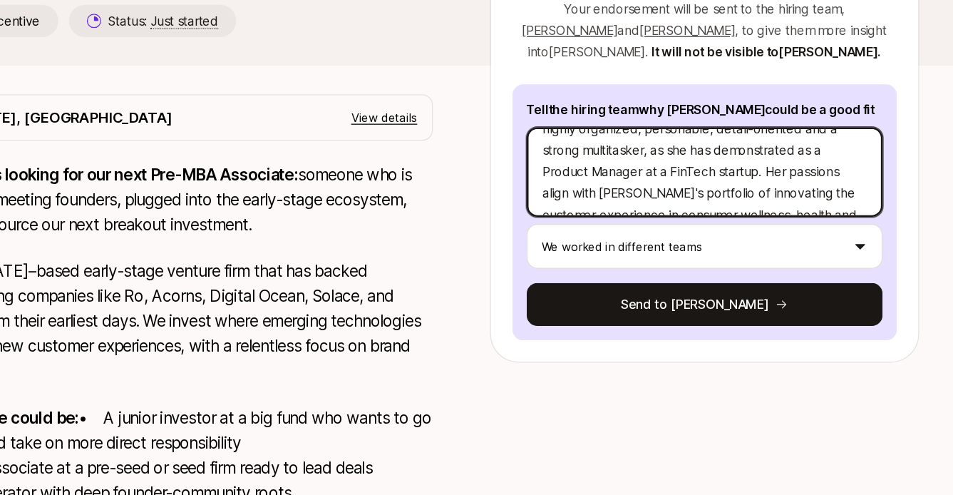
scroll to position [182, 0]
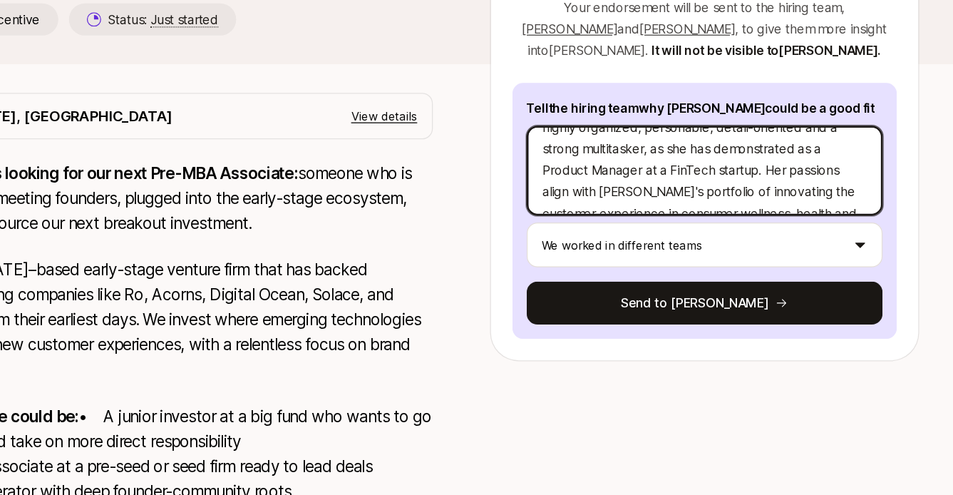
click at [680, 212] on textarea "Julia is multifaceted, creative and enjoys discovering new ideas, building rela…" at bounding box center [716, 235] width 284 height 71
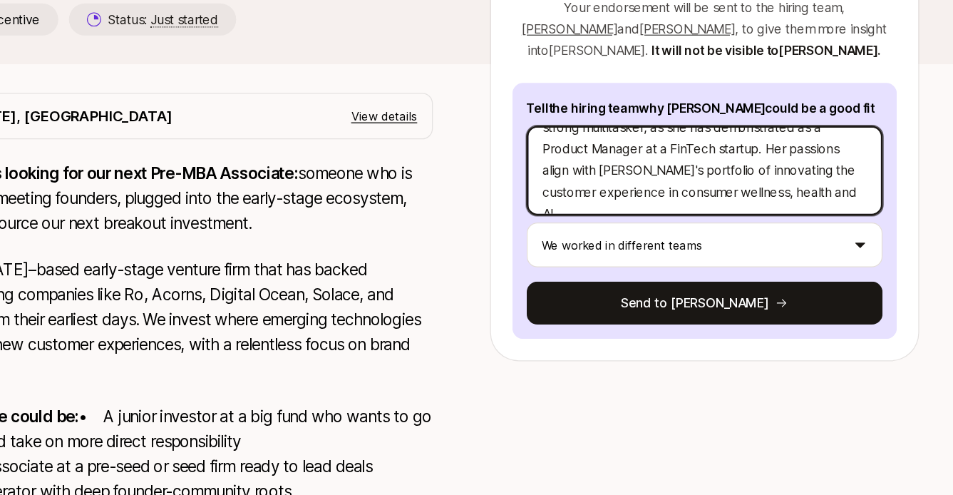
click at [843, 200] on textarea "Julia is multifaceted, creative and enjoys discovering new ideas, building rela…" at bounding box center [716, 235] width 284 height 71
drag, startPoint x: 725, startPoint y: 174, endPoint x: 681, endPoint y: 176, distance: 43.5
click at [680, 200] on textarea "Julia is multifaceted, creative and enjoys discovering new ideas, building rela…" at bounding box center [716, 235] width 284 height 71
click at [710, 218] on textarea "Julia is multifaceted, creative and enjoys discovering new ideas, building rela…" at bounding box center [716, 235] width 284 height 71
drag, startPoint x: 598, startPoint y: 192, endPoint x: 579, endPoint y: 192, distance: 19.2
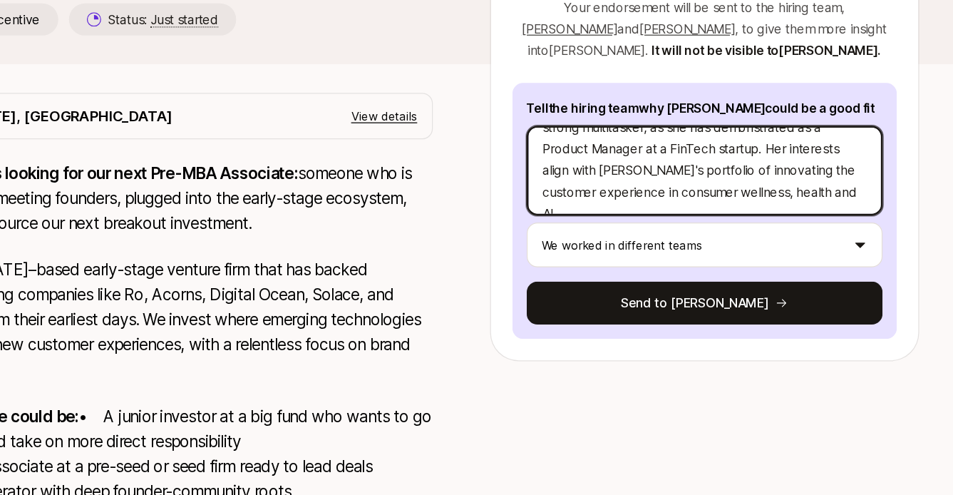
click at [579, 200] on textarea "Julia is multifaceted, creative and enjoys discovering new ideas, building rela…" at bounding box center [716, 235] width 284 height 71
click at [740, 200] on textarea "Julia is multifaceted, creative and enjoys discovering new ideas, building rela…" at bounding box center [716, 235] width 284 height 71
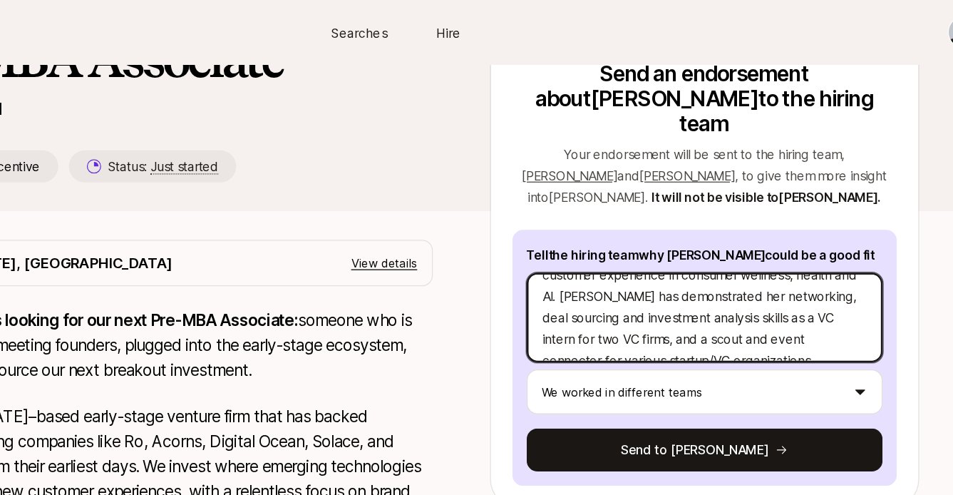
scroll to position [147, 0]
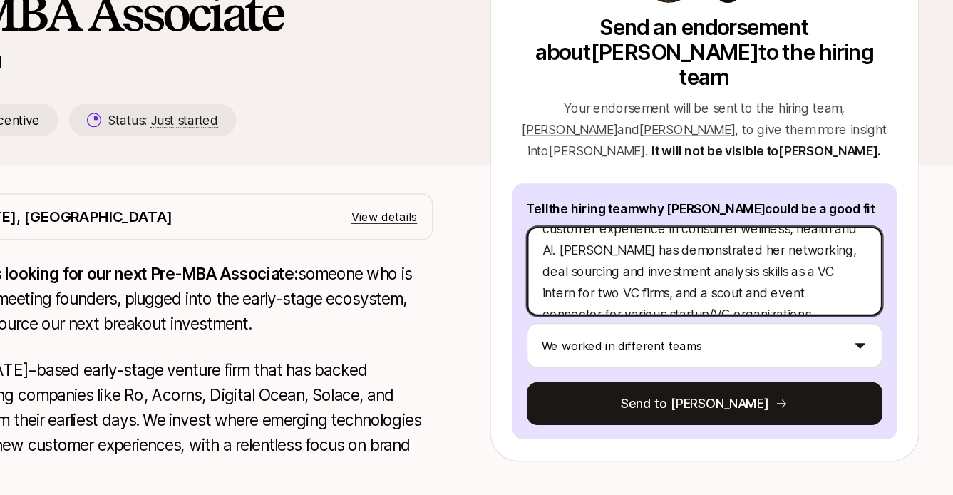
click at [742, 235] on textarea "Julia is multifaceted, creative and enjoys discovering new ideas, building rela…" at bounding box center [716, 270] width 284 height 71
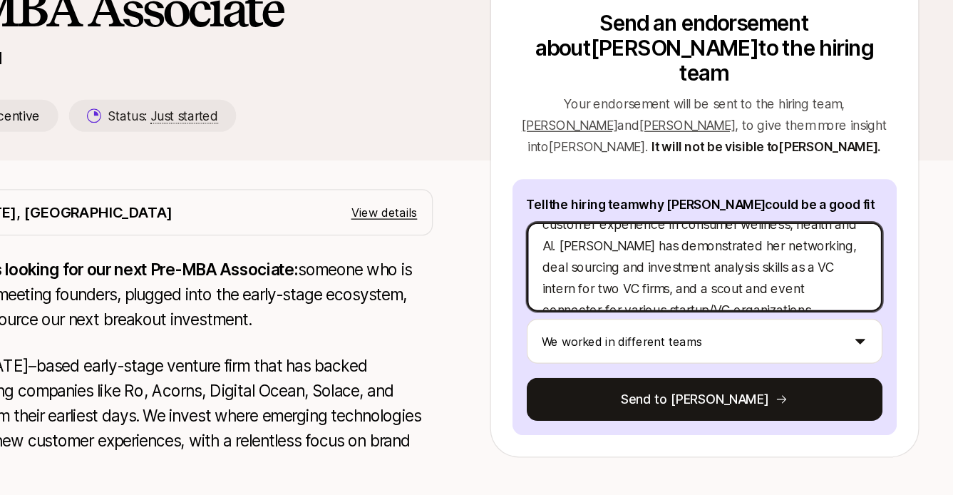
drag, startPoint x: 750, startPoint y: 223, endPoint x: 732, endPoint y: 223, distance: 17.1
click at [732, 235] on textarea "Julia is multifaceted, creative and enjoys discovering new ideas, building rela…" at bounding box center [716, 270] width 284 height 71
click at [798, 242] on textarea "Julia is multifaceted, creative and enjoys discovering new ideas, building rela…" at bounding box center [716, 270] width 284 height 71
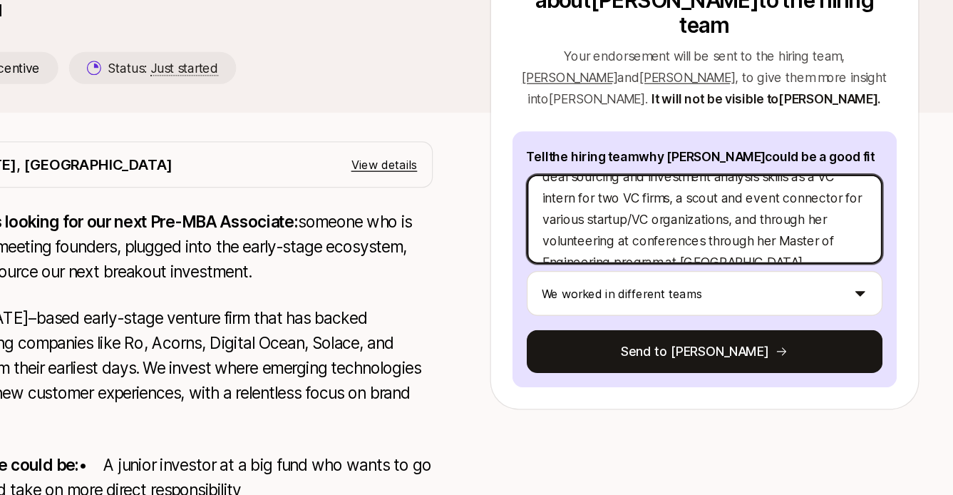
scroll to position [144, 0]
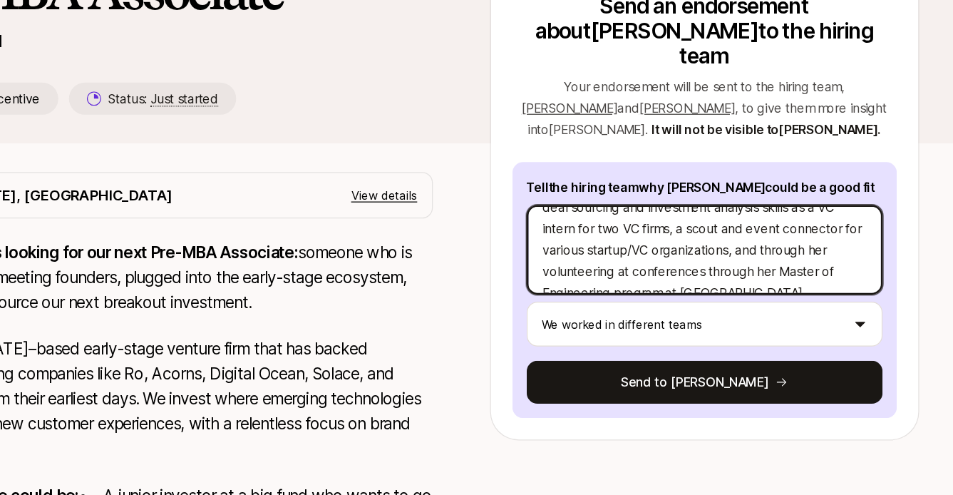
click at [661, 239] on textarea "Julia is multifaceted, creative and enjoys discovering new ideas, building rela…" at bounding box center [716, 274] width 284 height 71
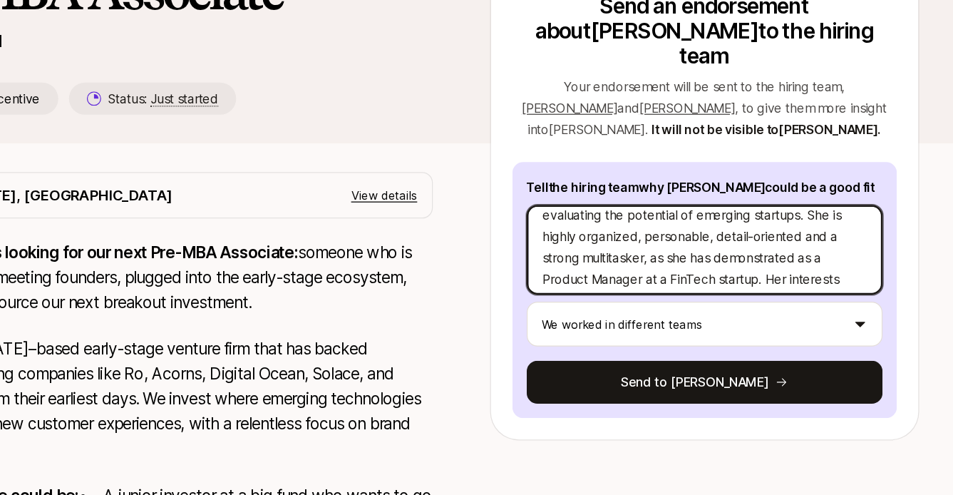
scroll to position [0, 0]
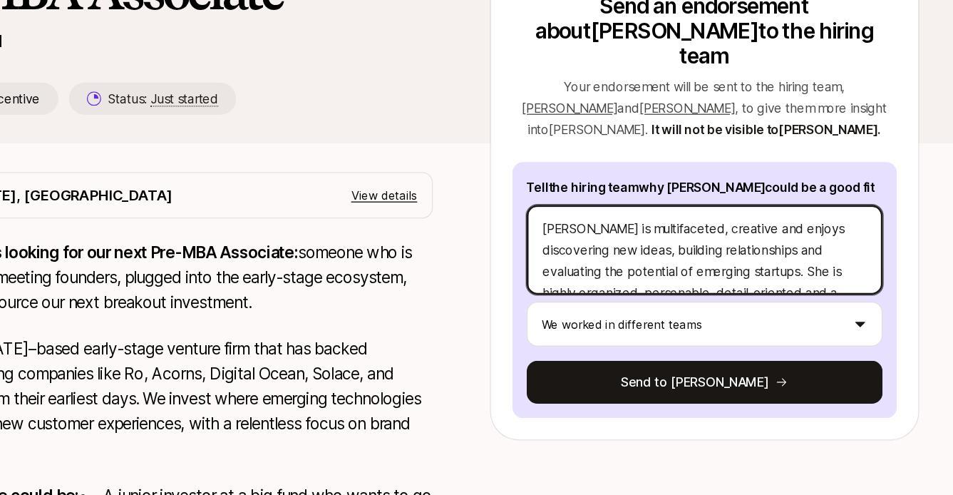
drag, startPoint x: 661, startPoint y: 242, endPoint x: 634, endPoint y: 176, distance: 70.7
click at [634, 204] on div "Tell the hiring team why Julia could be a good fit Julia is multifaceted, creat…" at bounding box center [716, 306] width 306 height 204
click at [660, 239] on textarea "Julia is multifaceted, creative and enjoys discovering new ideas, building rela…" at bounding box center [716, 274] width 284 height 71
click at [747, 239] on textarea "Julia is multifaceted, creative and enjoys discovering new ideas, building rela…" at bounding box center [716, 274] width 284 height 71
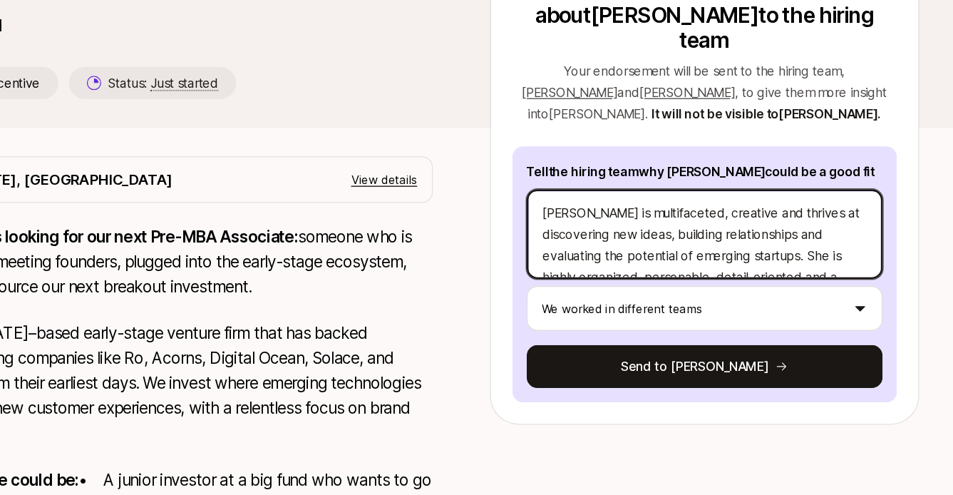
click at [723, 242] on textarea "Julia is multifaceted, creative and thrives at discovering new ideas, building …" at bounding box center [716, 274] width 284 height 71
drag, startPoint x: 648, startPoint y: 232, endPoint x: 653, endPoint y: 239, distance: 9.1
click at [653, 239] on textarea "Julia is multifaceted, creative and thrives at discovering new ideas, building …" at bounding box center [716, 274] width 284 height 71
click at [663, 239] on textarea "Julia is multifaceted, creative and thrives at discovering new ideas, building …" at bounding box center [716, 274] width 284 height 71
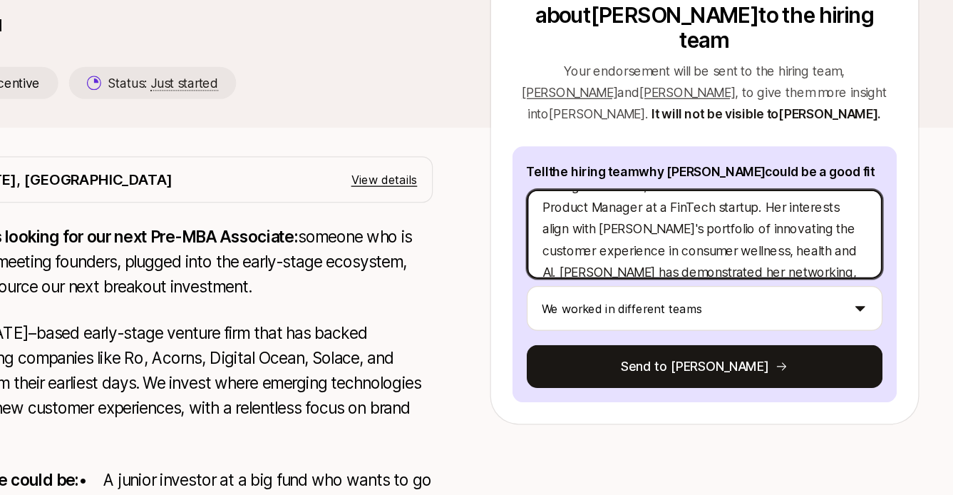
scroll to position [171, 0]
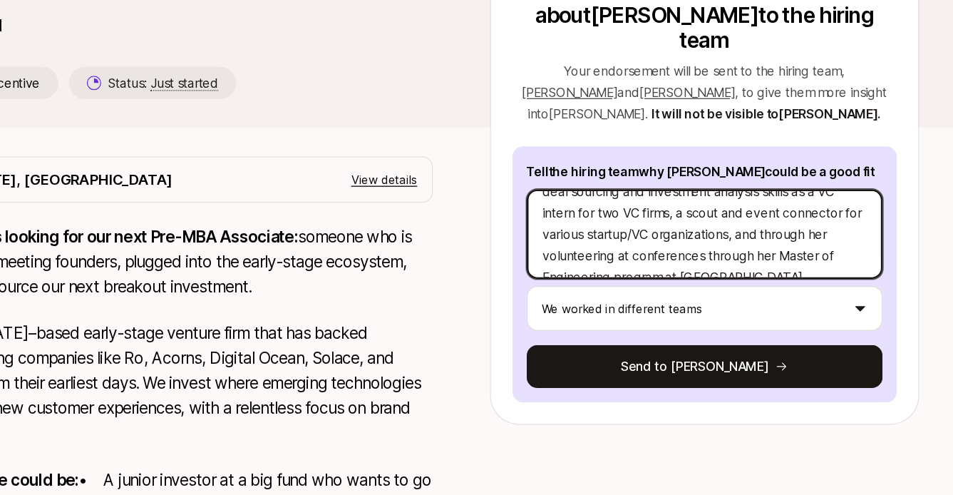
drag, startPoint x: 700, startPoint y: 245, endPoint x: 702, endPoint y: 233, distance: 12.2
click at [702, 239] on textarea "Julia is multifaceted, creative and thrives at discovering new ideas, building …" at bounding box center [716, 274] width 284 height 71
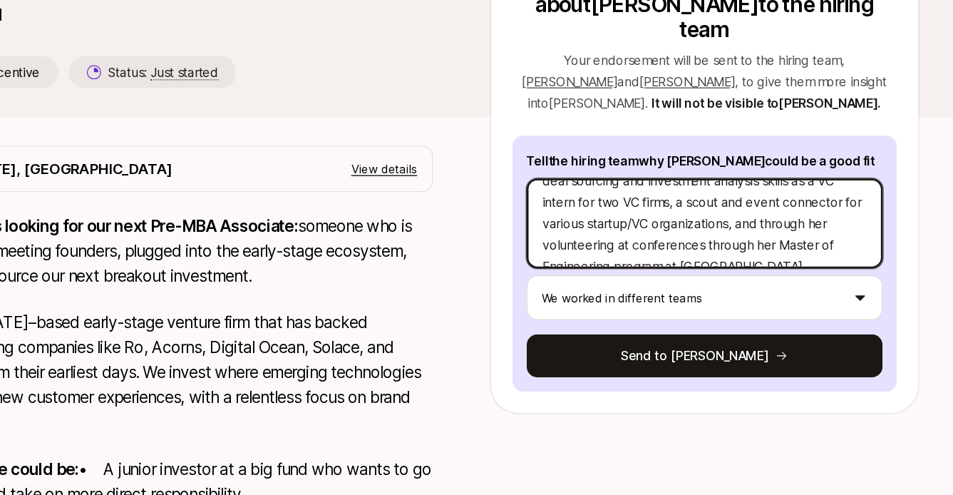
click at [838, 239] on textarea "Julia is multifaceted, creative and thrives at discovering new ideas, building …" at bounding box center [716, 274] width 284 height 71
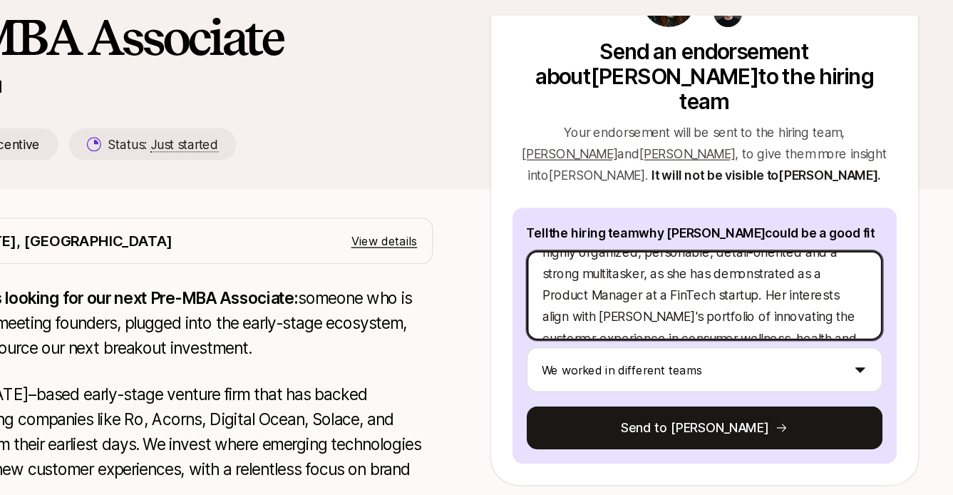
scroll to position [22, 0]
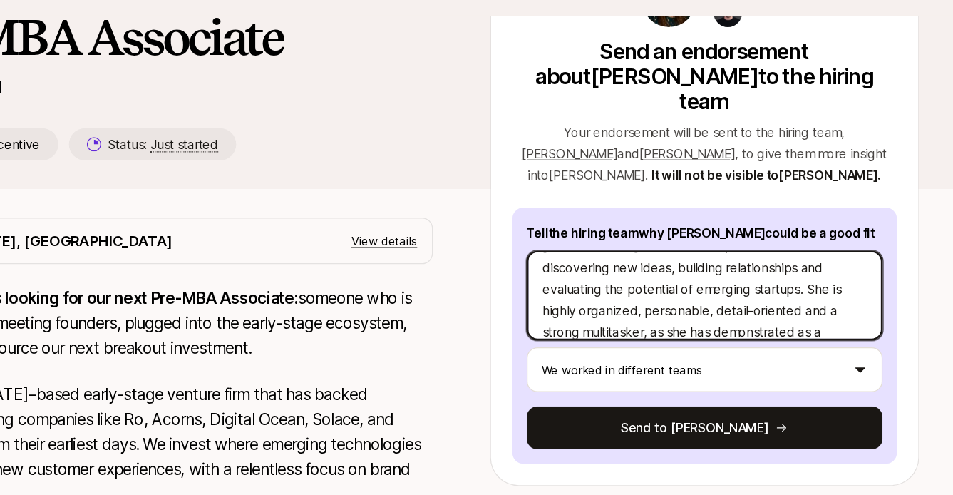
drag, startPoint x: 833, startPoint y: 227, endPoint x: 768, endPoint y: 212, distance: 66.4
click at [768, 239] on textarea "Julia is multifaceted, creative and thrives at discovering new ideas, building …" at bounding box center [716, 274] width 284 height 71
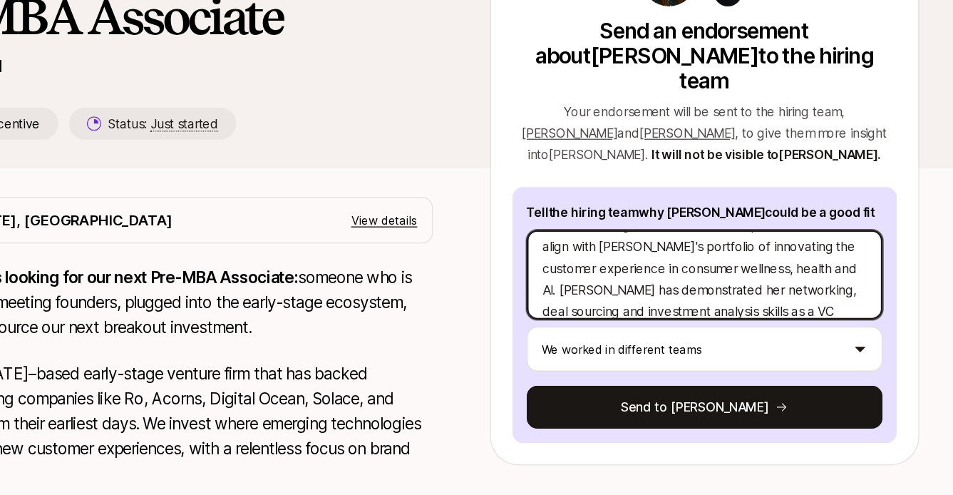
click at [698, 242] on textarea "Julia is multifaceted, creative and thrives at discovering new ideas, building …" at bounding box center [716, 274] width 284 height 71
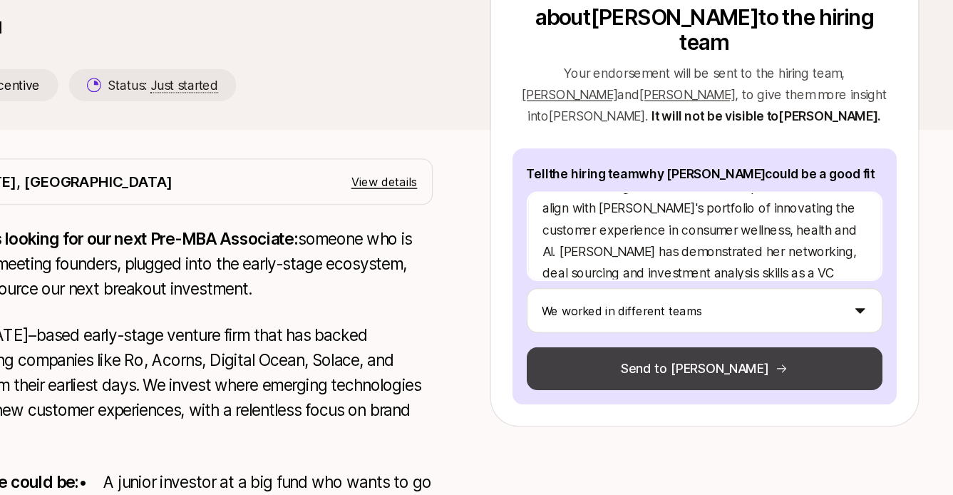
click at [708, 363] on button "Send to Katie" at bounding box center [716, 380] width 284 height 34
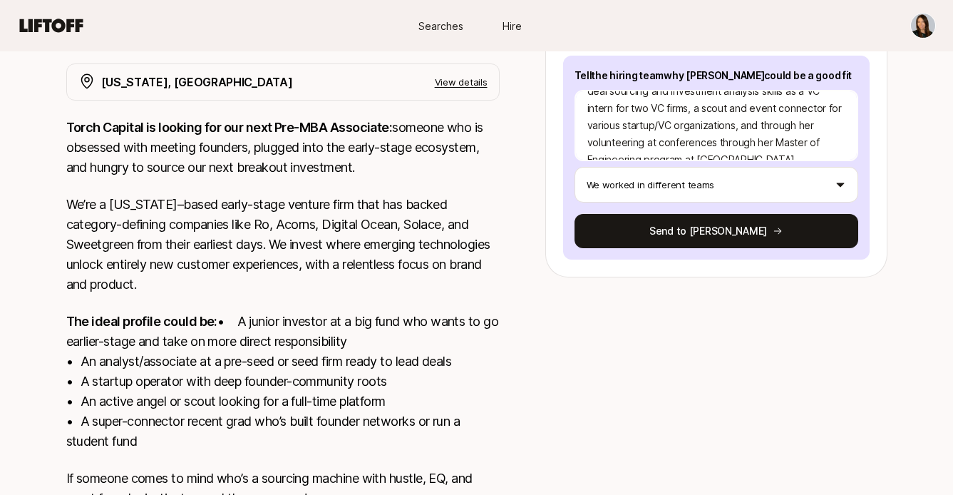
scroll to position [389, 0]
